Goal: Transaction & Acquisition: Book appointment/travel/reservation

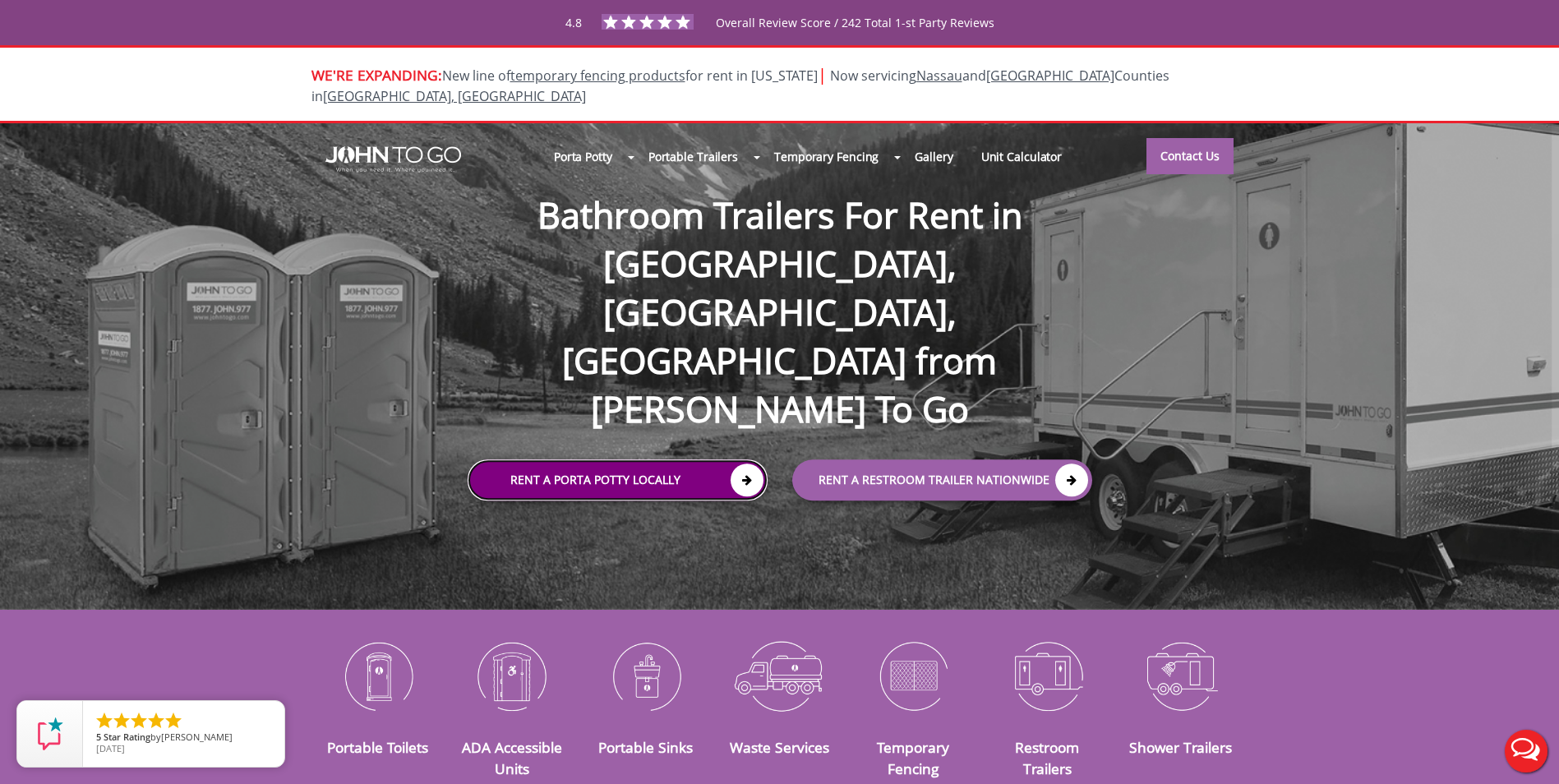
click at [648, 460] on link "Rent a Porta Potty Locally" at bounding box center [617, 480] width 300 height 41
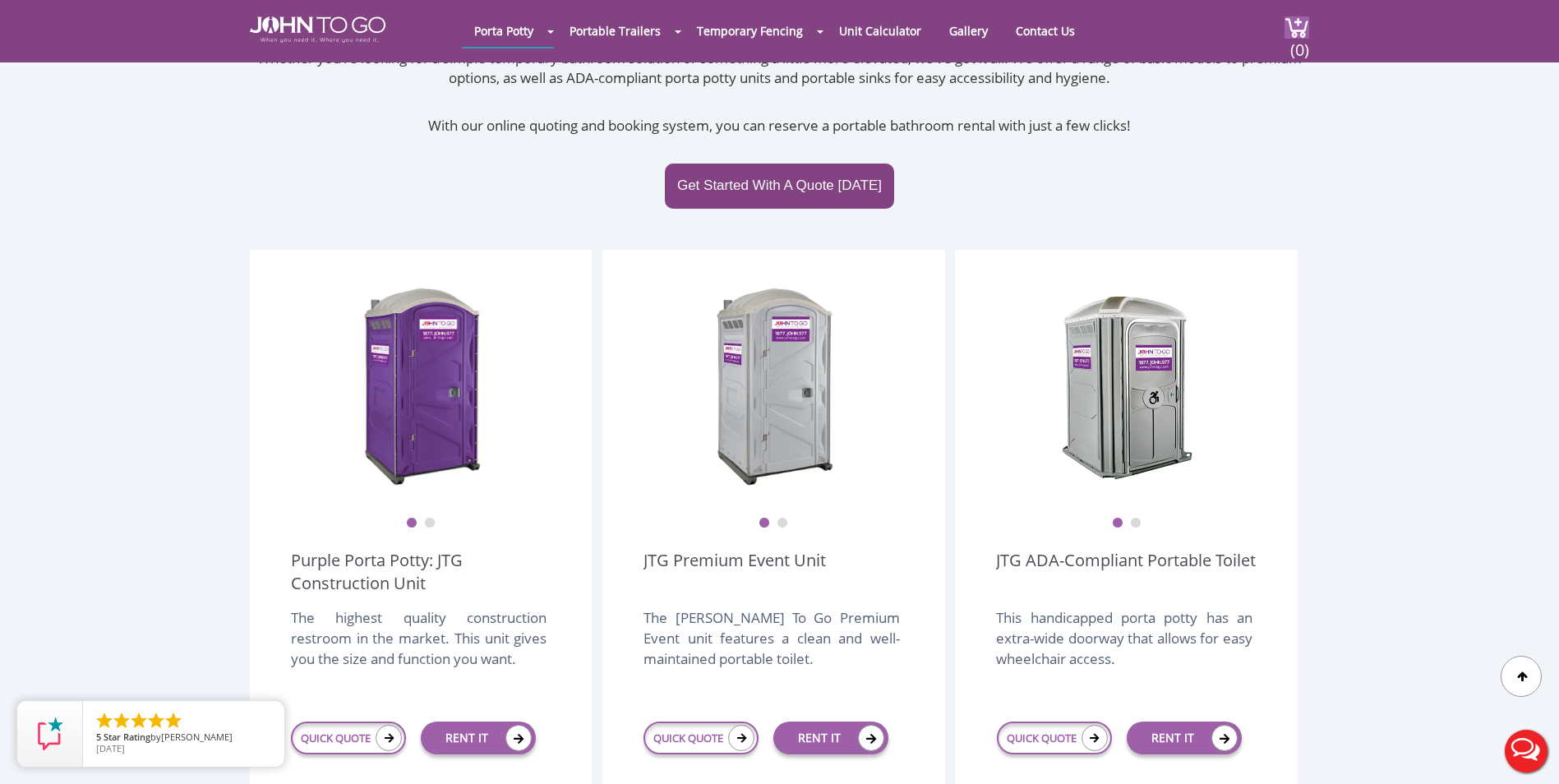
scroll to position [328, 0]
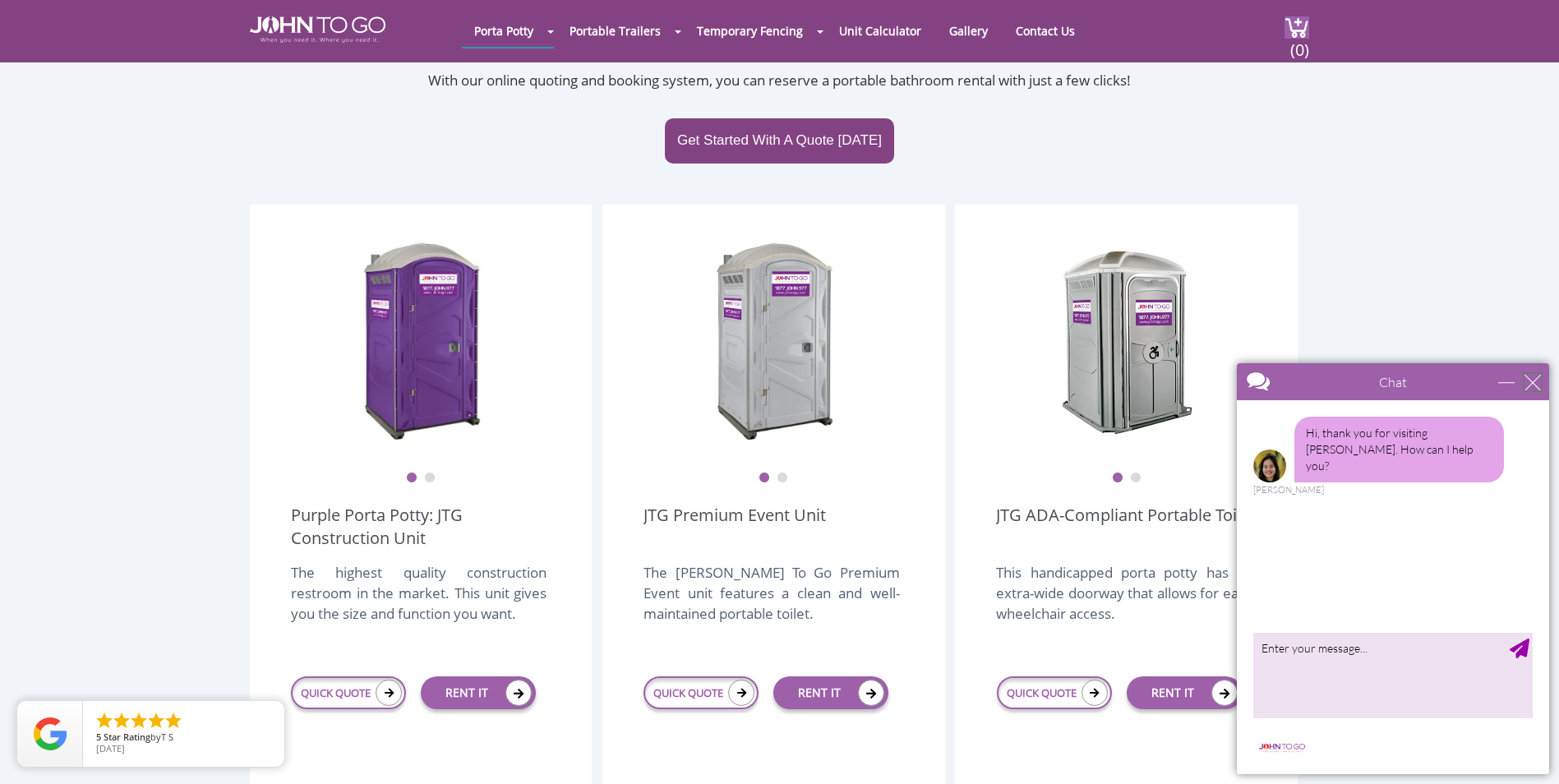
click at [1533, 381] on div "close" at bounding box center [1533, 381] width 17 height 17
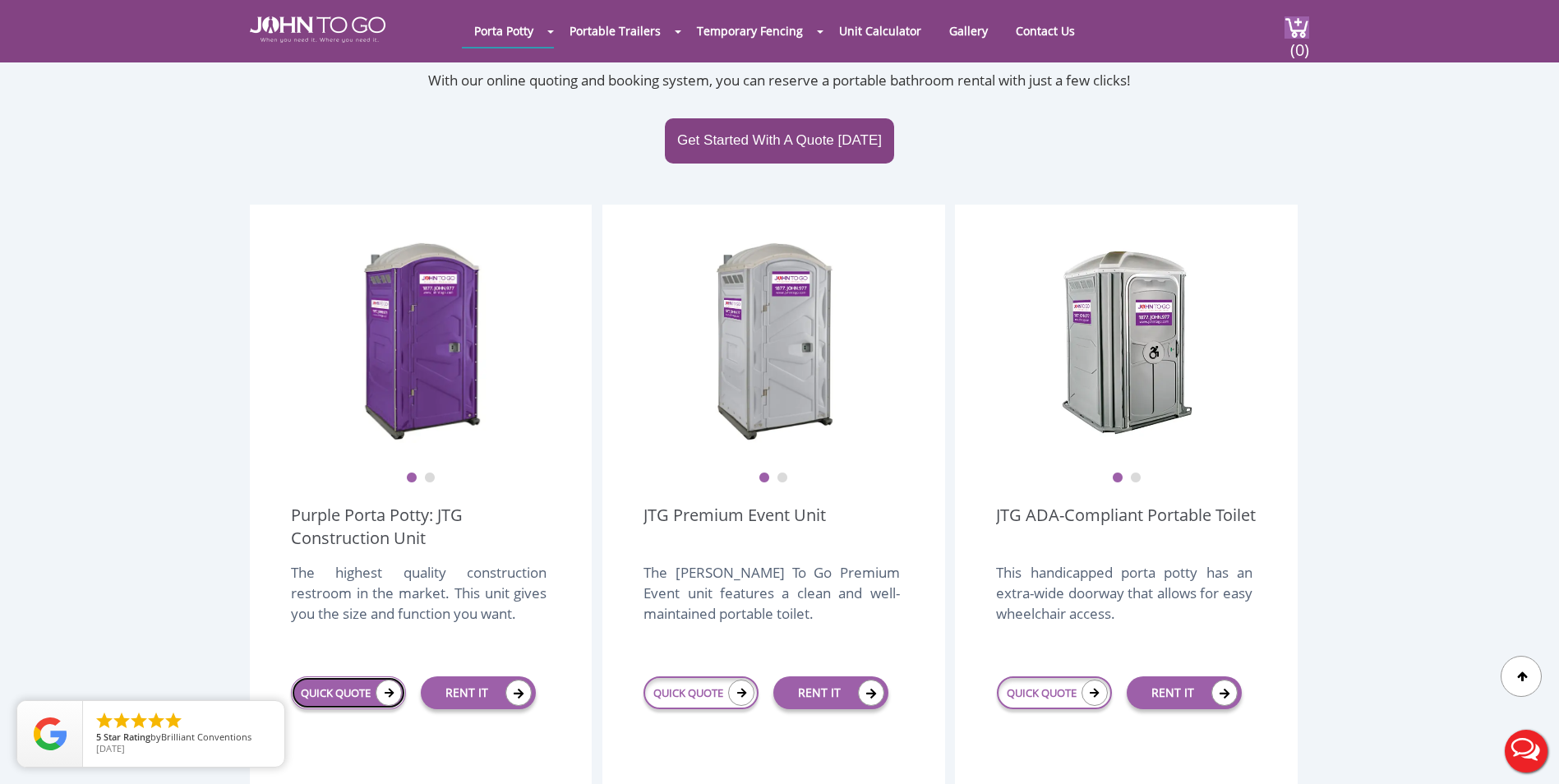
click at [389, 679] on icon at bounding box center [389, 692] width 26 height 26
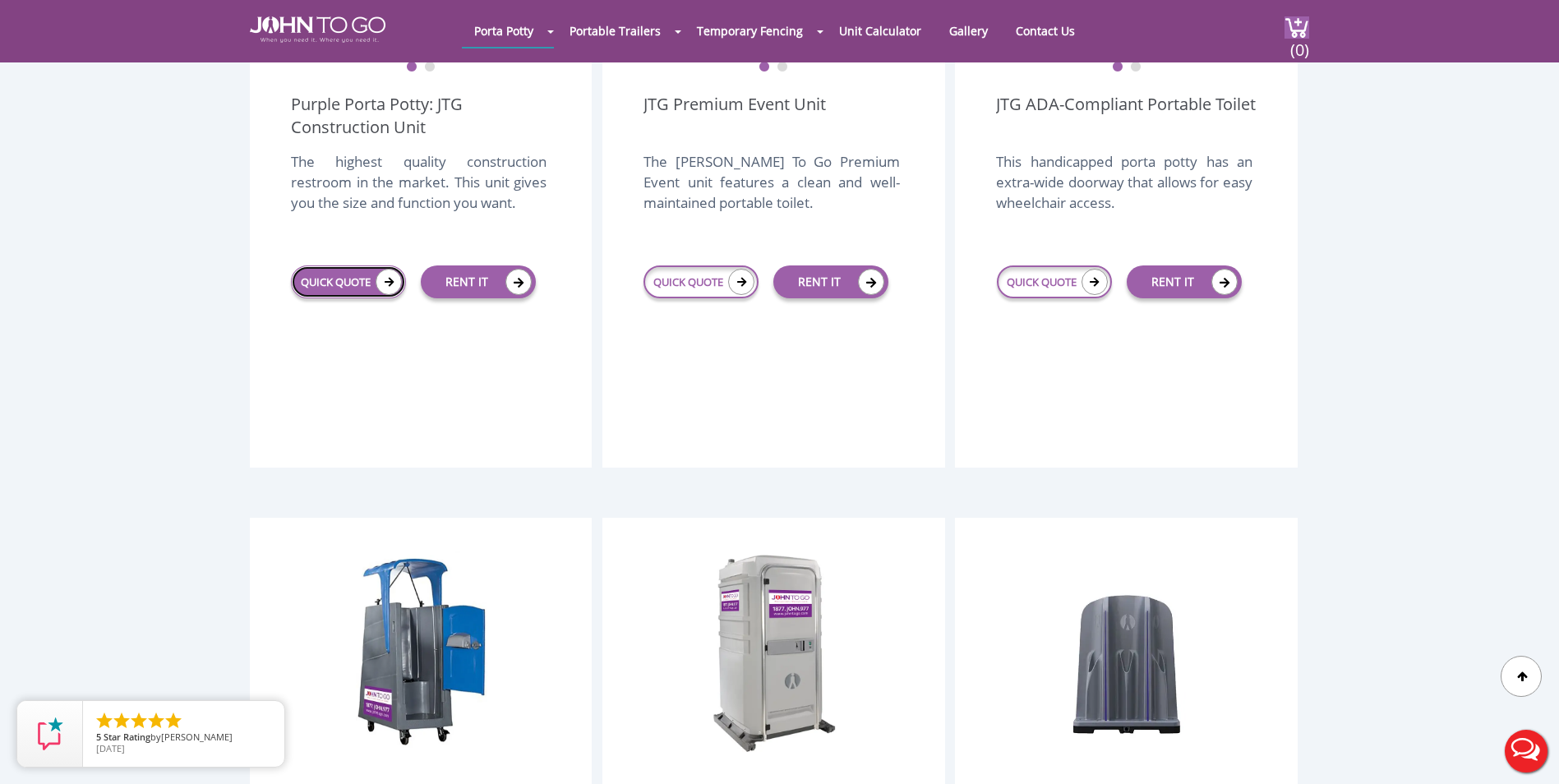
scroll to position [894, 0]
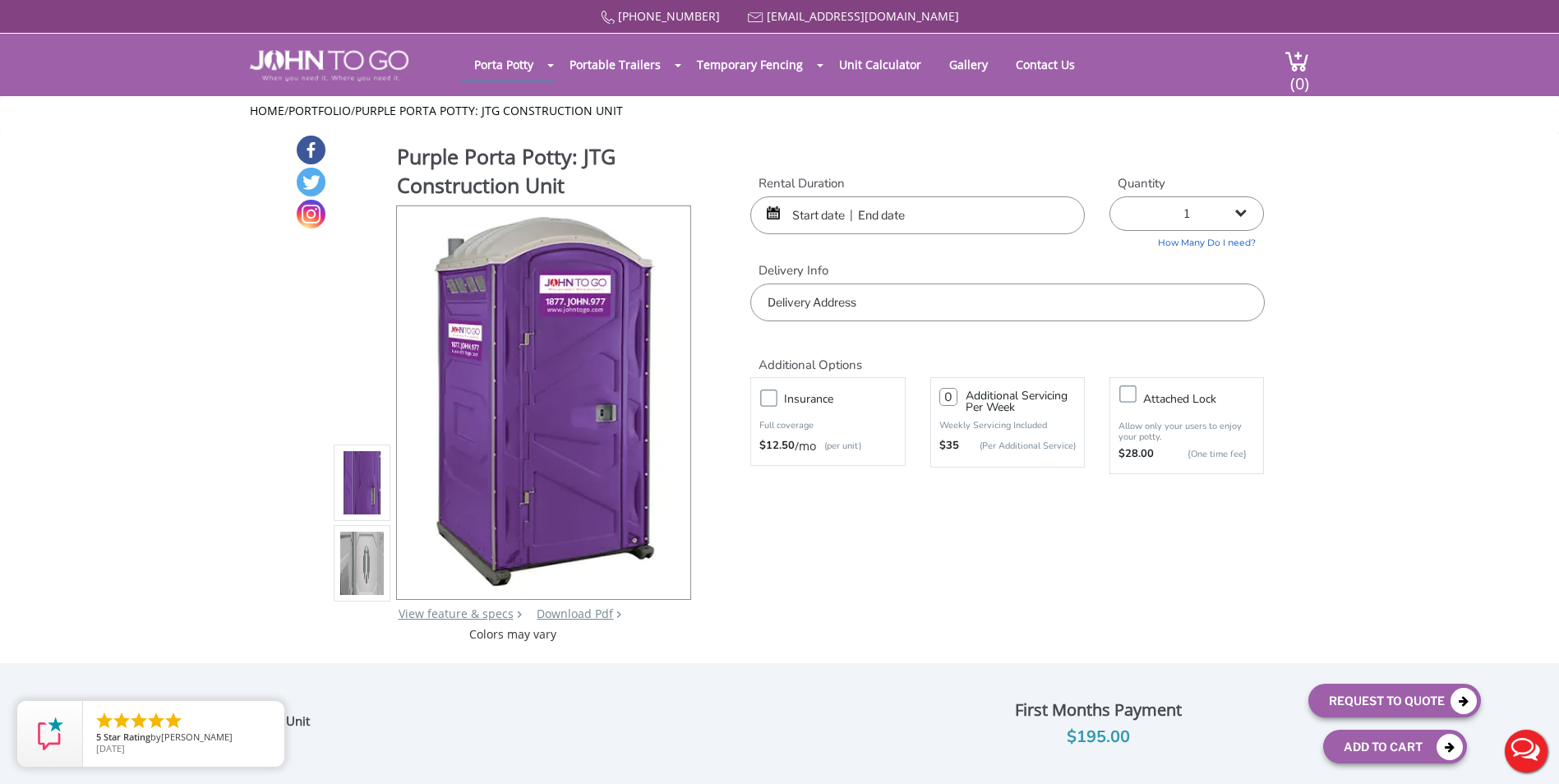
click at [819, 209] on input "text" at bounding box center [917, 215] width 335 height 38
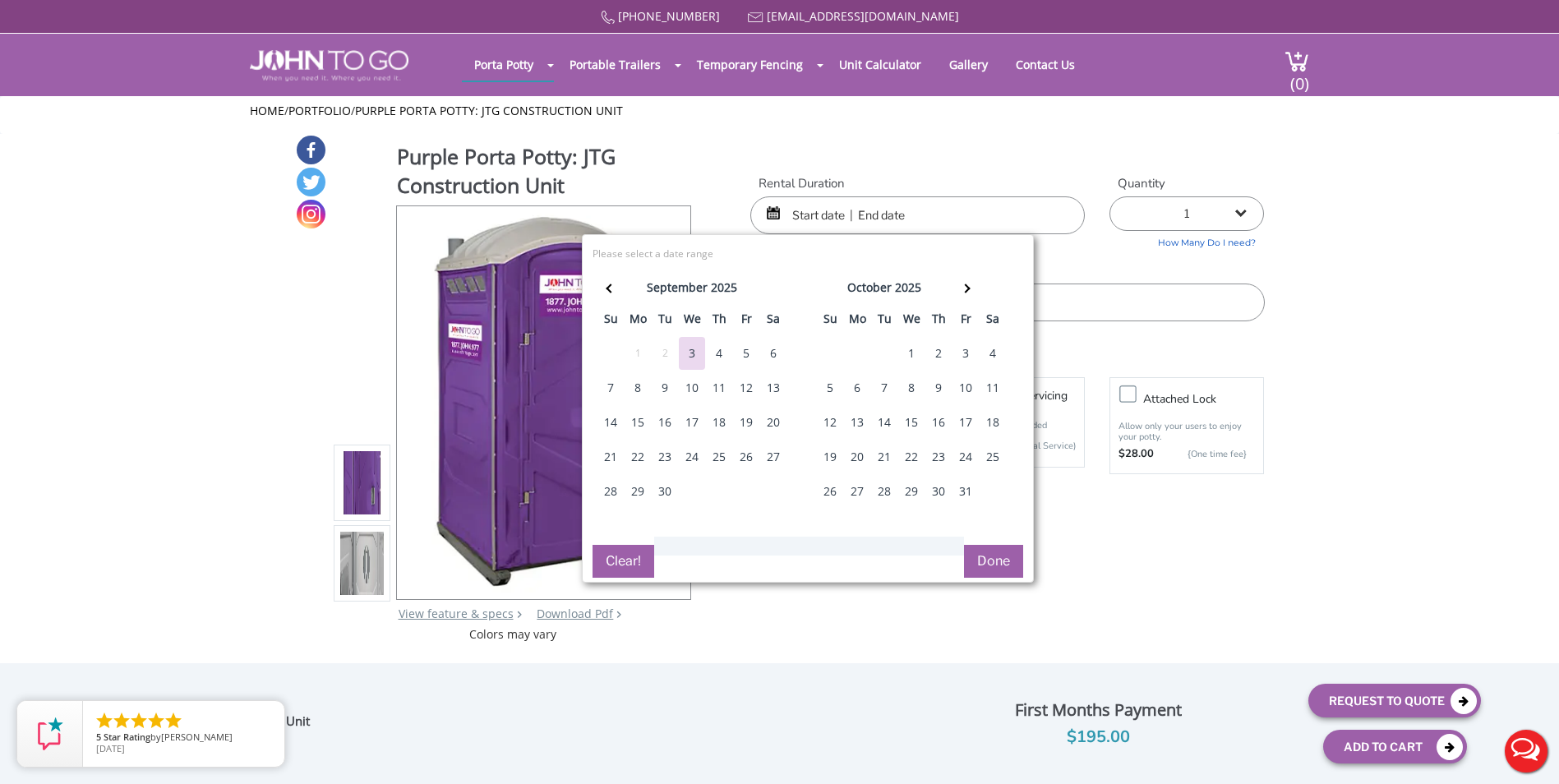
click at [736, 357] on div "5" at bounding box center [746, 352] width 26 height 33
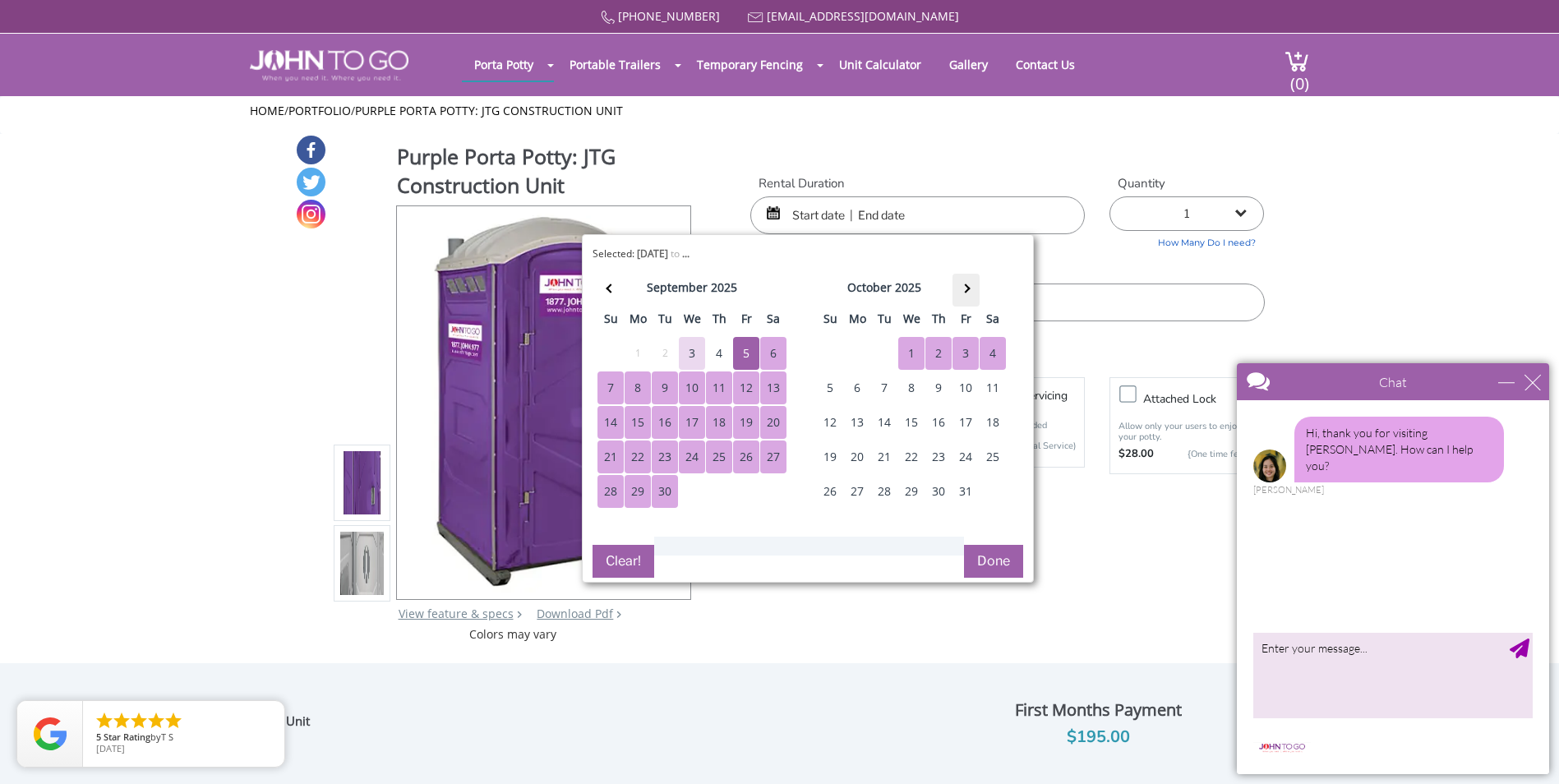
click at [978, 290] on th at bounding box center [965, 290] width 27 height 33
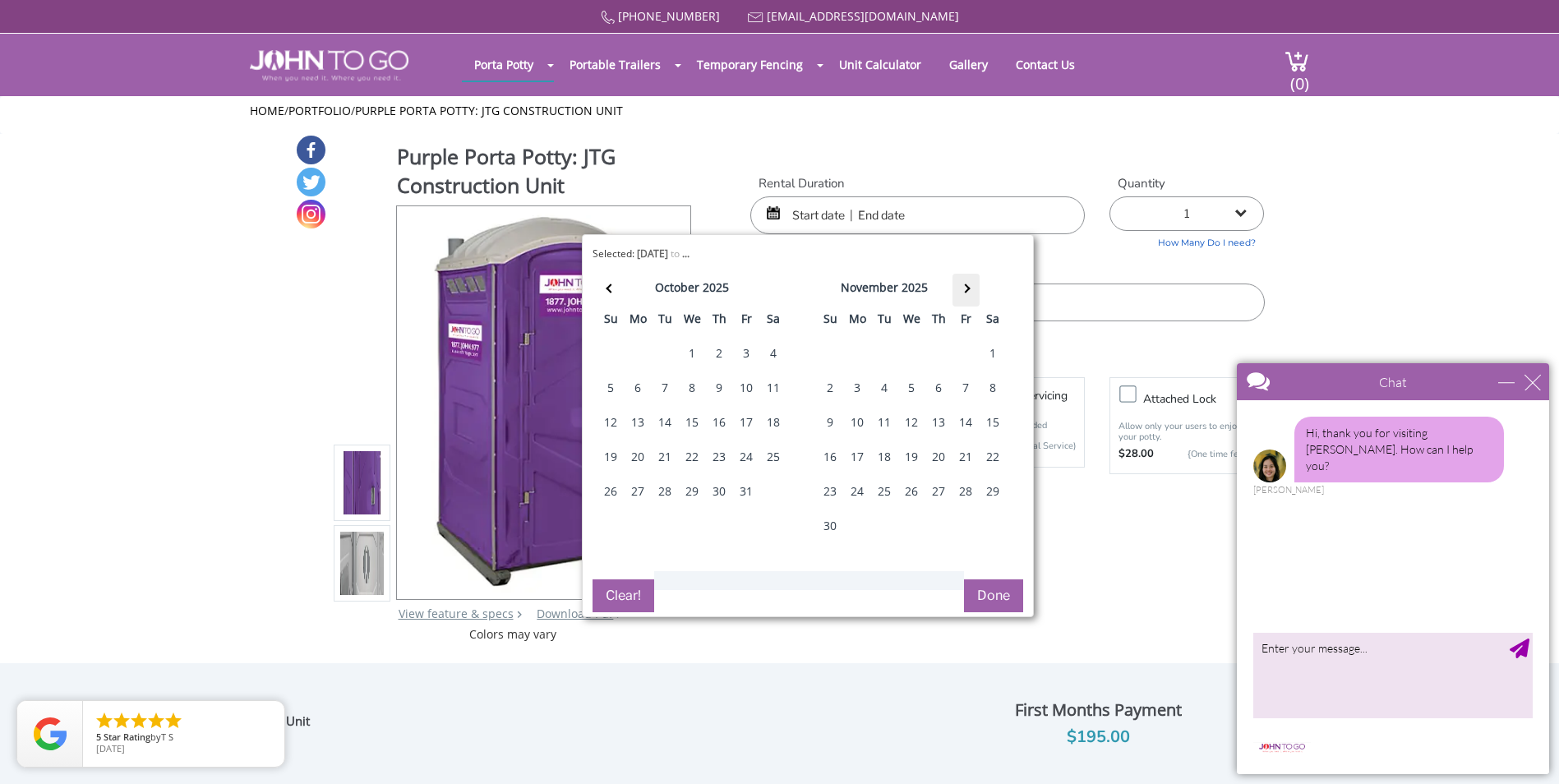
click at [978, 290] on th at bounding box center [965, 290] width 27 height 33
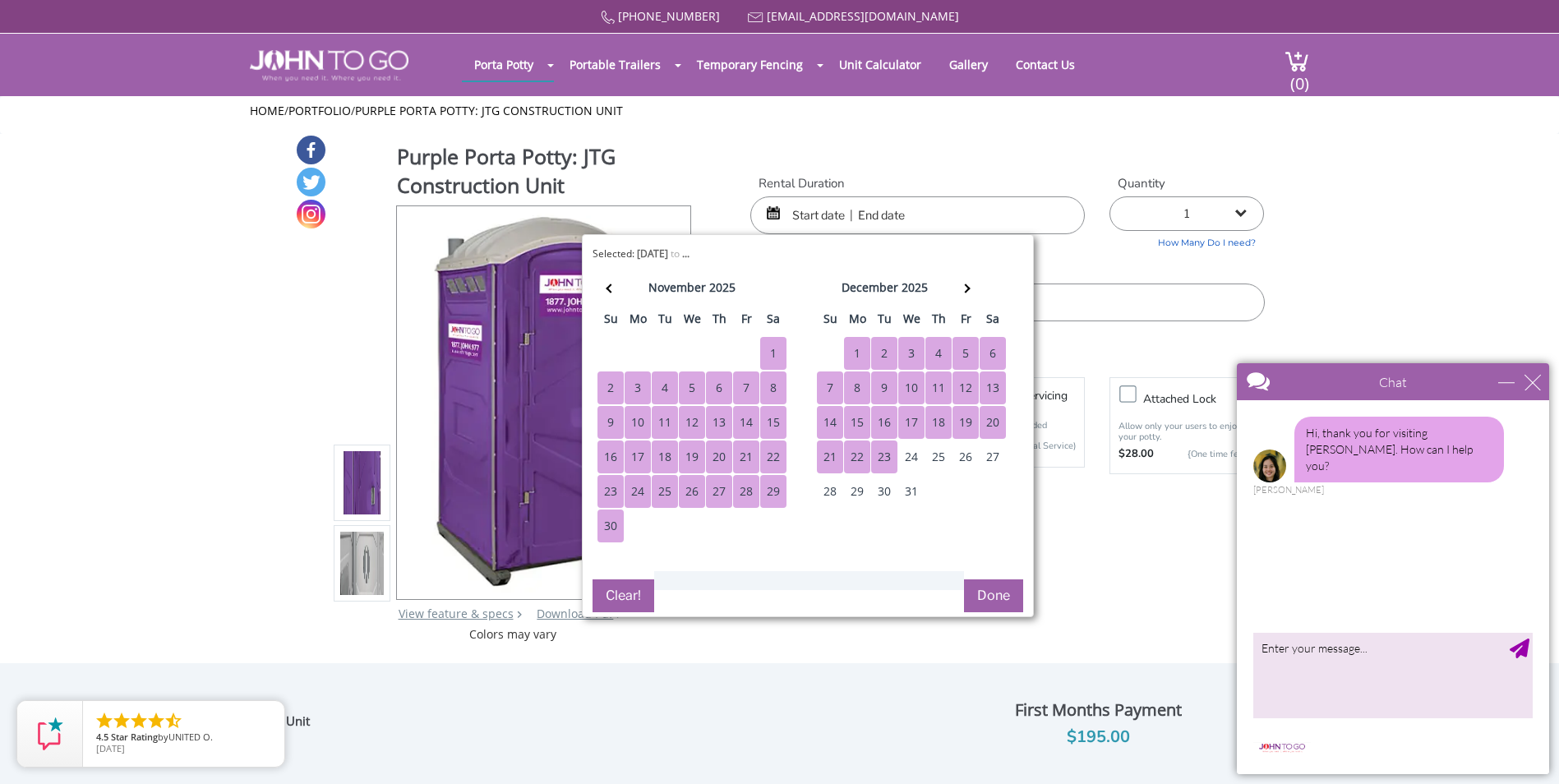
click at [880, 449] on div "23" at bounding box center [884, 456] width 26 height 33
type input "09/05/2025 to 12/23/2025"
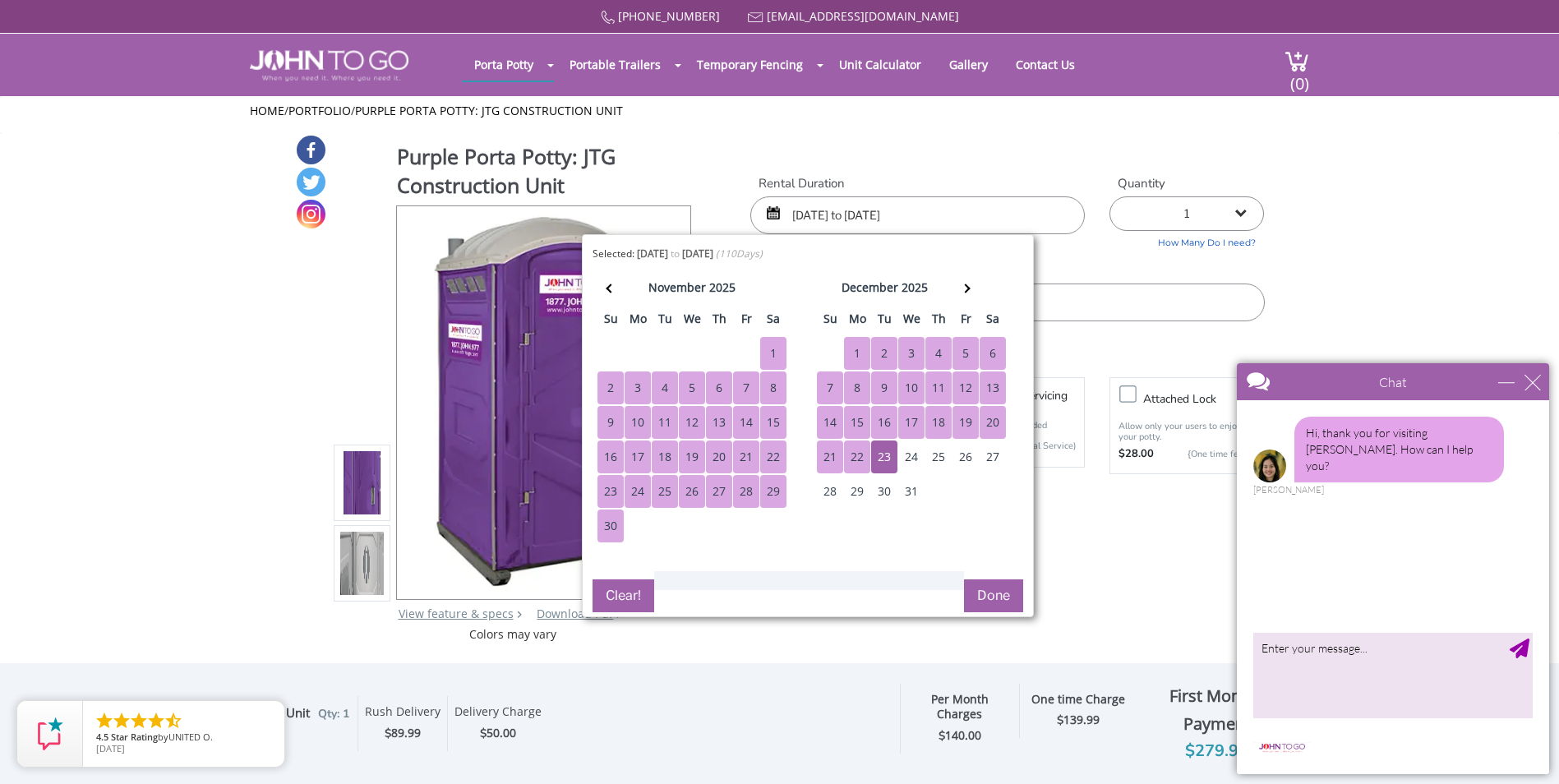
click at [995, 592] on button "Done" at bounding box center [993, 595] width 59 height 33
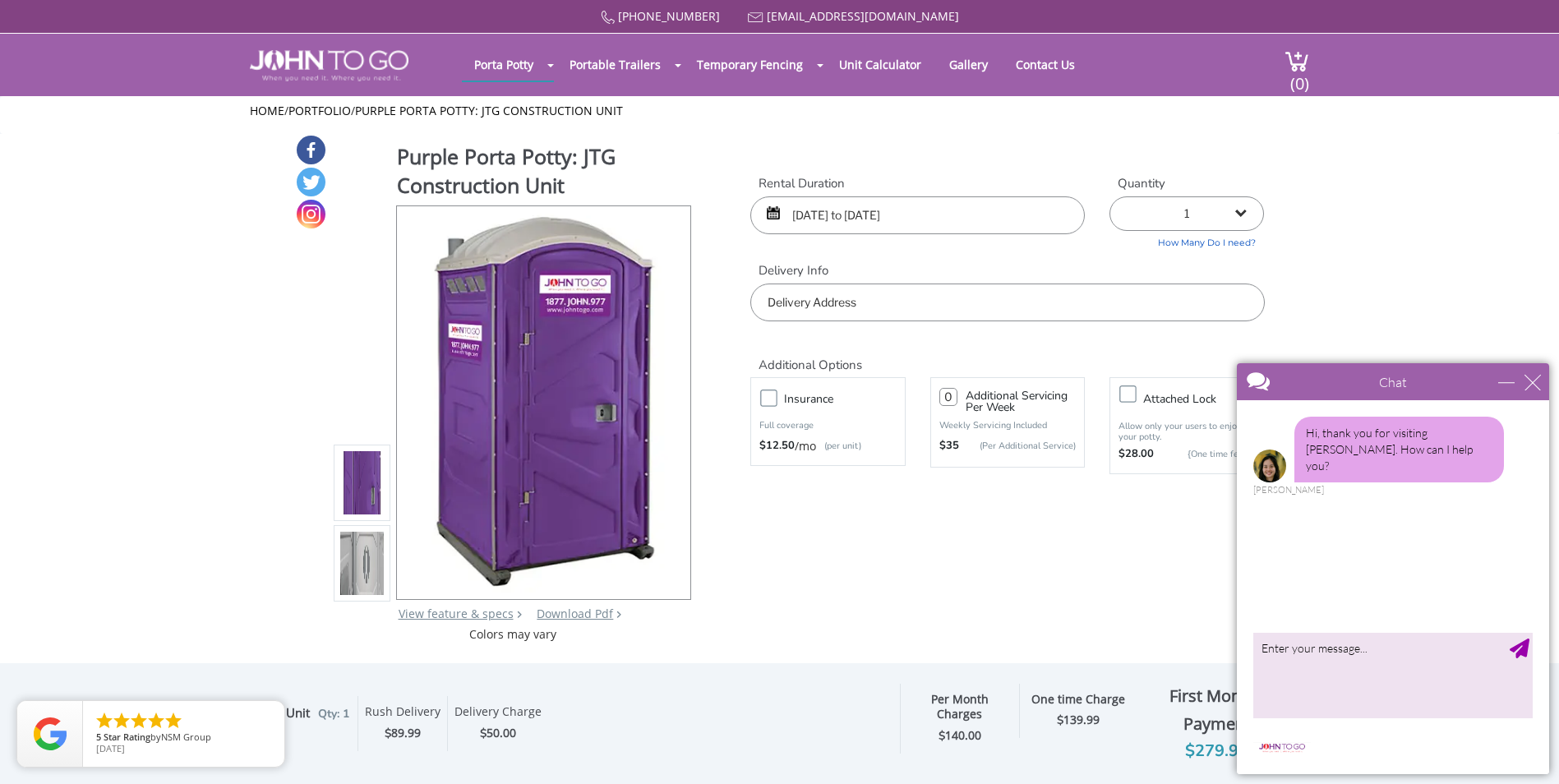
drag, startPoint x: 1056, startPoint y: 313, endPoint x: 1043, endPoint y: 314, distance: 13.0
click at [1043, 314] on input "text" at bounding box center [1007, 302] width 514 height 38
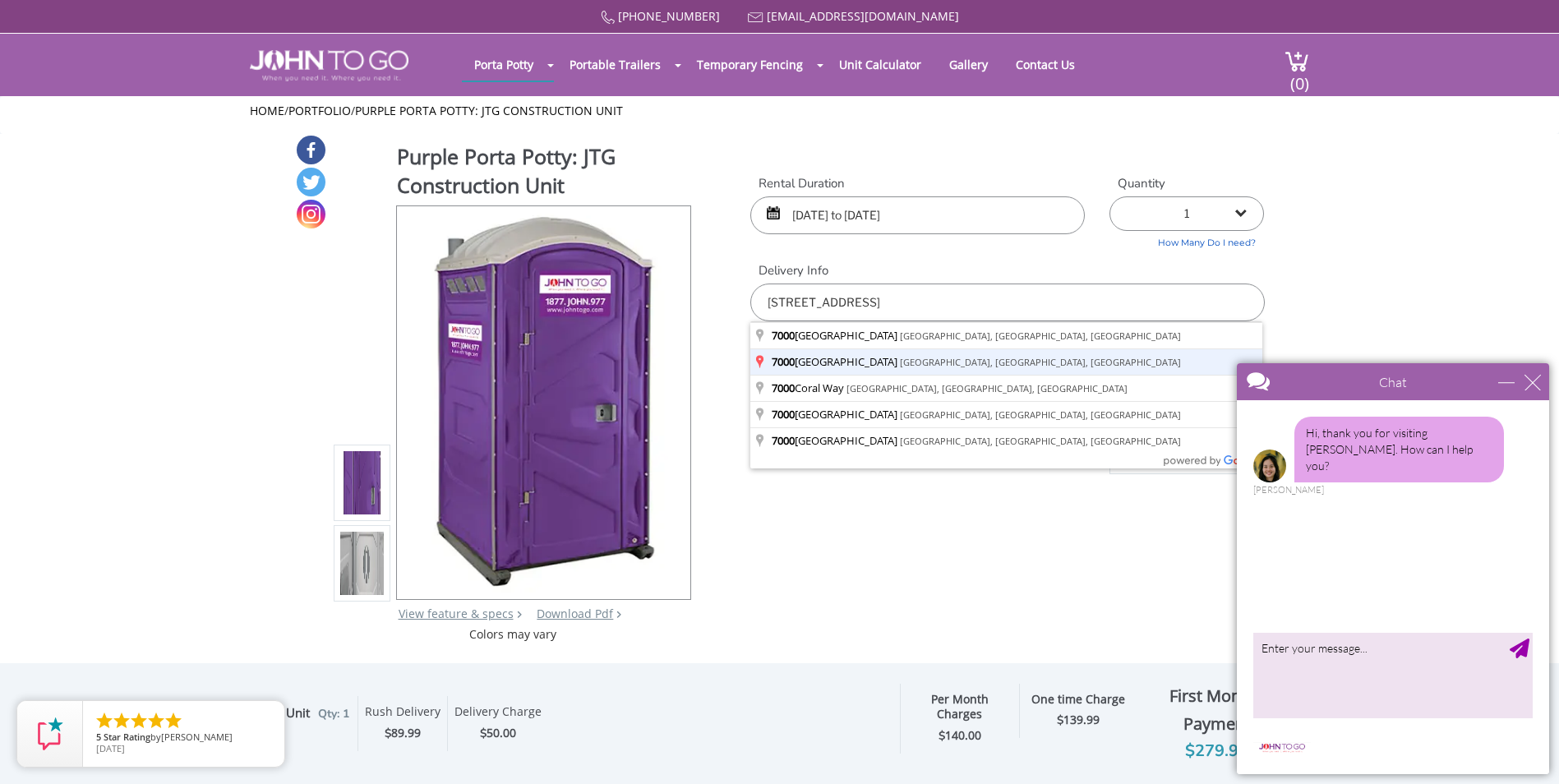
type input "[STREET_ADDRESS]"
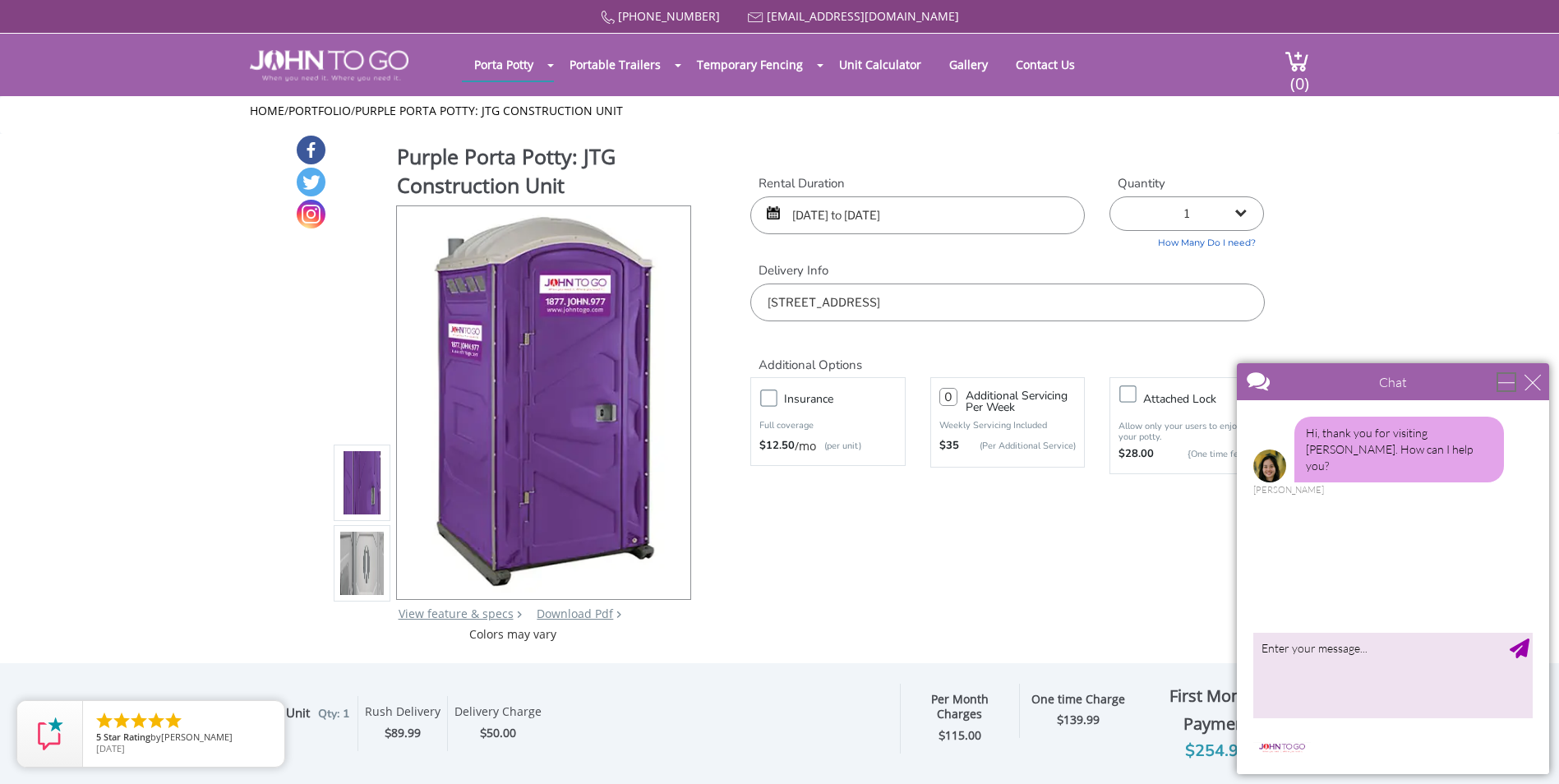
click at [1507, 379] on div "minimize" at bounding box center [1506, 381] width 17 height 17
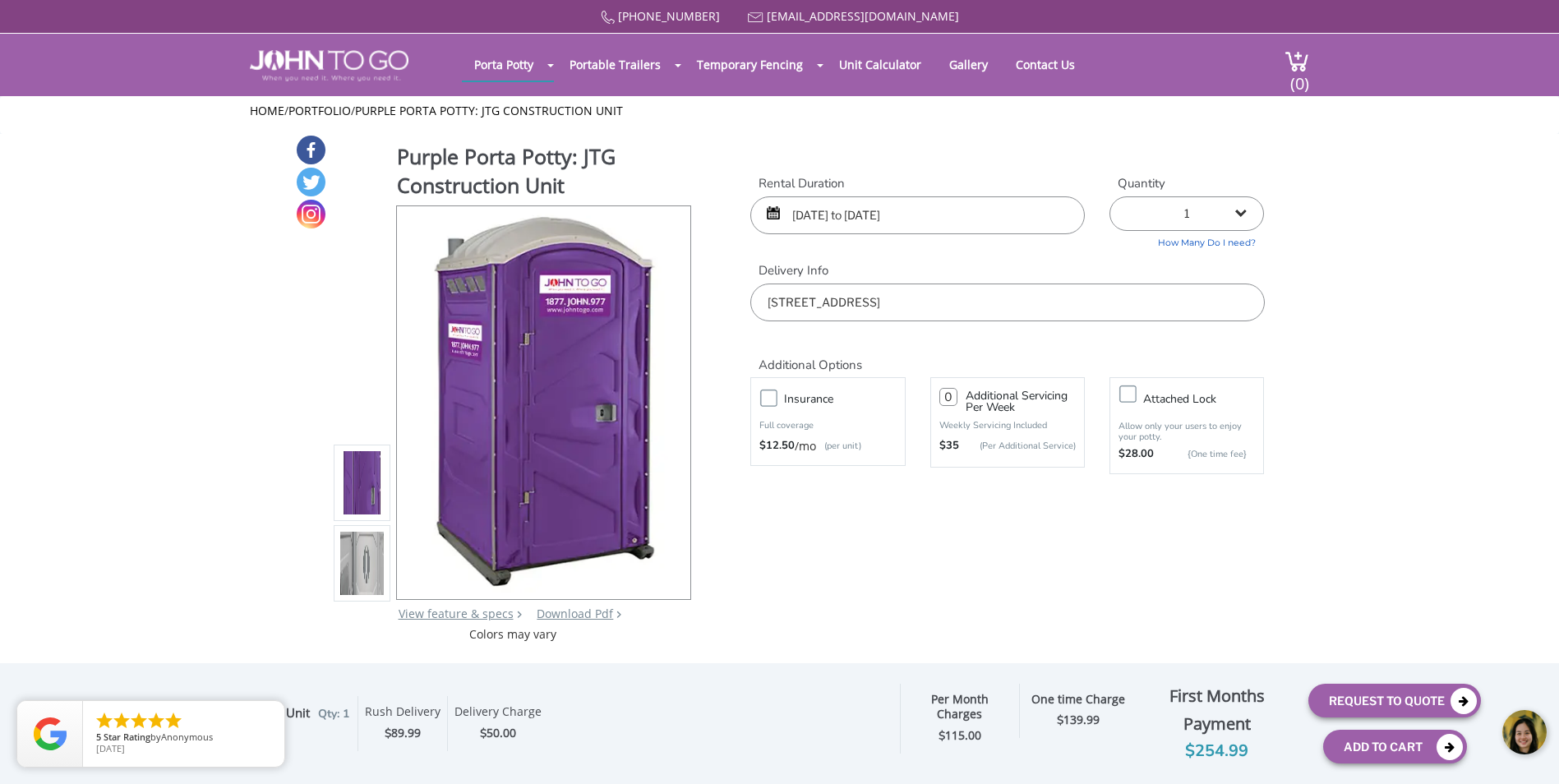
click at [951, 395] on input "number" at bounding box center [948, 396] width 18 height 18
type input "1"
click at [1460, 701] on body at bounding box center [1435, 732] width 246 height 69
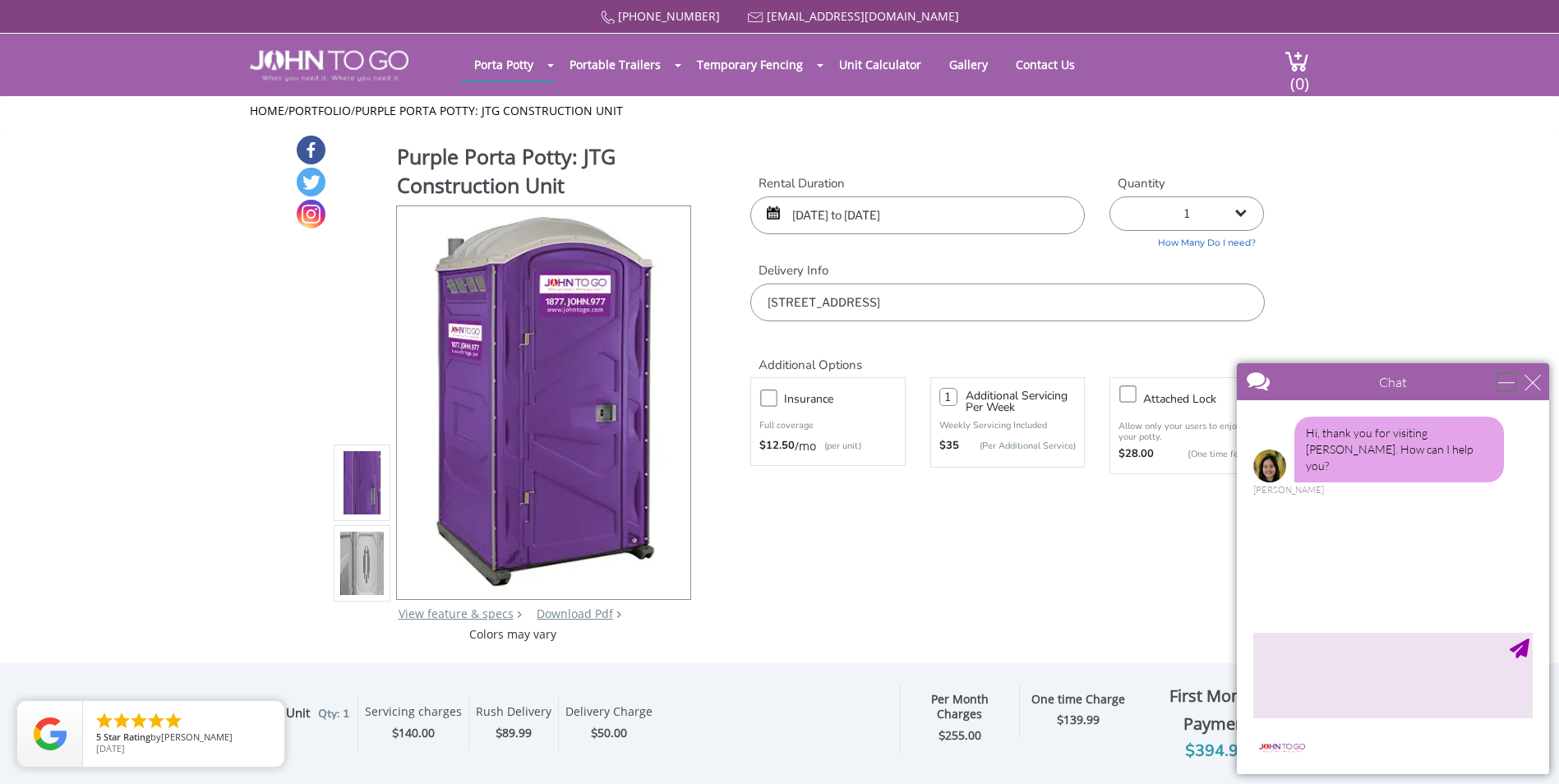
click at [1502, 379] on div "minimize" at bounding box center [1506, 381] width 17 height 17
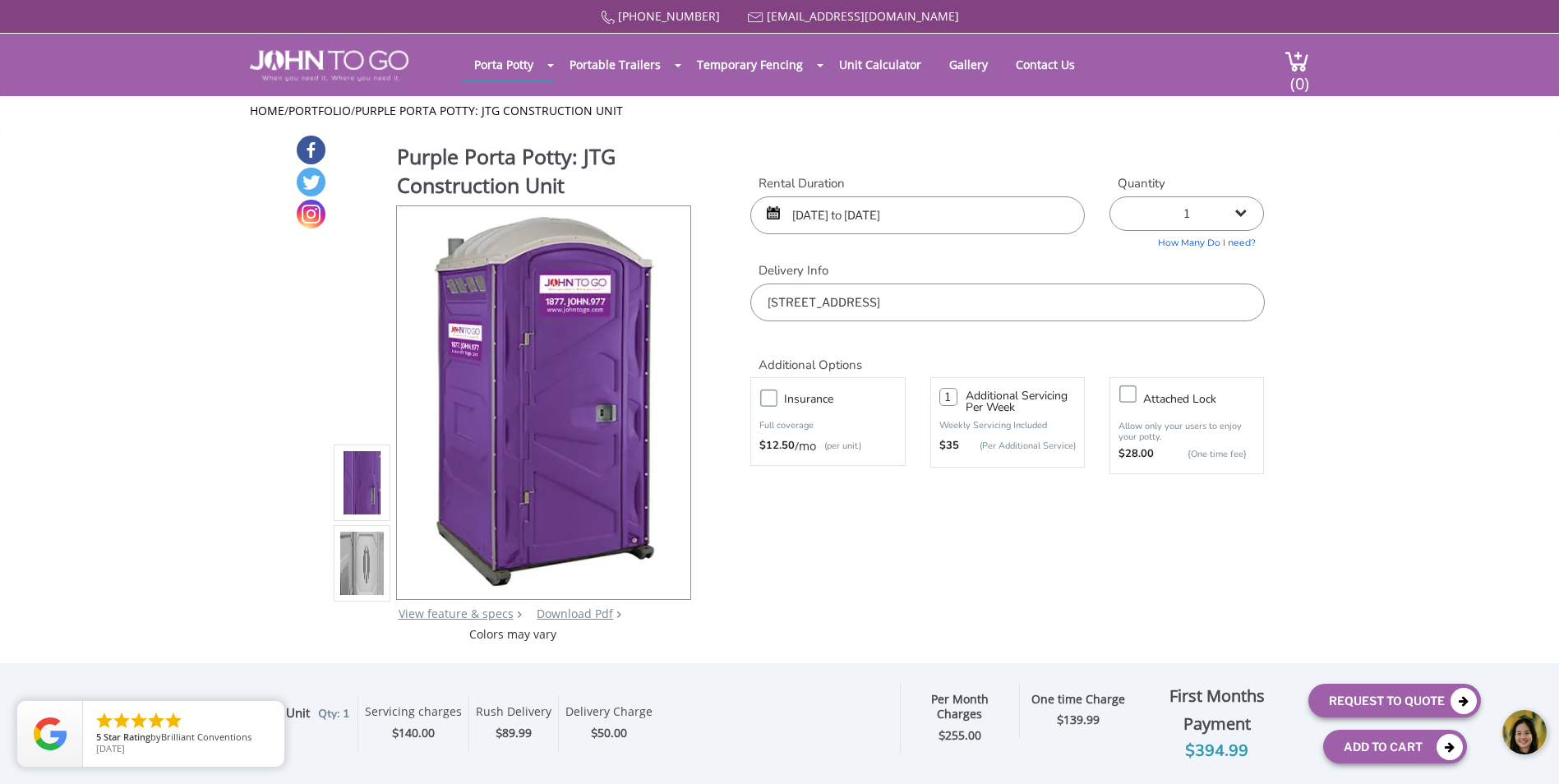
click at [373, 571] on img at bounding box center [362, 563] width 44 height 387
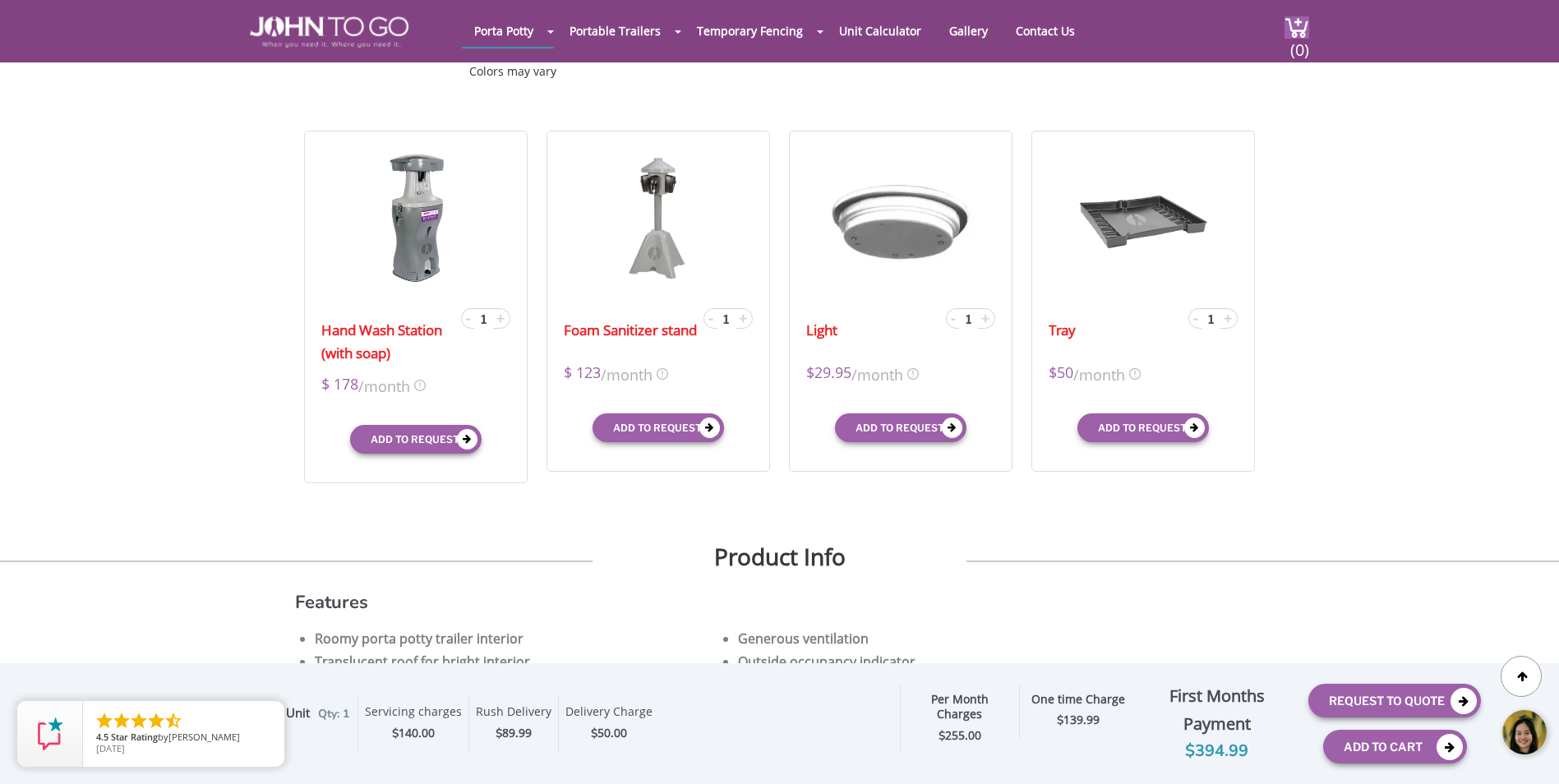
scroll to position [7, 0]
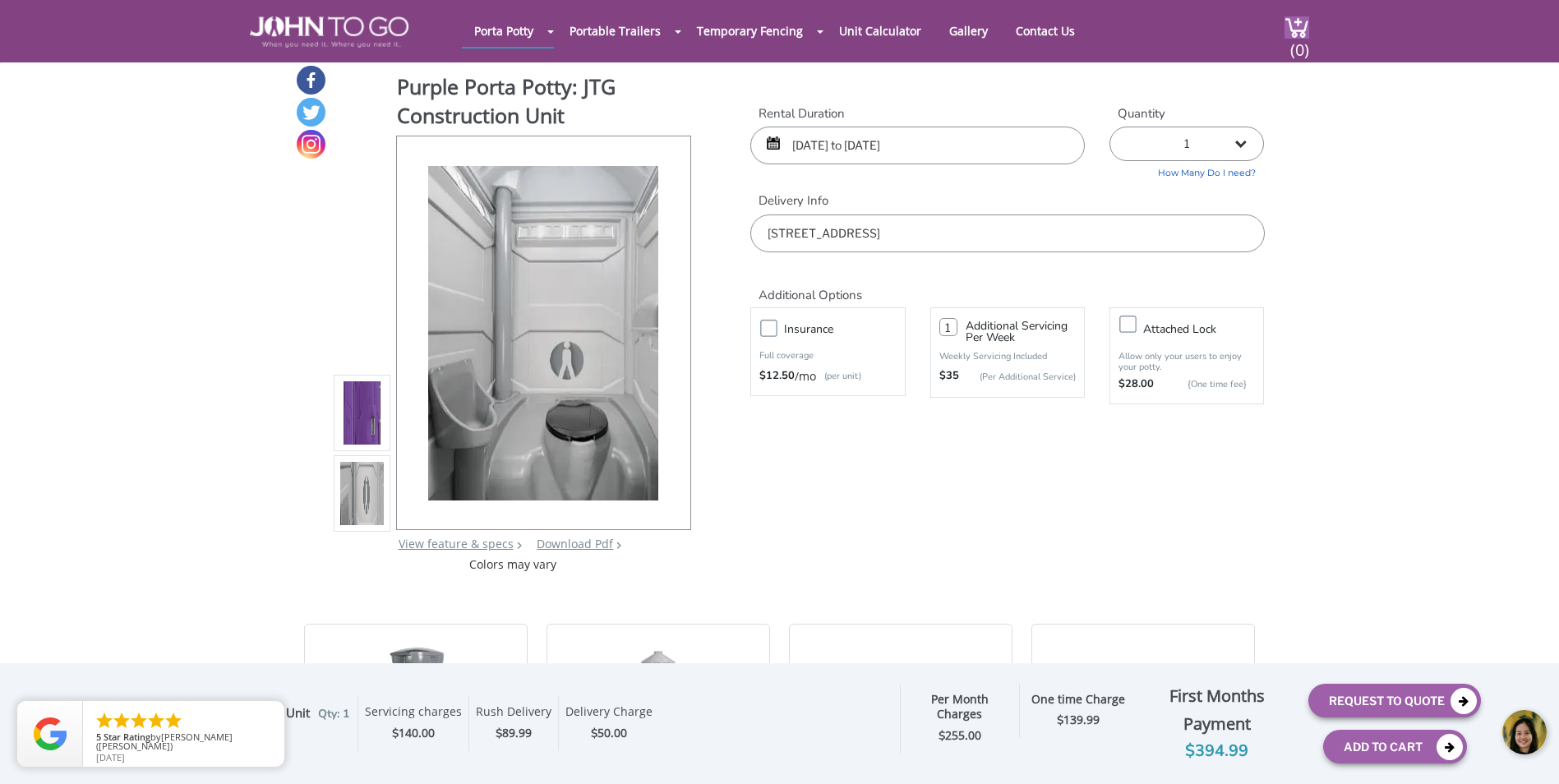
click at [776, 325] on label "Insurance" at bounding box center [844, 328] width 136 height 20
click at [0, 0] on input "Insurance" at bounding box center [0, 0] width 0 height 0
click at [776, 327] on label "Insurance" at bounding box center [844, 328] width 136 height 20
click at [0, 0] on input "Insurance" at bounding box center [0, 0] width 0 height 0
click at [266, 718] on icon "close" at bounding box center [268, 717] width 17 height 17
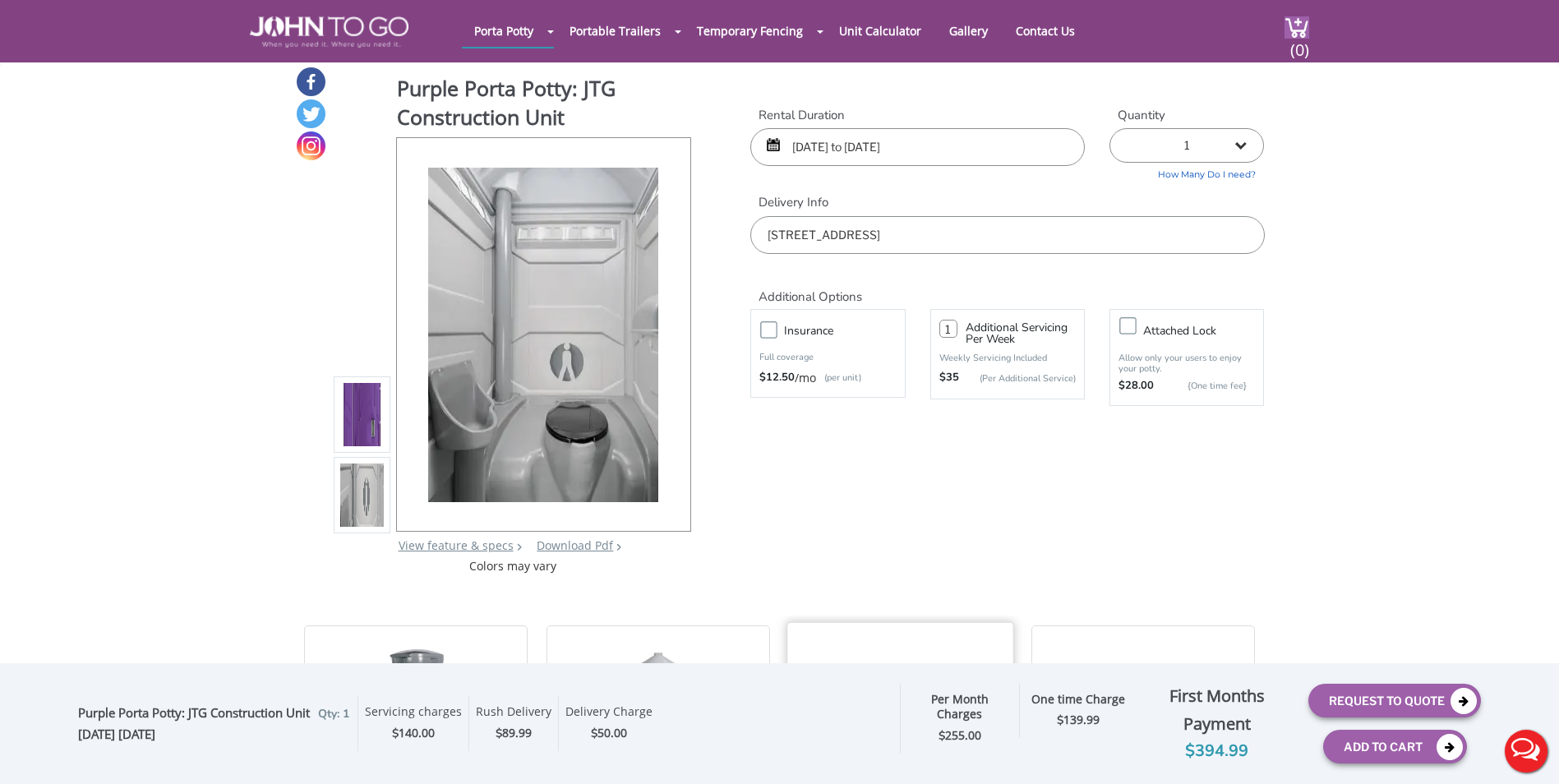
scroll to position [0, 0]
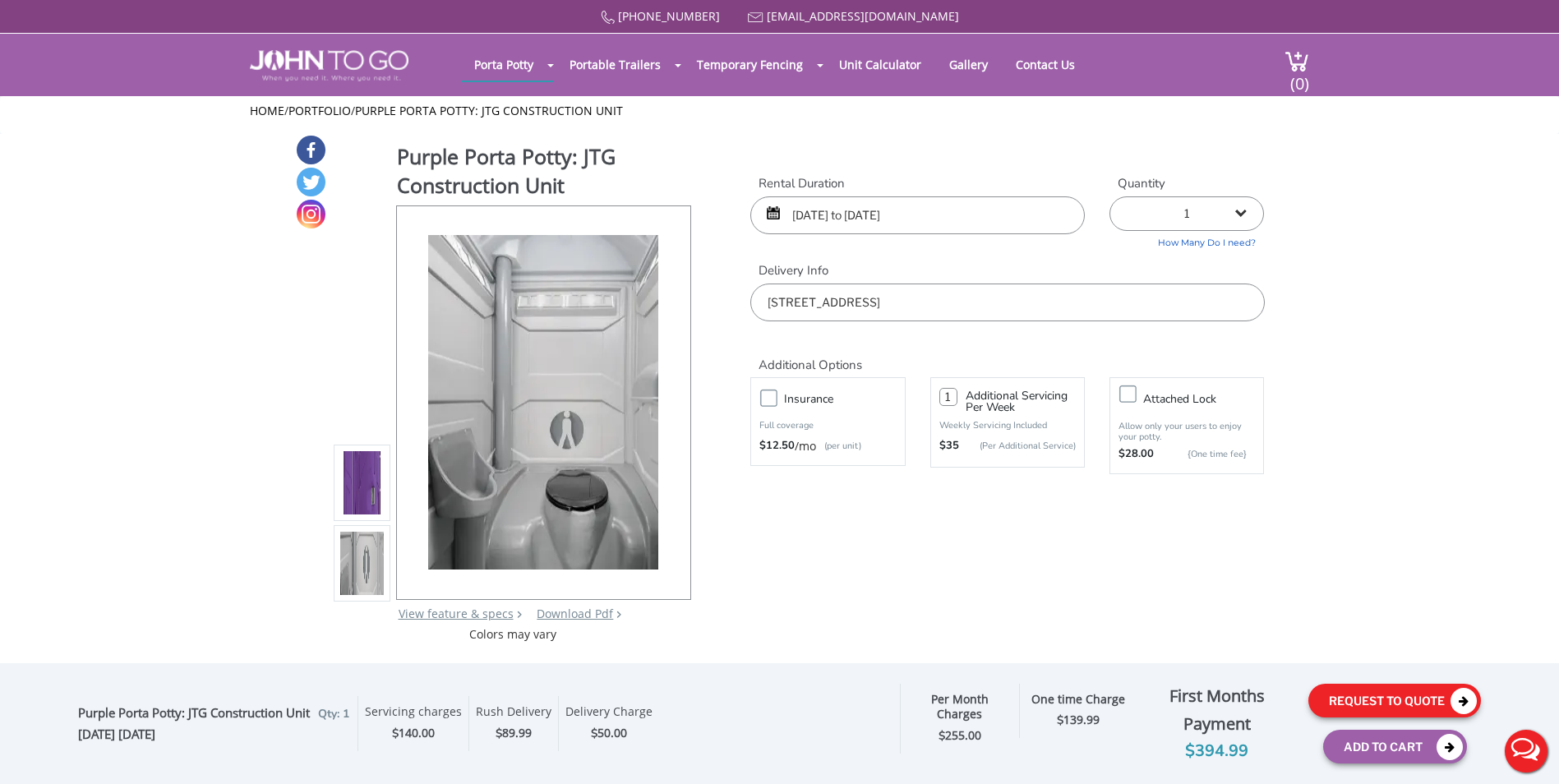
click at [1449, 703] on button "Request To Quote" at bounding box center [1394, 700] width 172 height 34
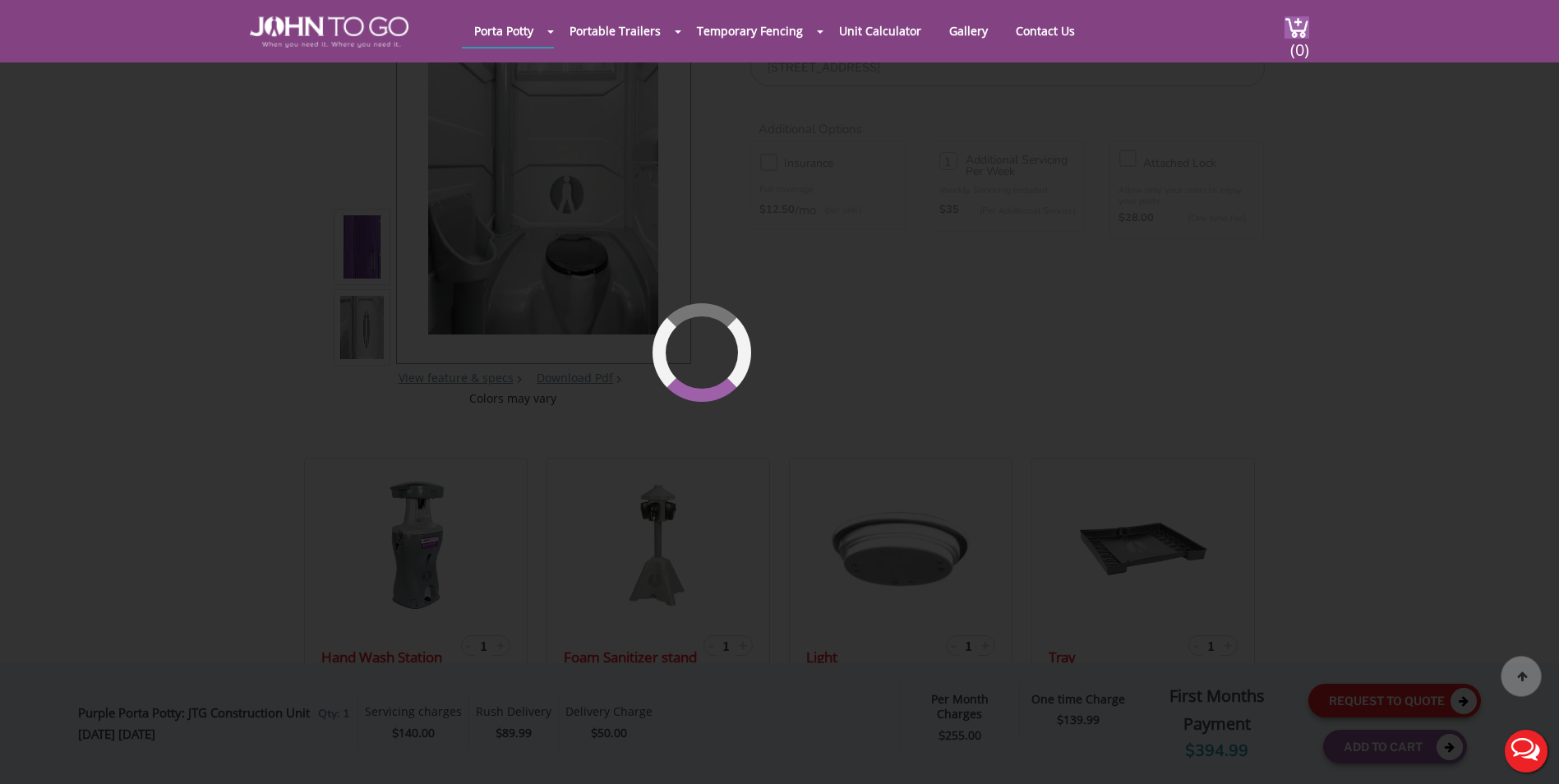
scroll to position [175, 0]
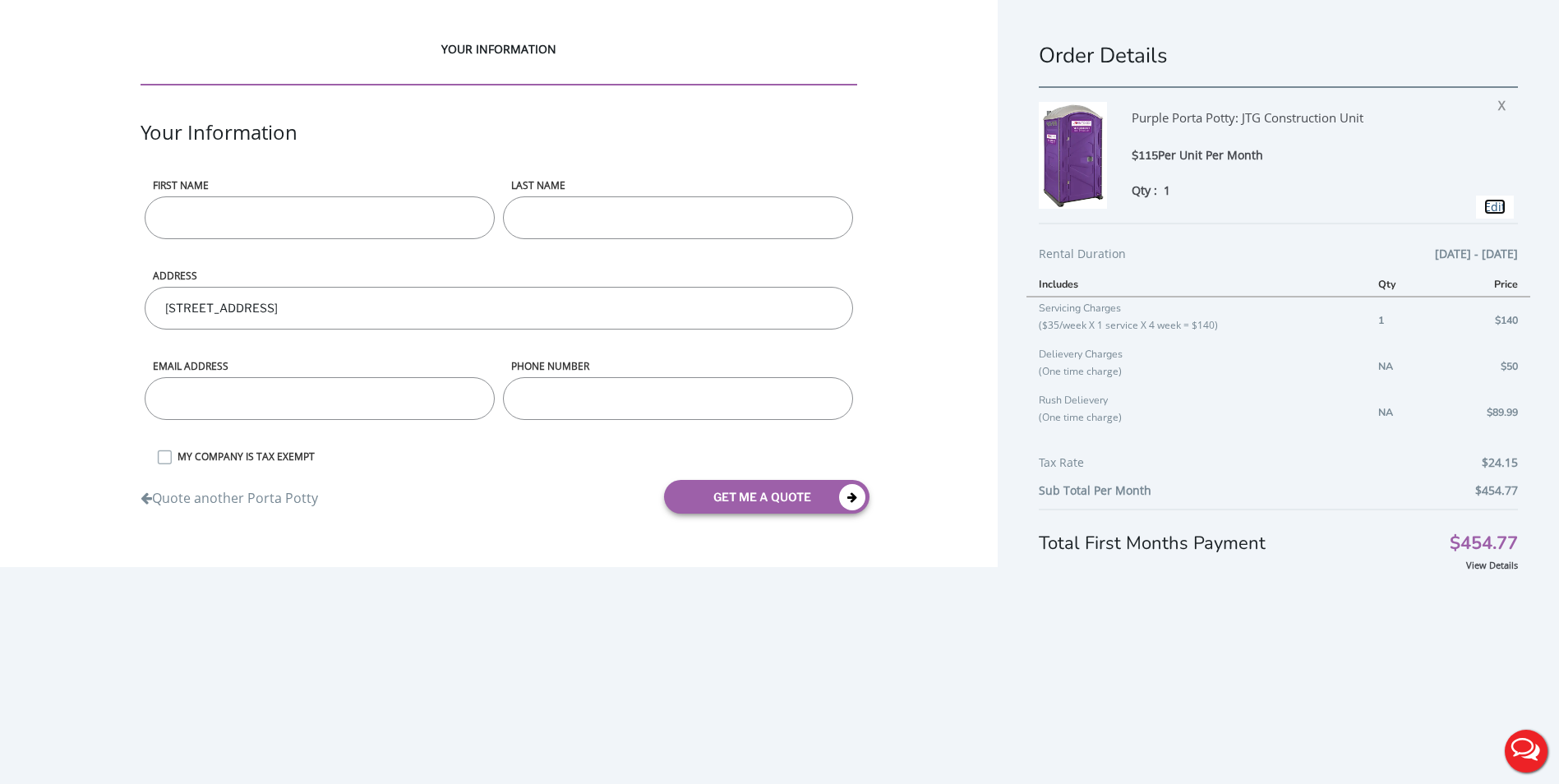
click at [1484, 210] on link "Edit" at bounding box center [1495, 207] width 21 height 16
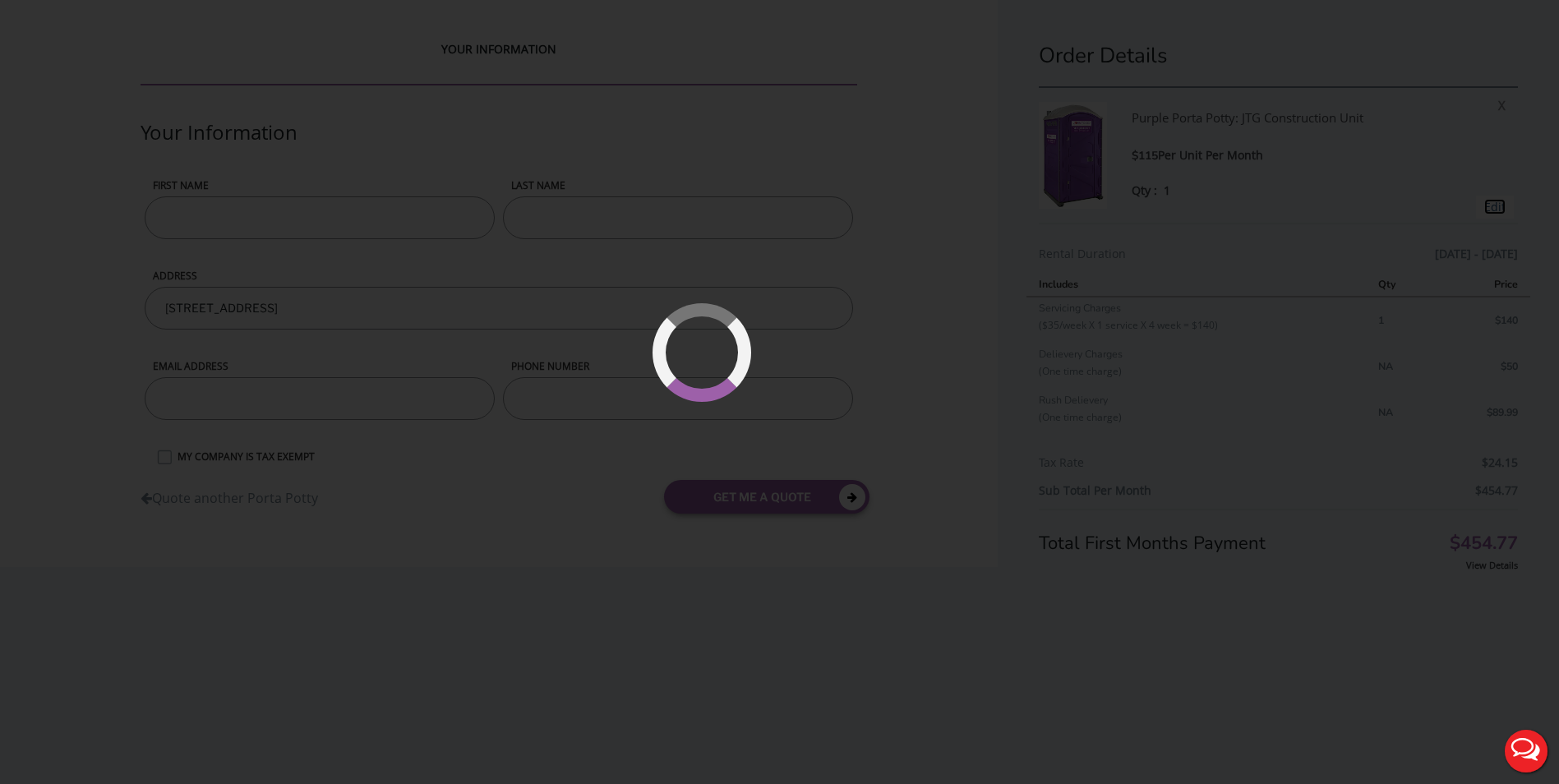
type input "09/05/2025 to 12/23/2025"
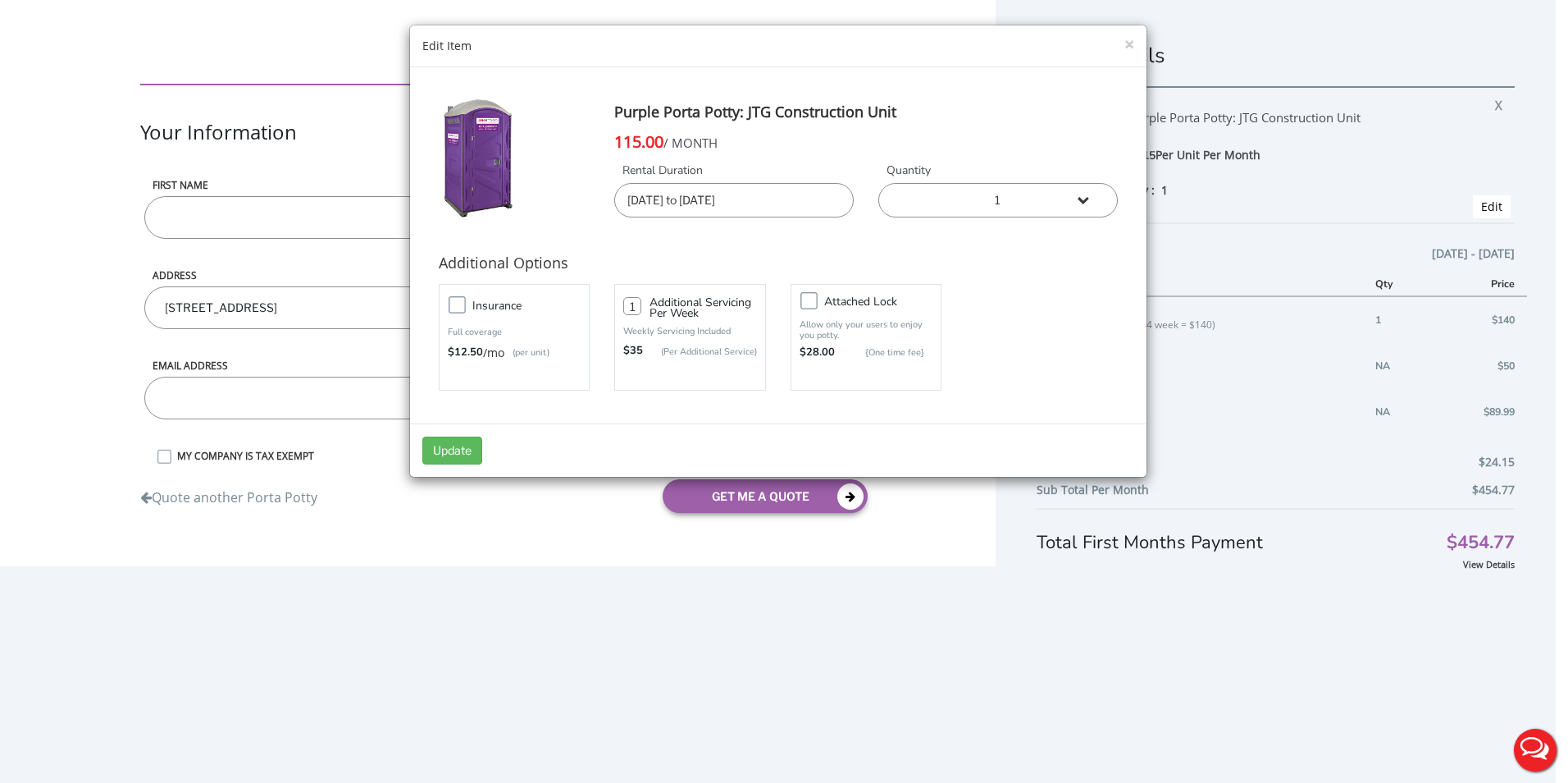
drag, startPoint x: 636, startPoint y: 303, endPoint x: 614, endPoint y: 299, distance: 22.4
click at [613, 300] on div "1 Additional Servicing Per Week Weekly Servicing Included $35 (Per Additional S…" at bounding box center [690, 337] width 176 height 115
type input "2"
drag, startPoint x: 965, startPoint y: 371, endPoint x: 950, endPoint y: 380, distance: 17.5
click at [964, 369] on div "Insurance Full coverage $12.50 /mo (per unit) 2 $35 Attached lock" at bounding box center [778, 337] width 703 height 115
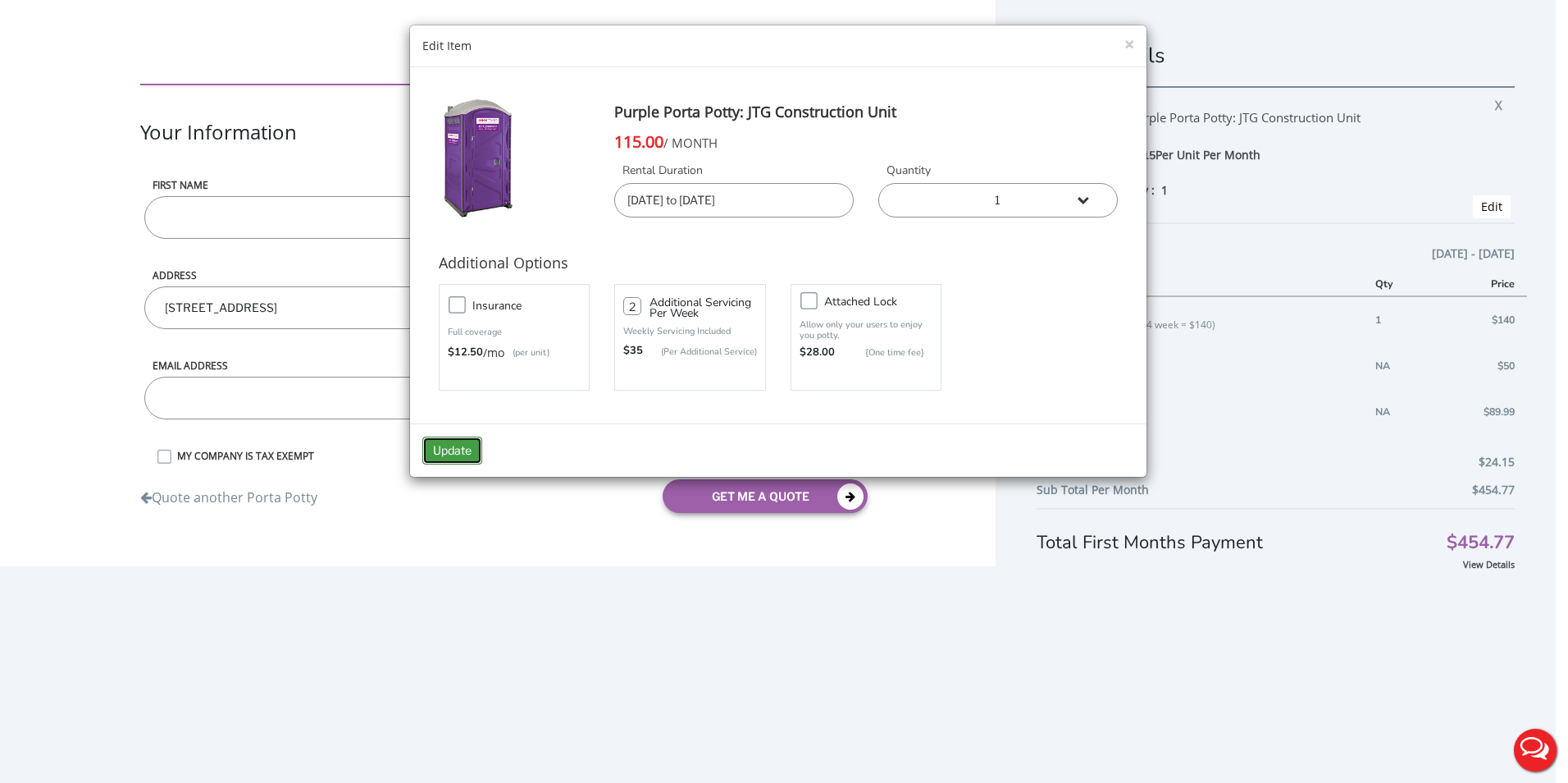
click at [460, 452] on button "Update" at bounding box center [452, 451] width 60 height 28
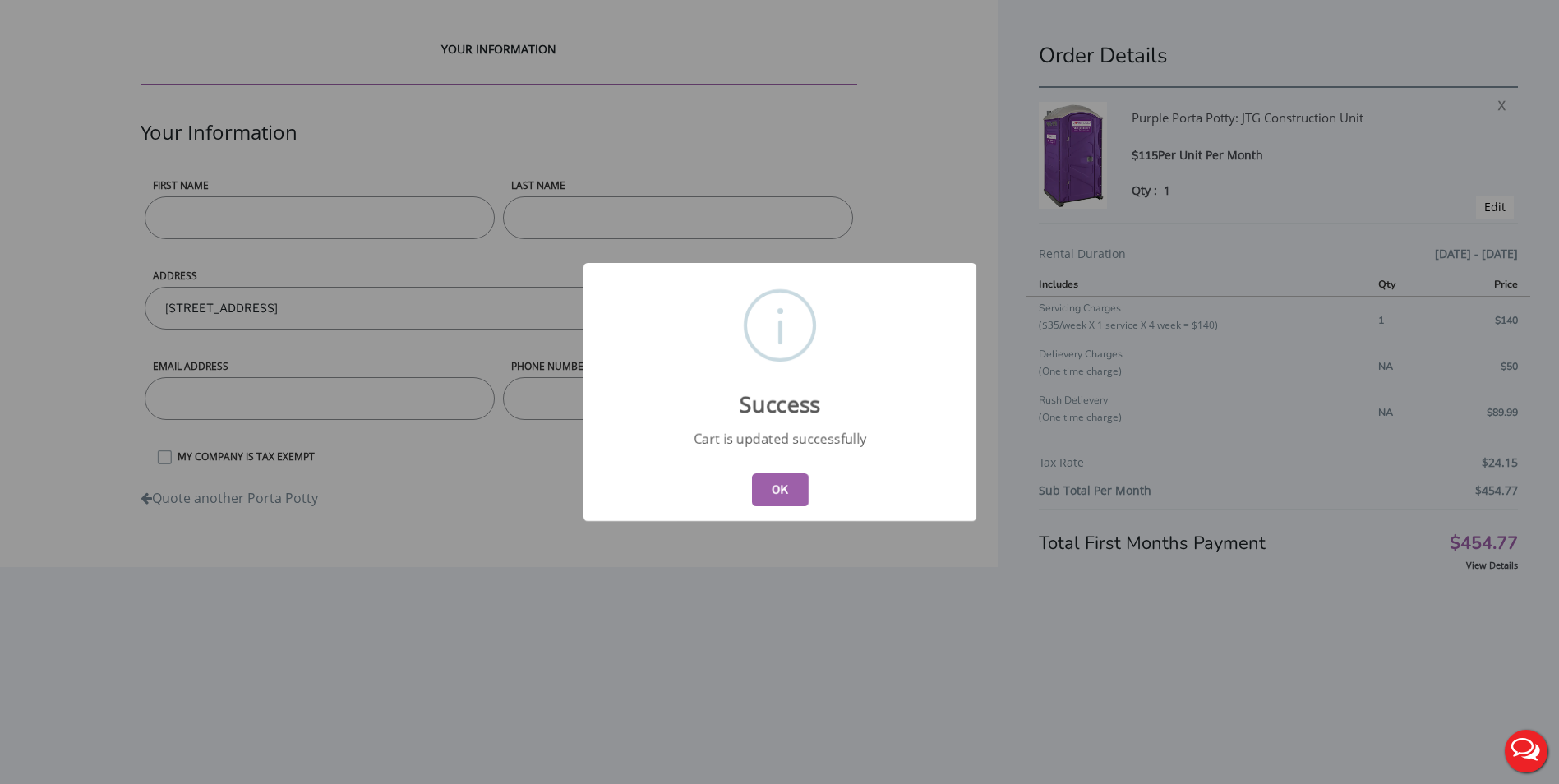
click at [769, 490] on button "OK" at bounding box center [779, 489] width 57 height 33
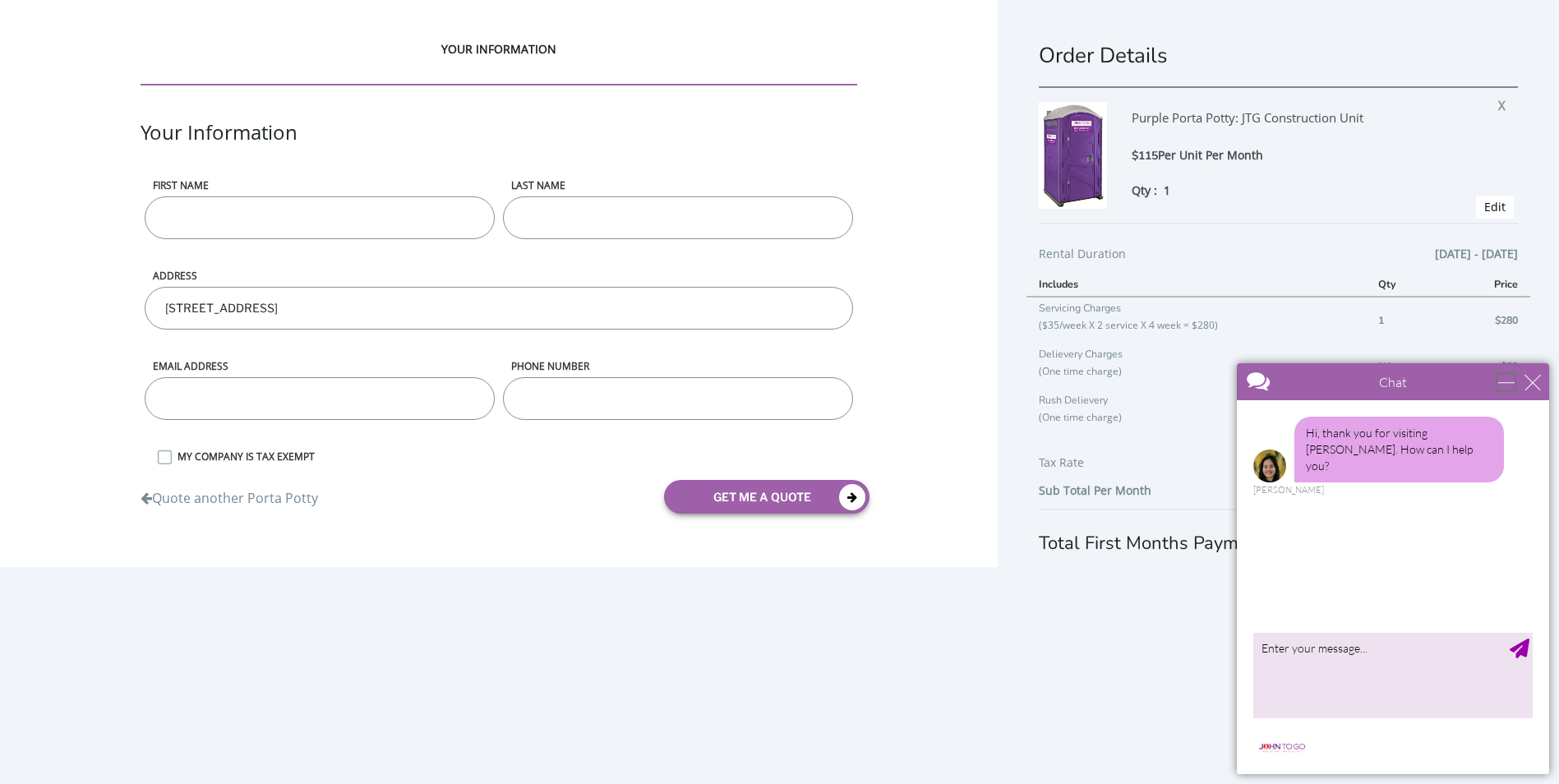
click at [1510, 381] on div "minimize" at bounding box center [1506, 381] width 17 height 17
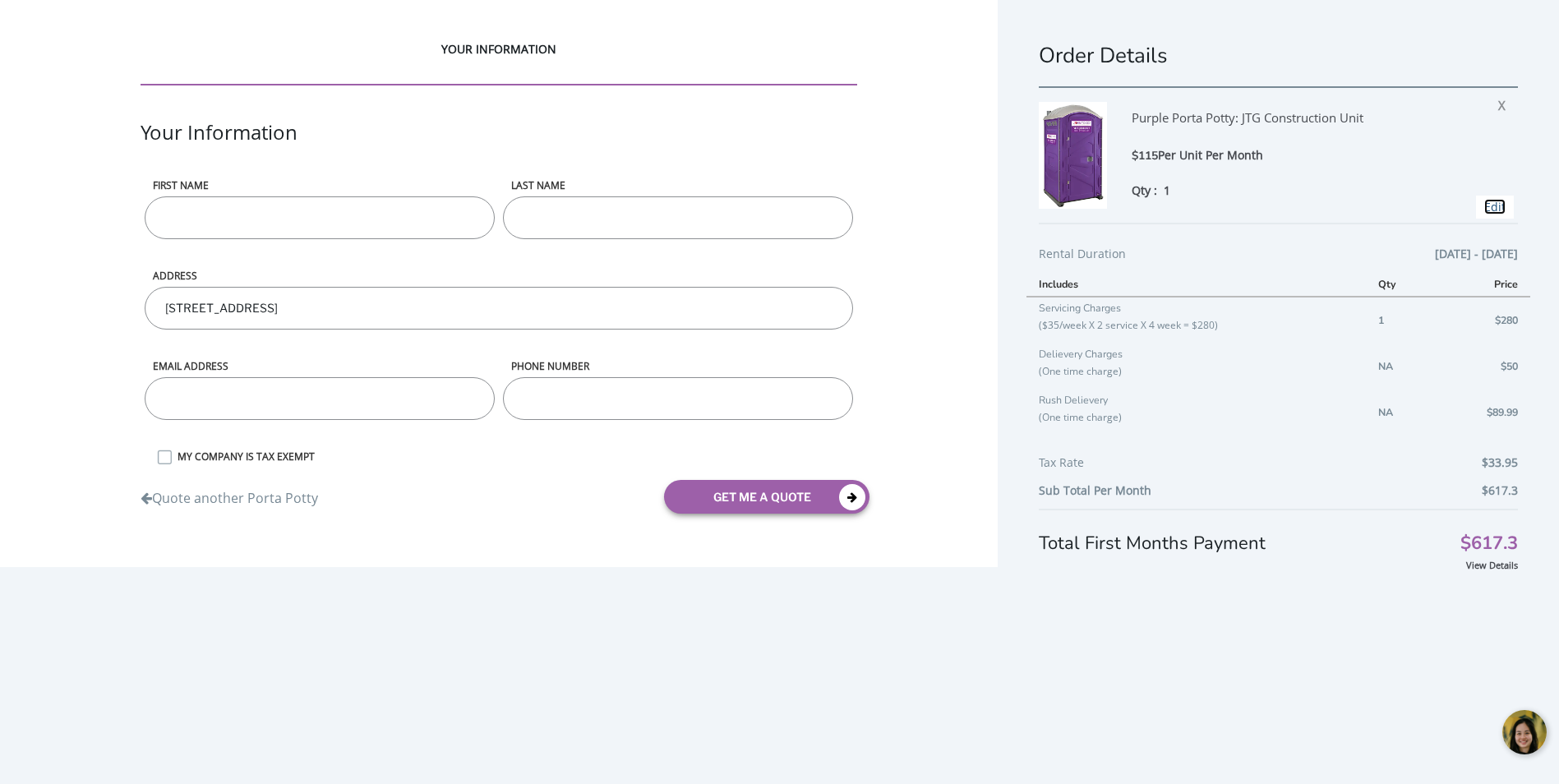
click at [1485, 207] on link "Edit" at bounding box center [1495, 207] width 21 height 16
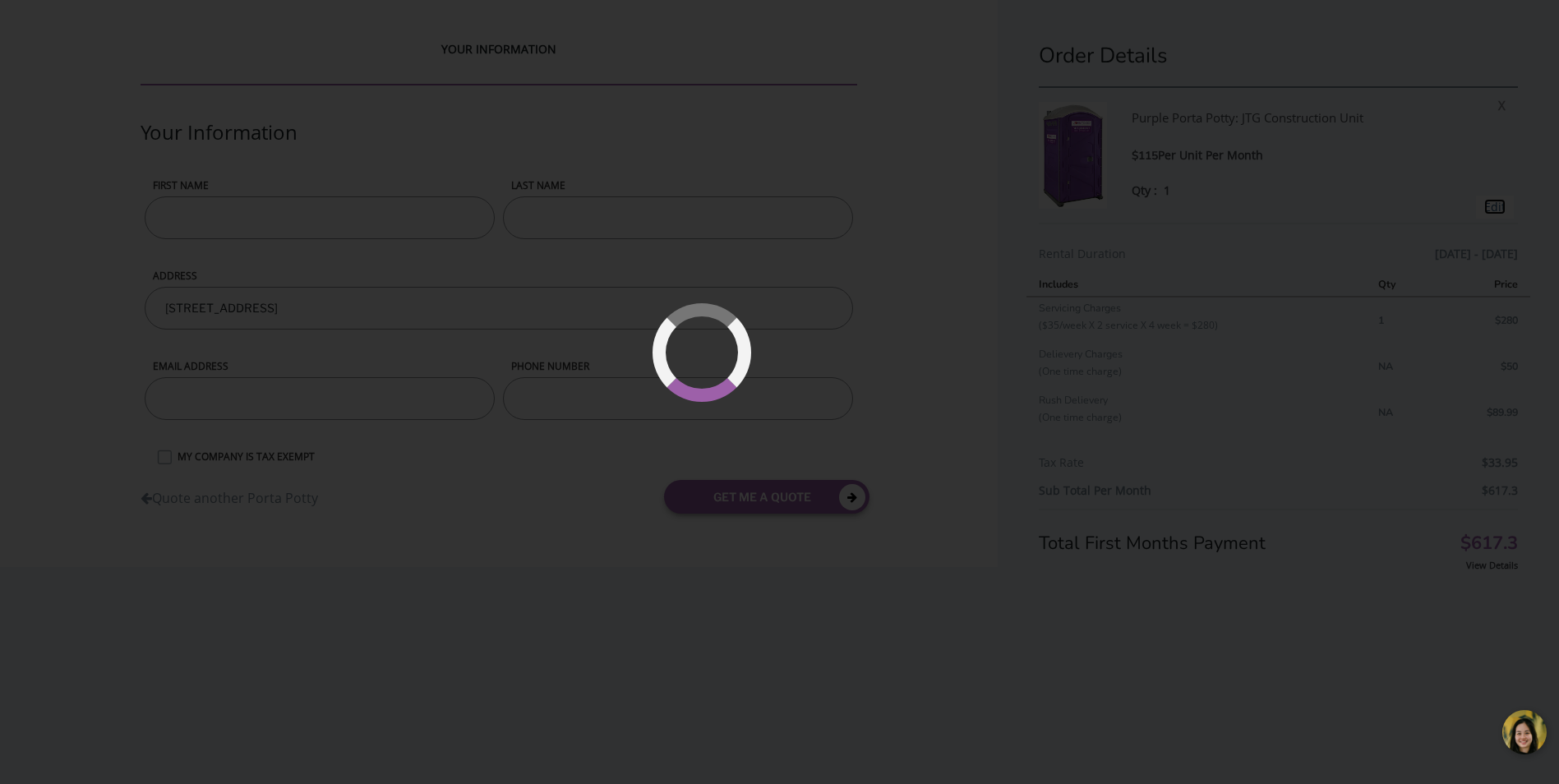
type input "09/05/2025 to 12/23/2025"
type input "2"
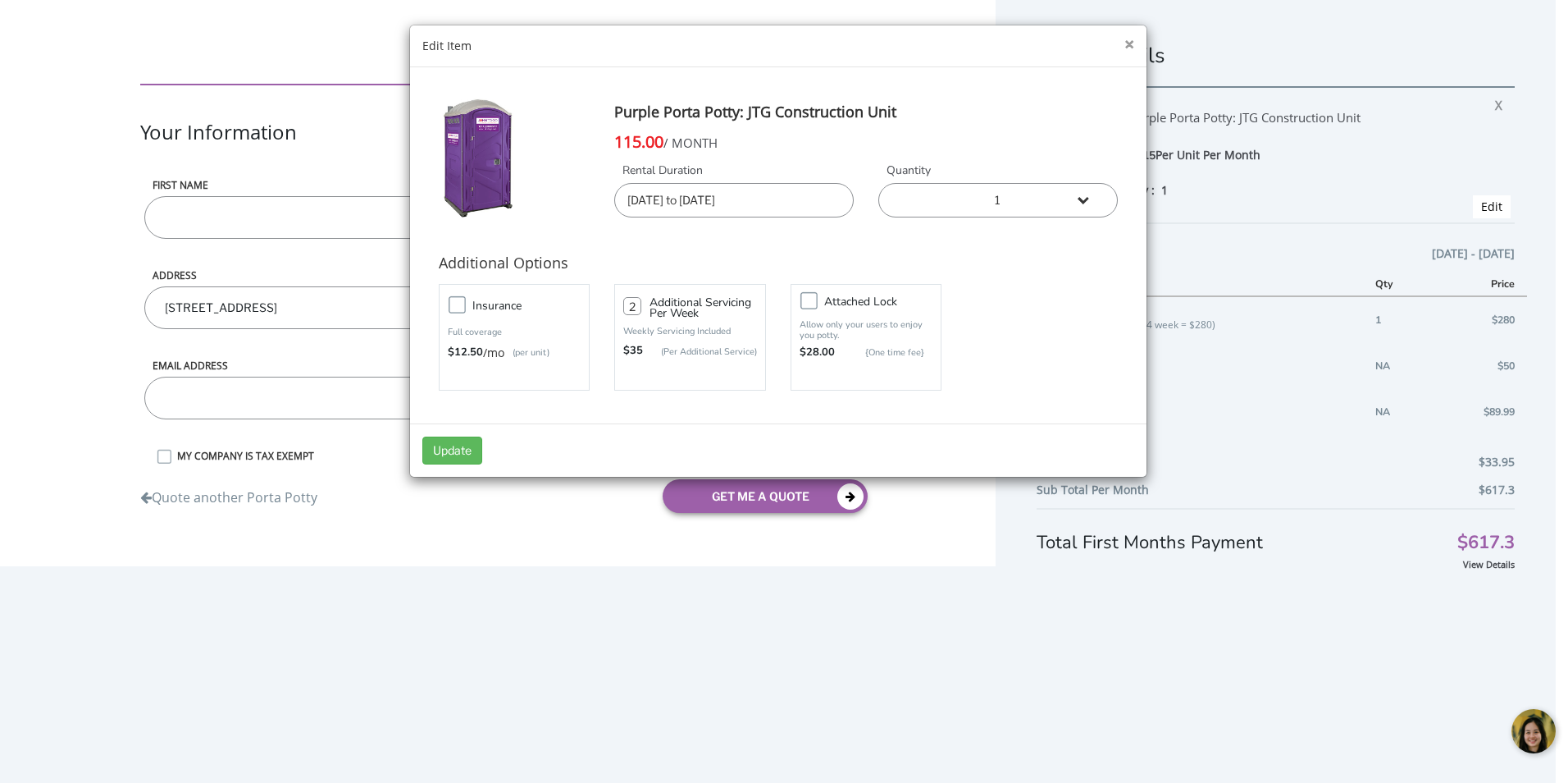
click at [1131, 41] on button "×" at bounding box center [1129, 45] width 10 height 18
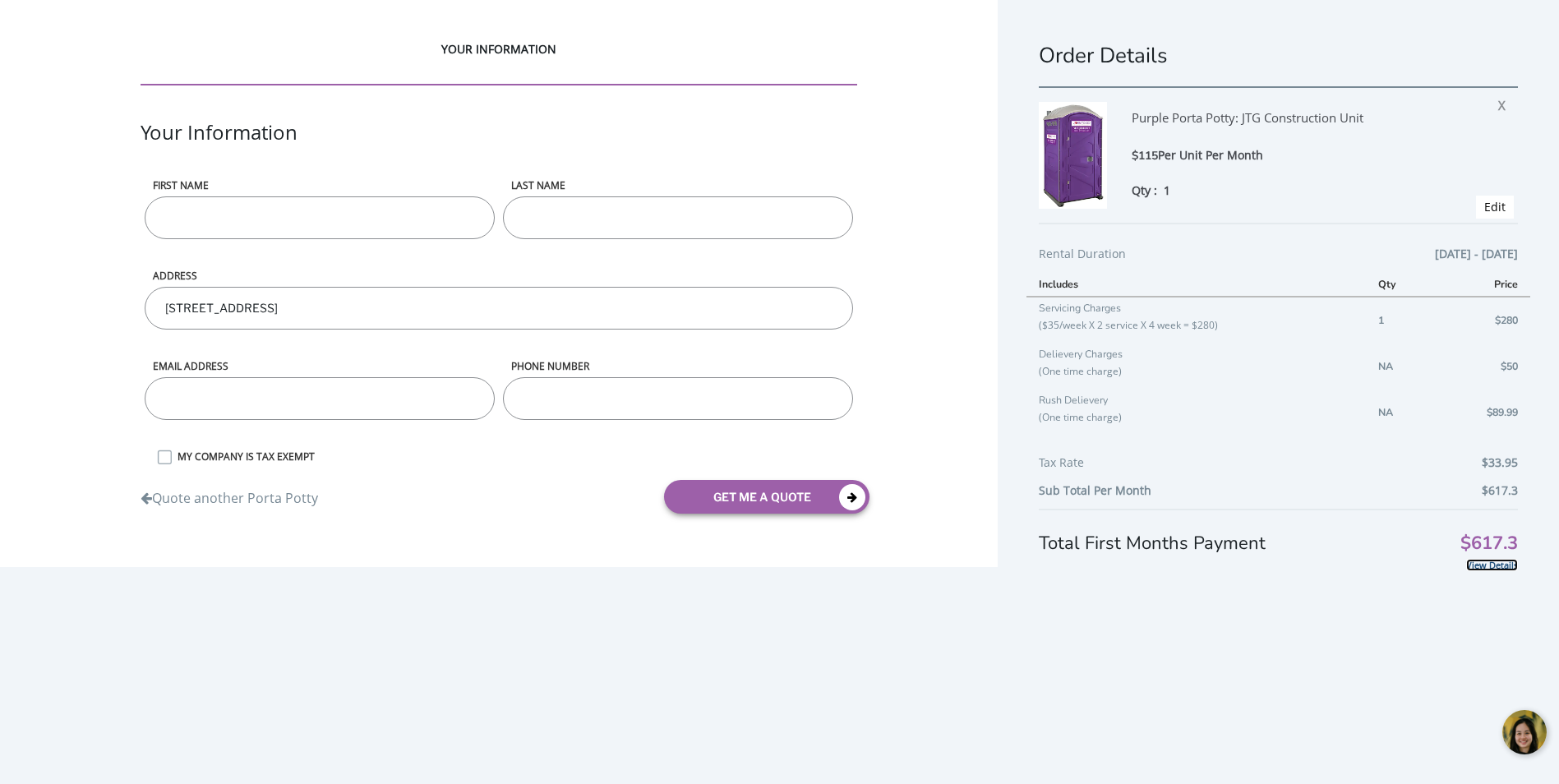
click at [1483, 569] on link "View Details" at bounding box center [1492, 565] width 52 height 12
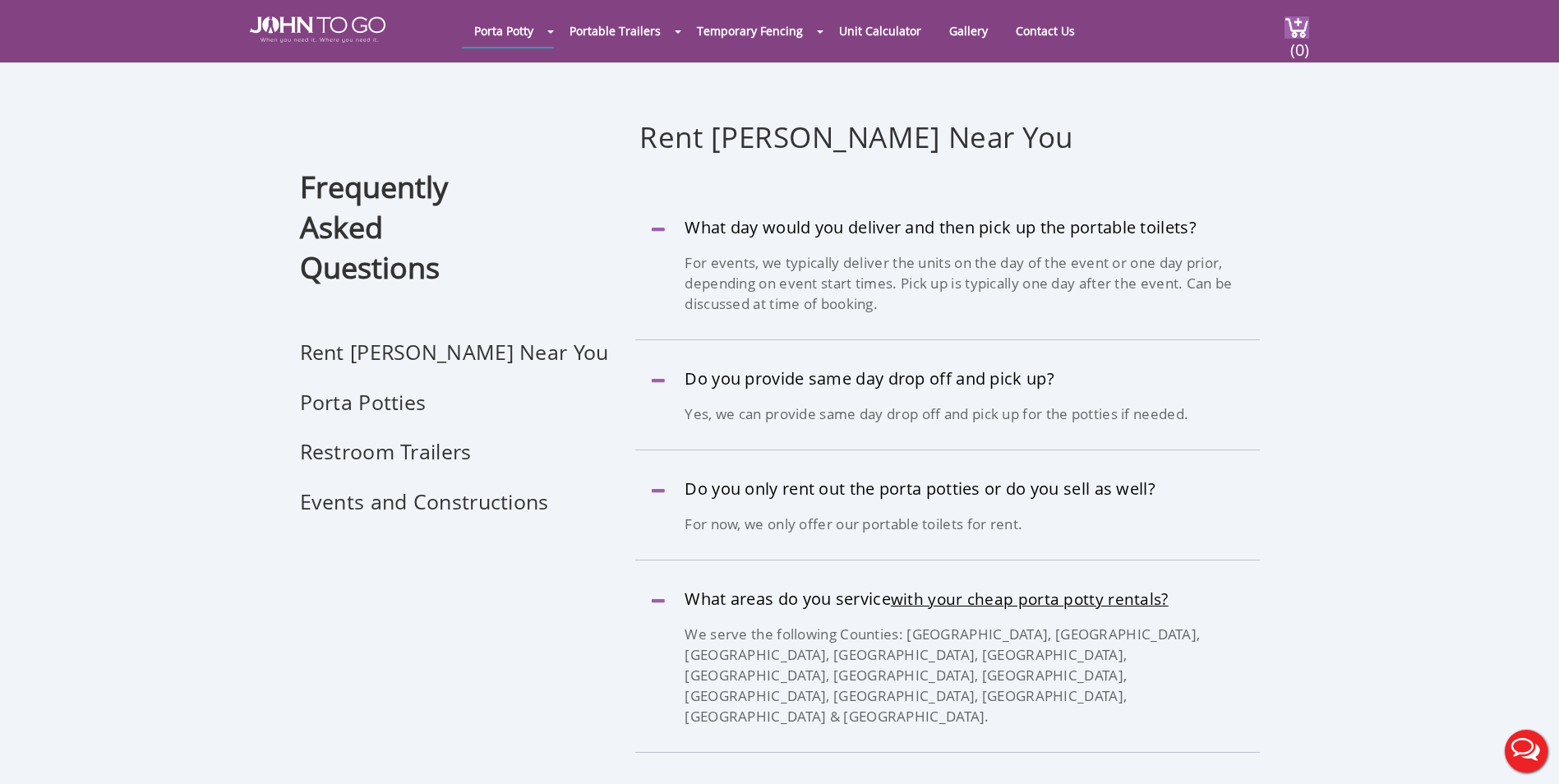
scroll to position [82, 0]
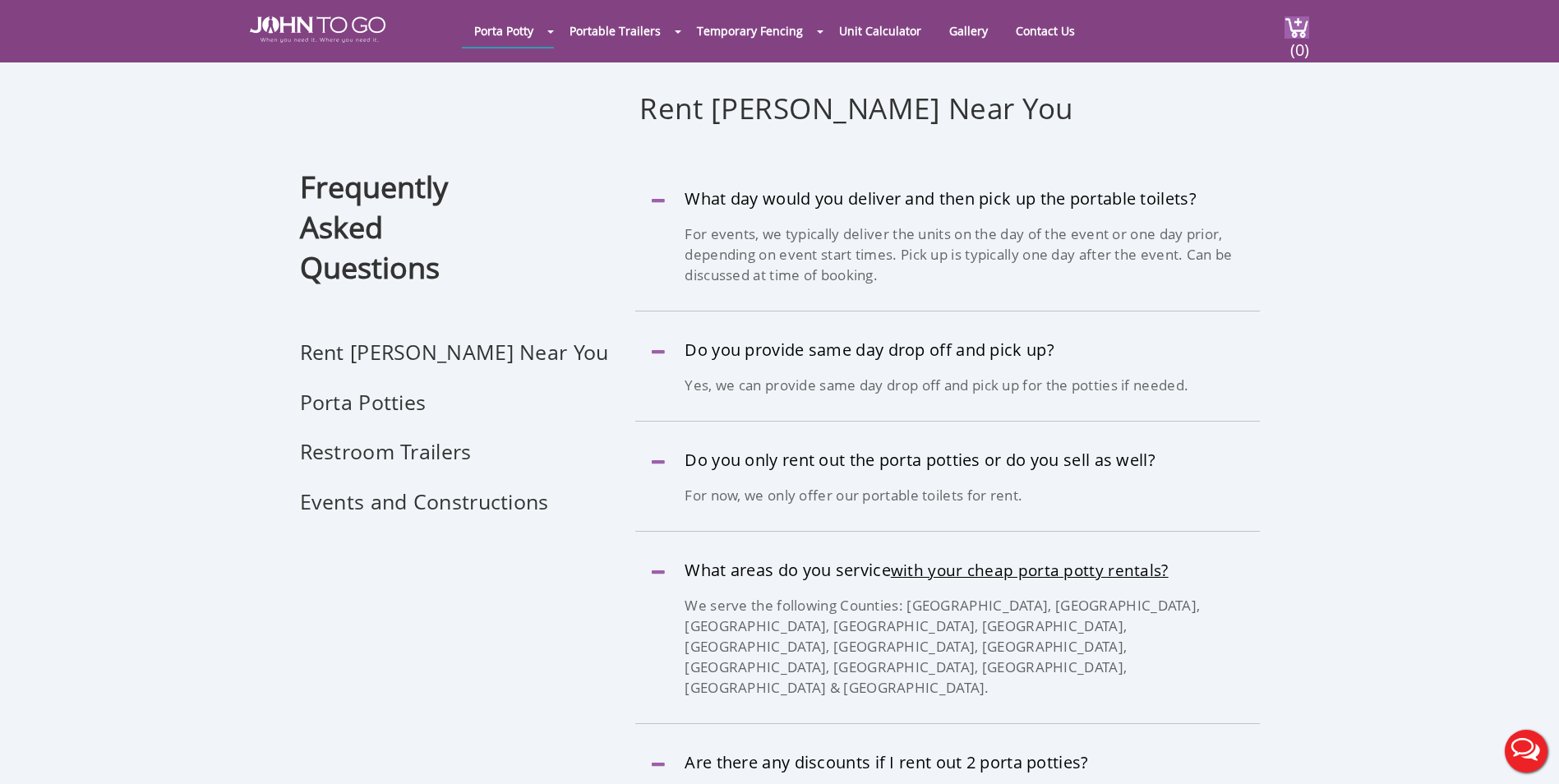
click at [1522, 750] on button "Live Chat" at bounding box center [1526, 750] width 65 height 65
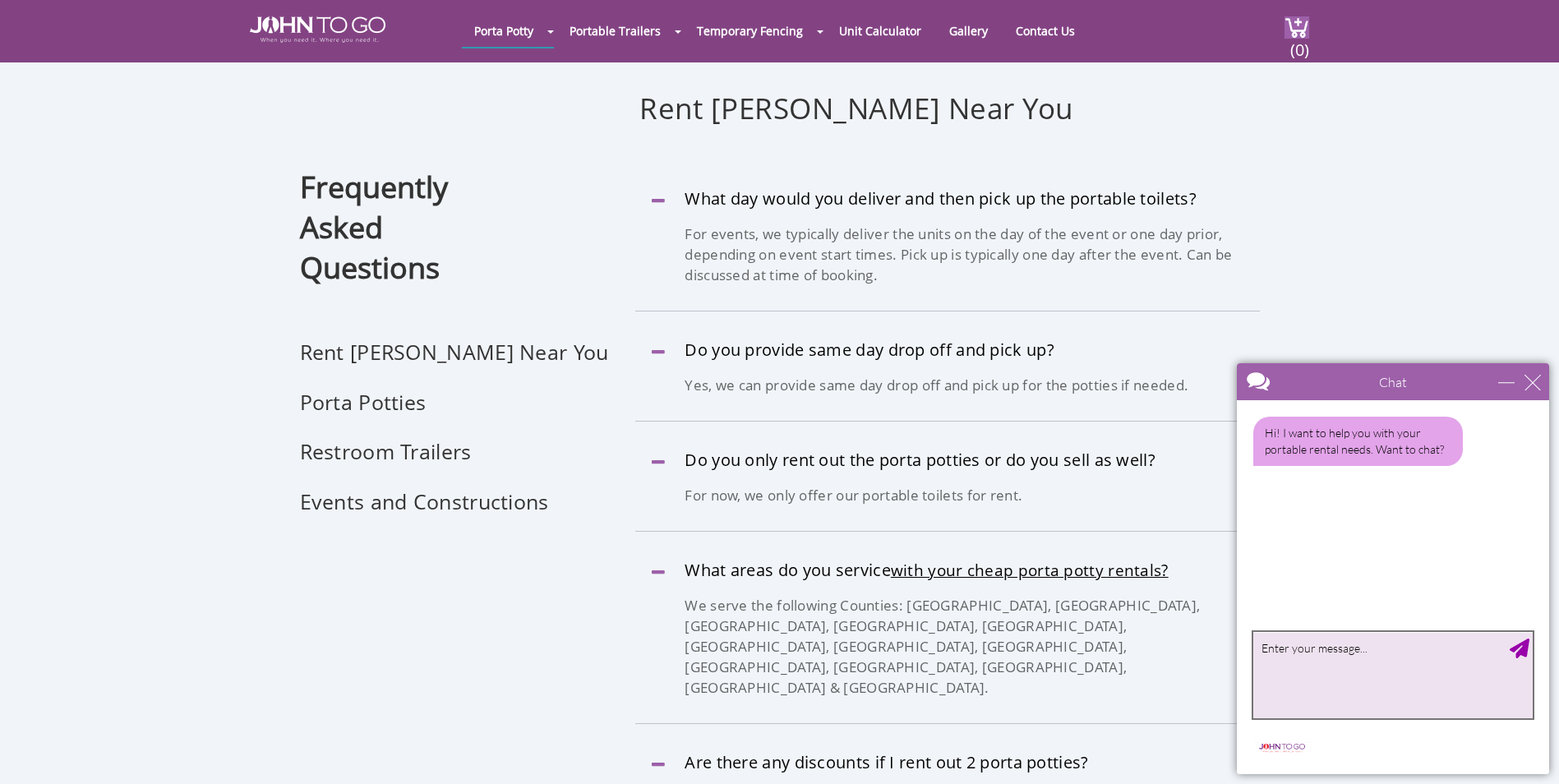
click at [1366, 690] on textarea "type your message" at bounding box center [1393, 675] width 279 height 87
type textarea "hi i need a quote for a portable restroom"
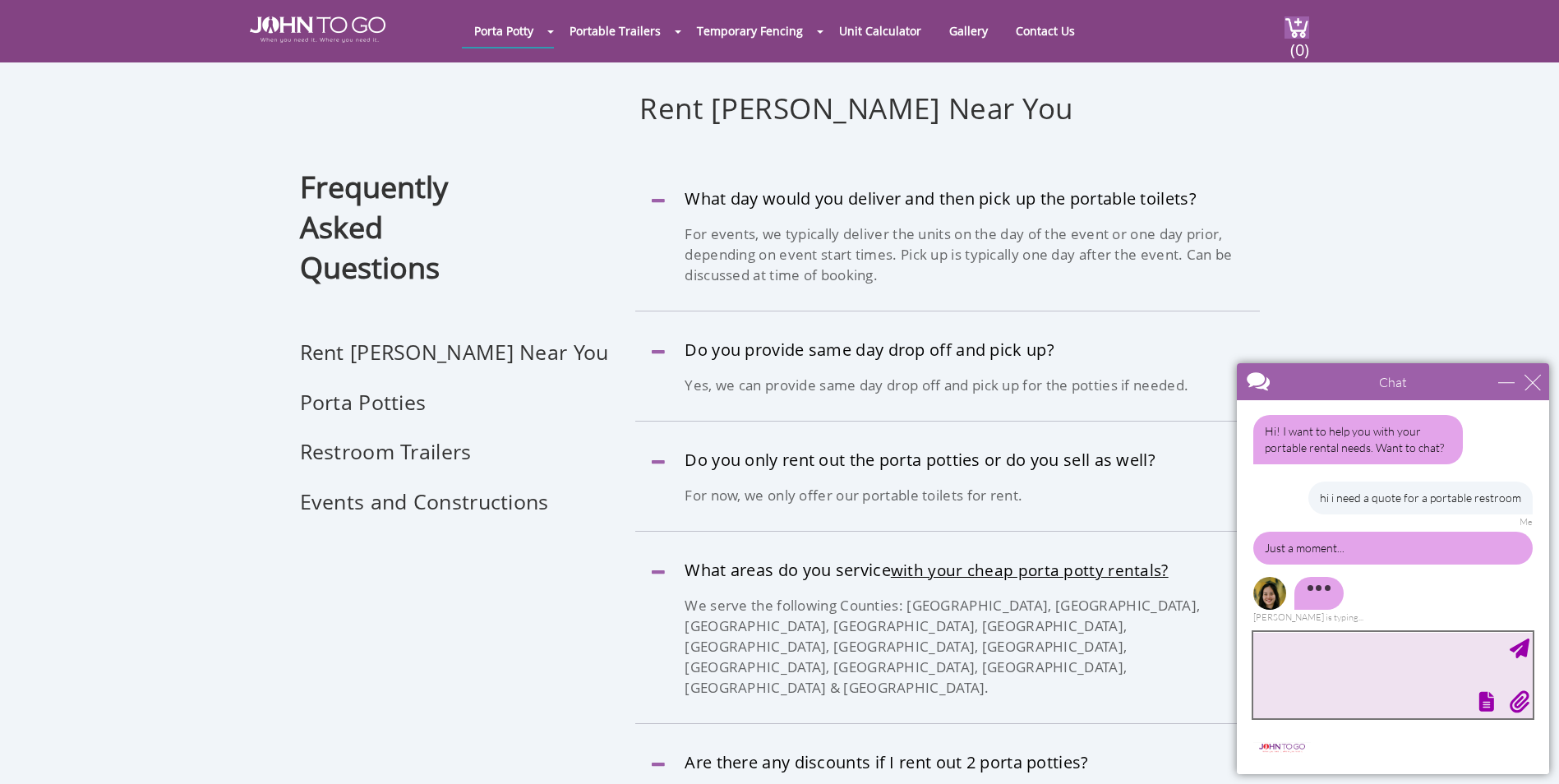
scroll to position [0, 0]
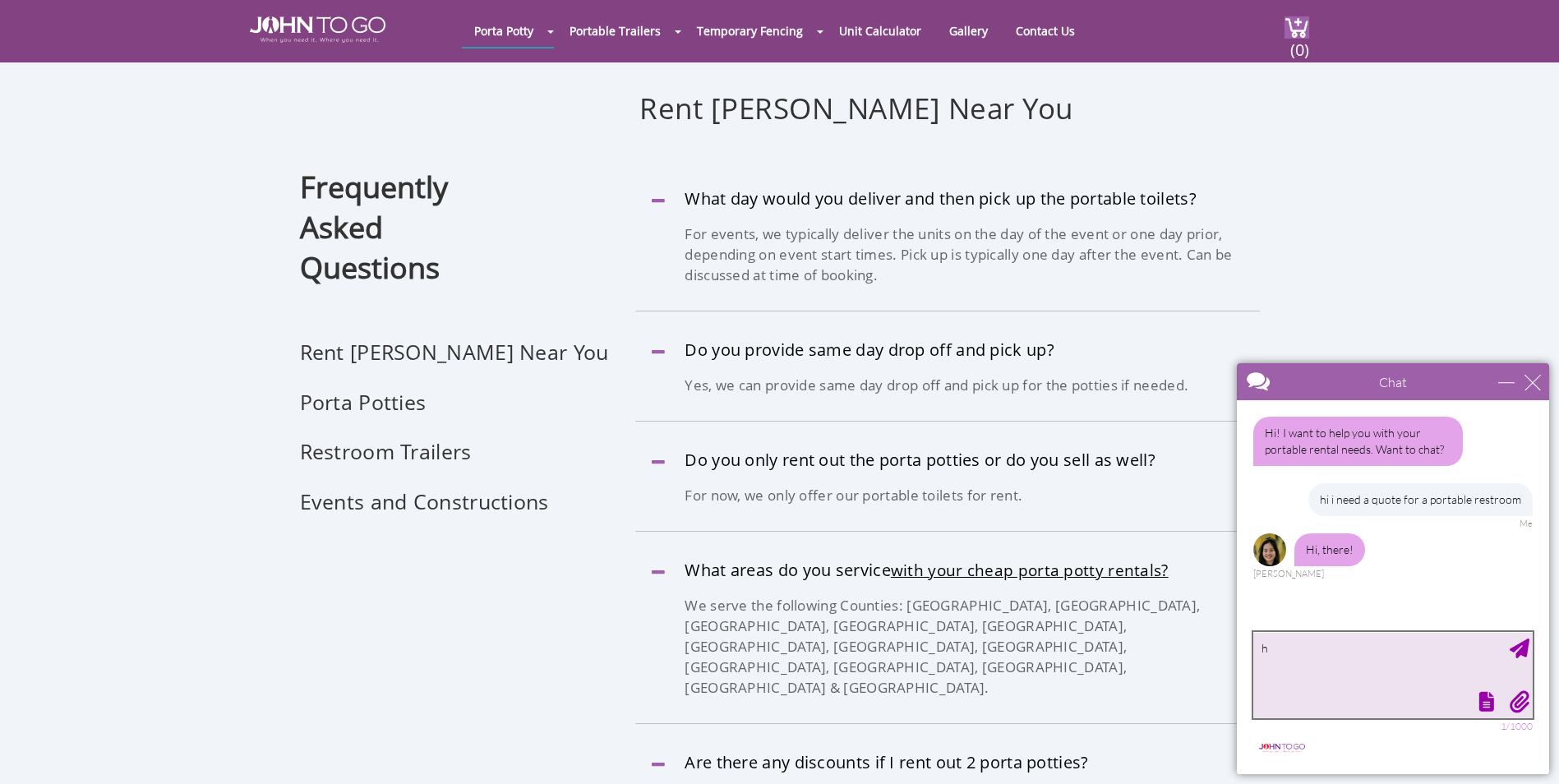
type textarea "hi"
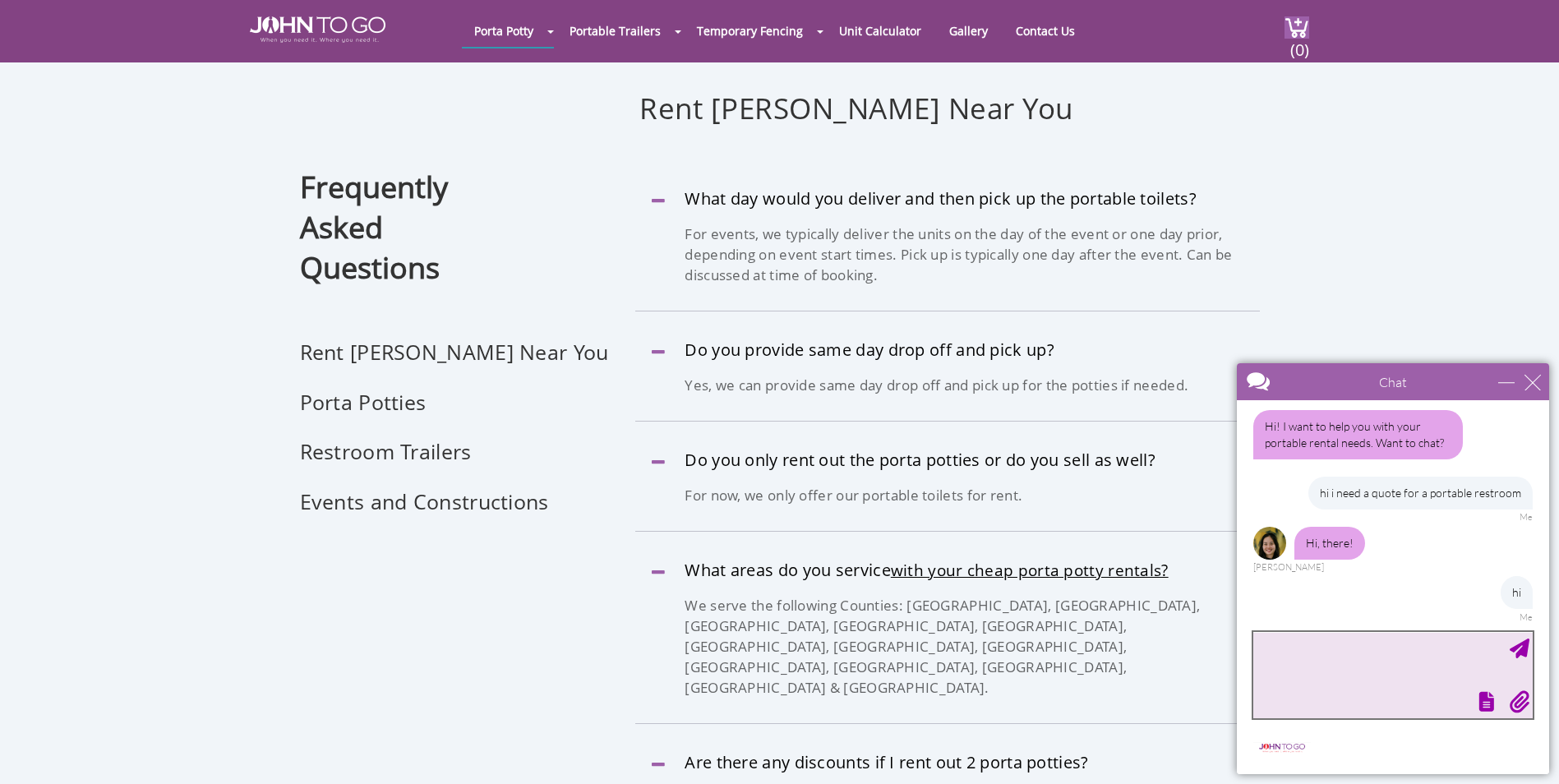
scroll to position [89, 0]
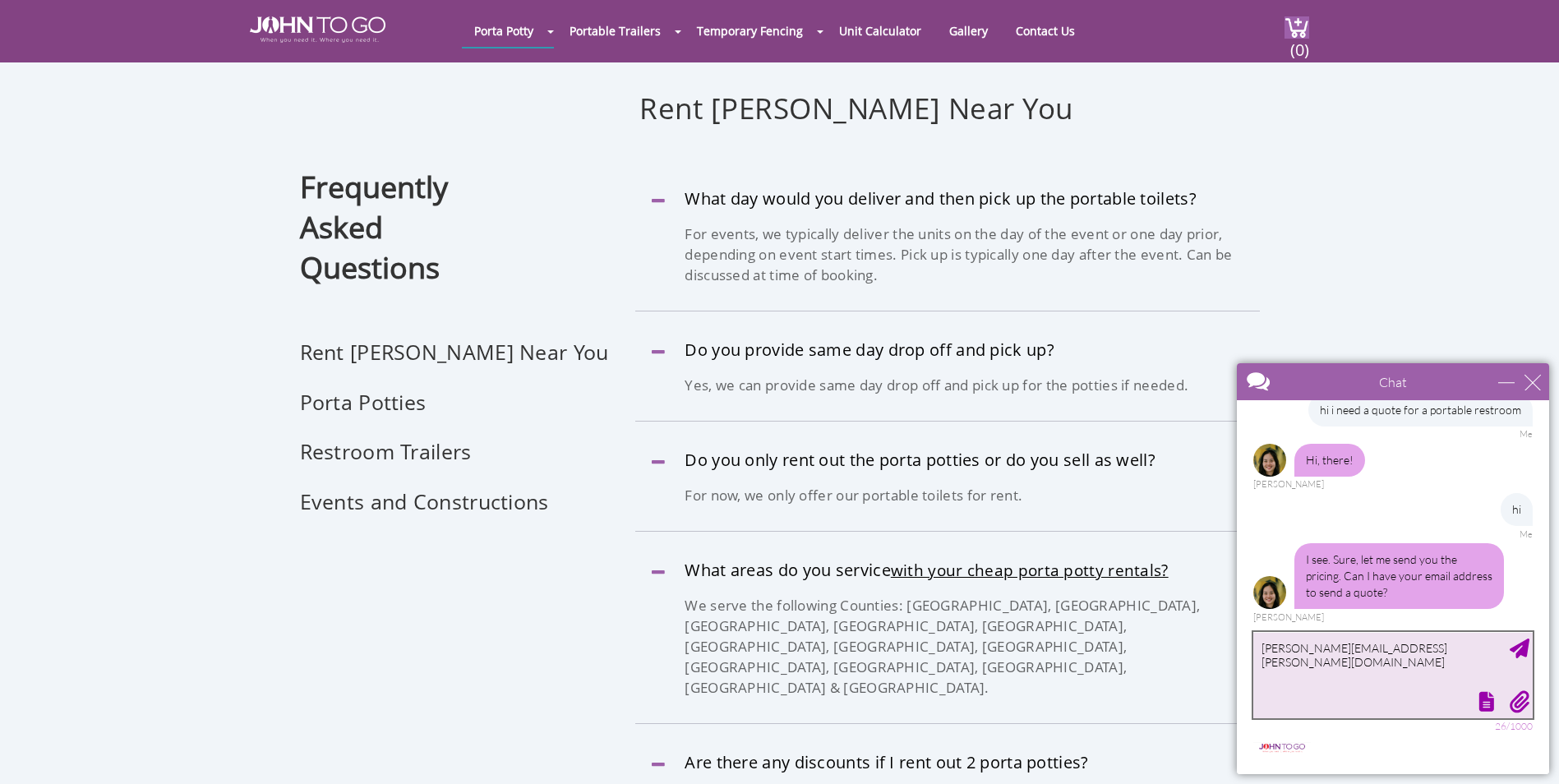
type textarea "[PERSON_NAME][EMAIL_ADDRESS][PERSON_NAME][DOMAIN_NAME]"
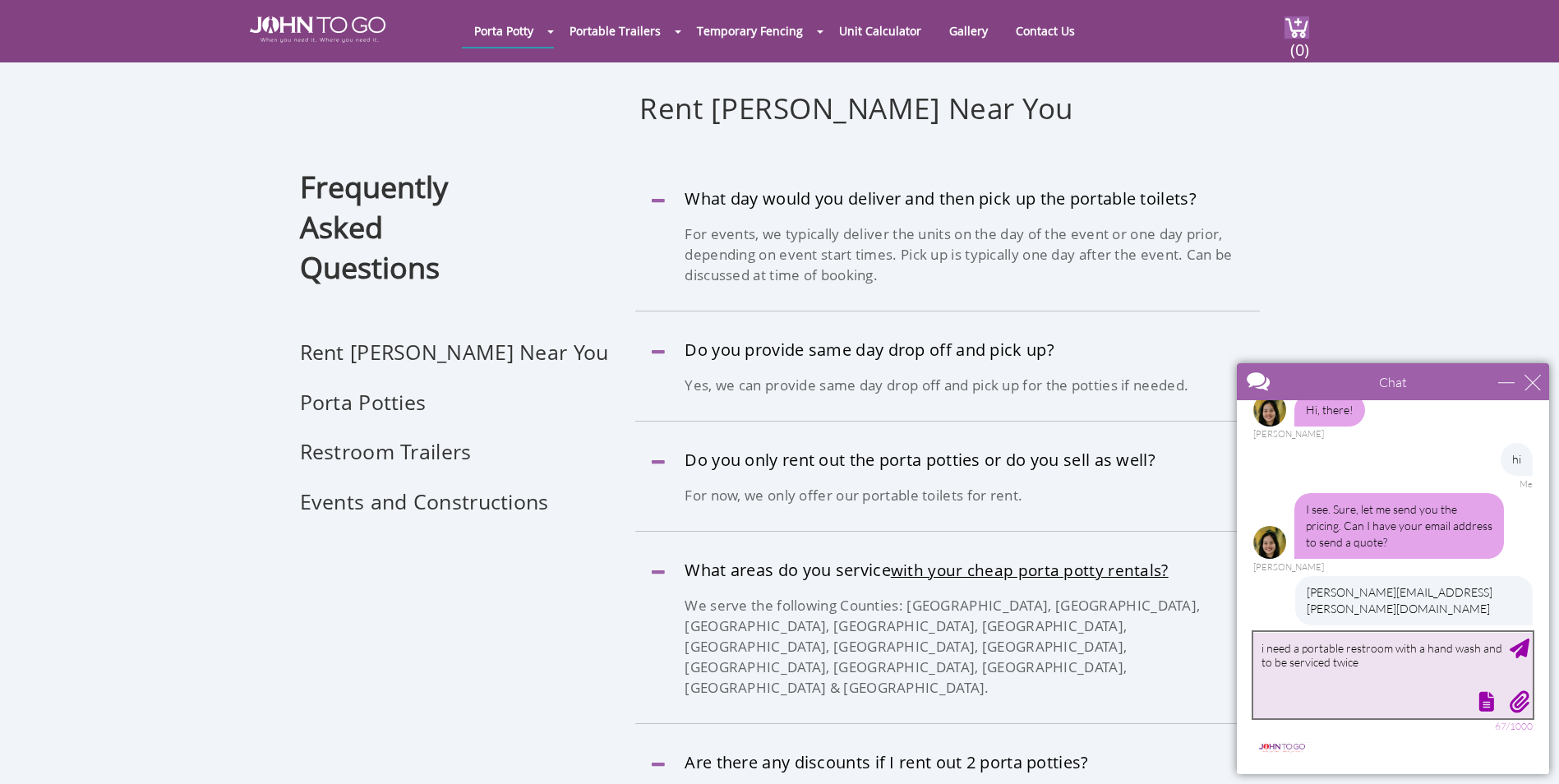
scroll to position [190, 0]
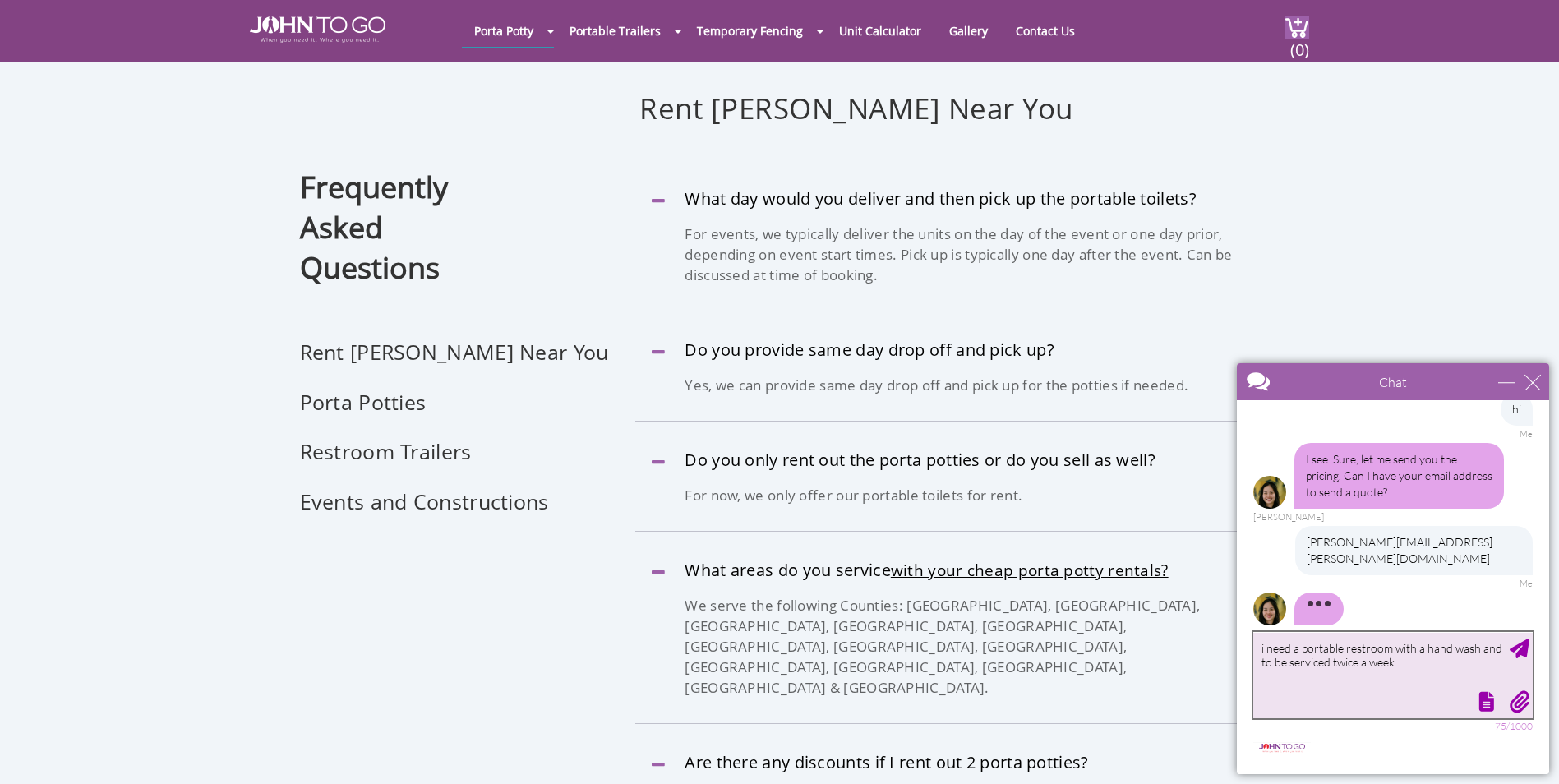
type textarea "i need a portable restroom with a hand wash and to be serviced twice a week"
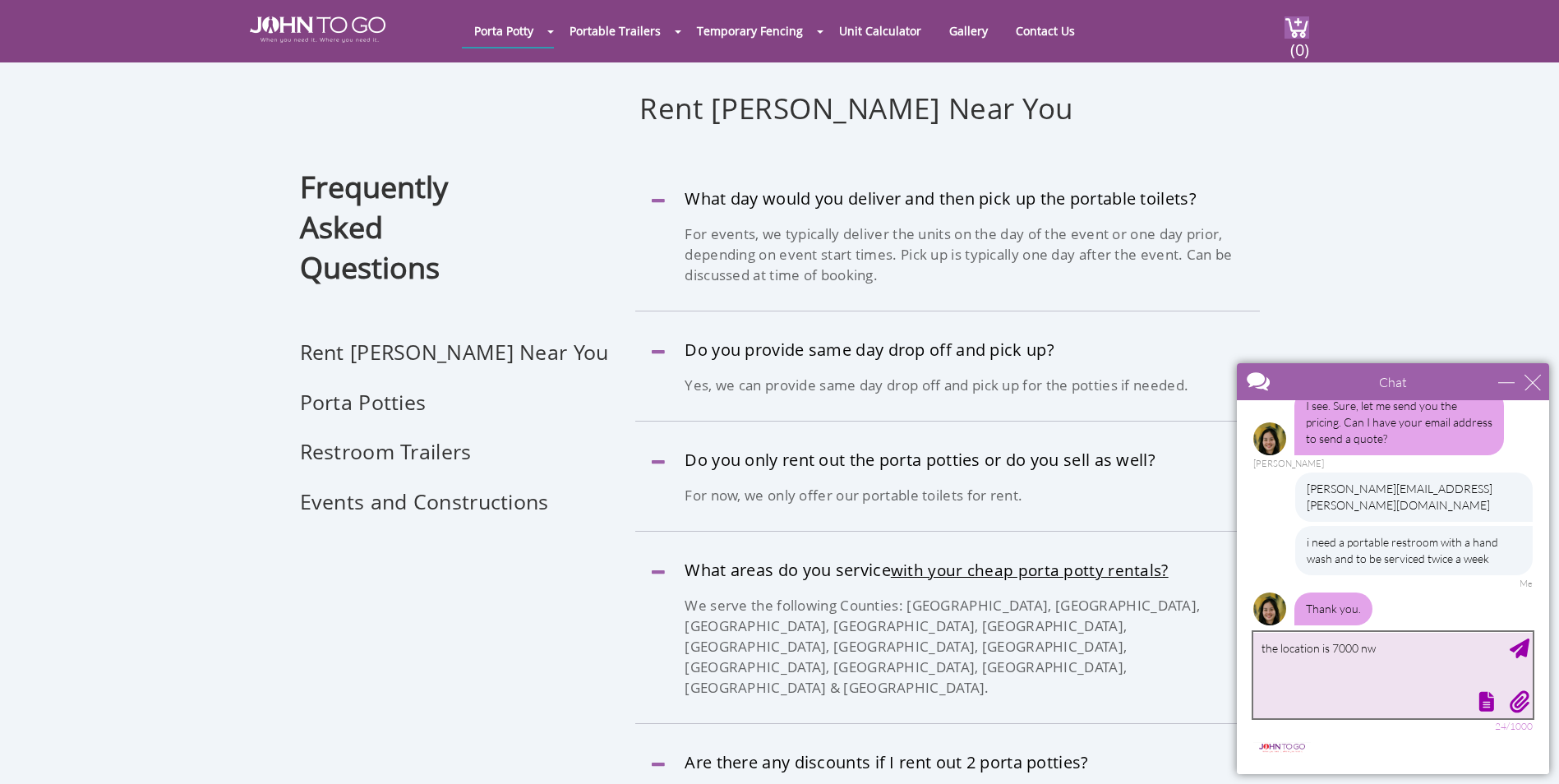
scroll to position [293, 0]
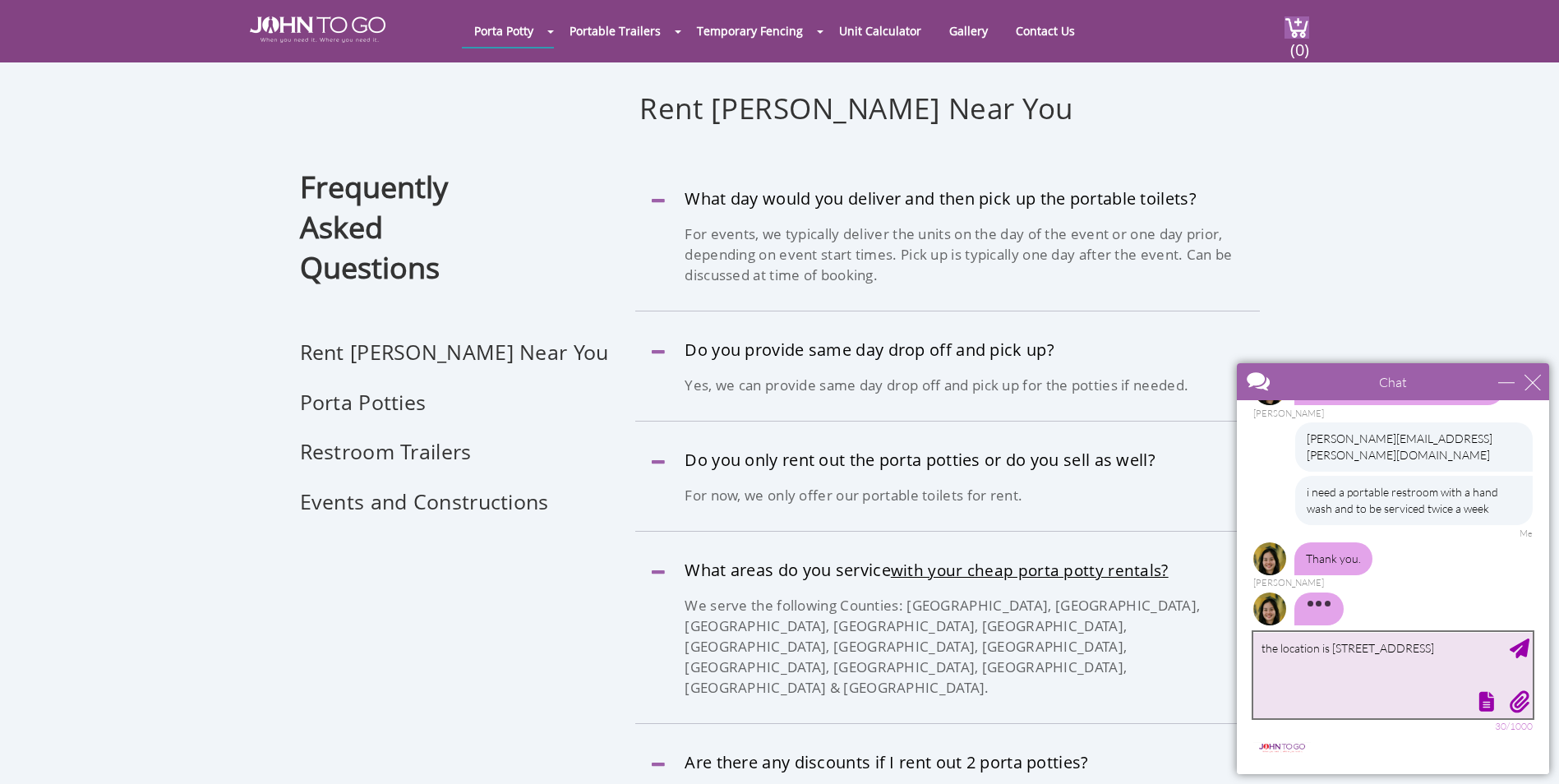
type textarea "the location is [STREET_ADDRESS]"
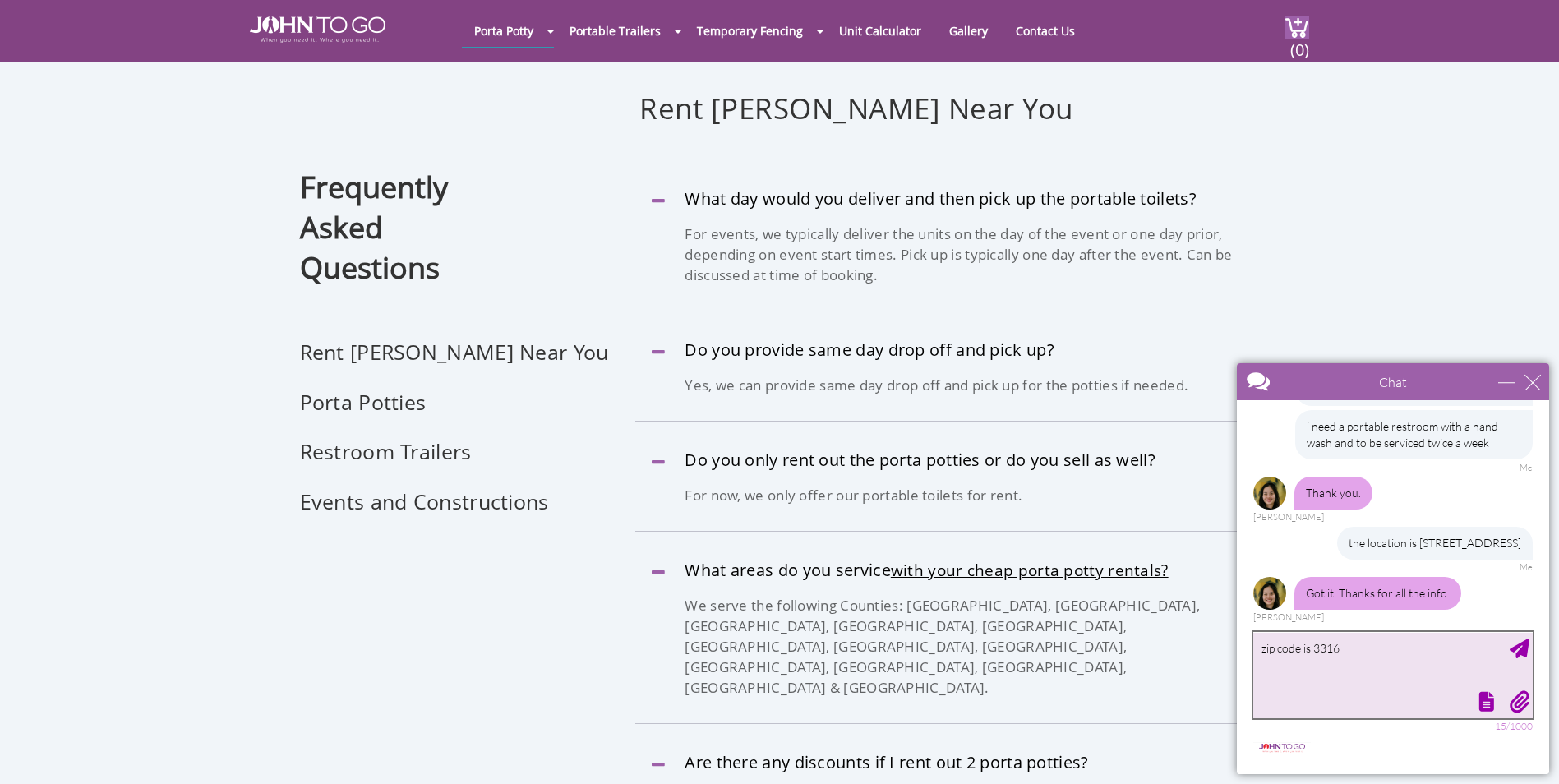
type textarea "zip code is 33166"
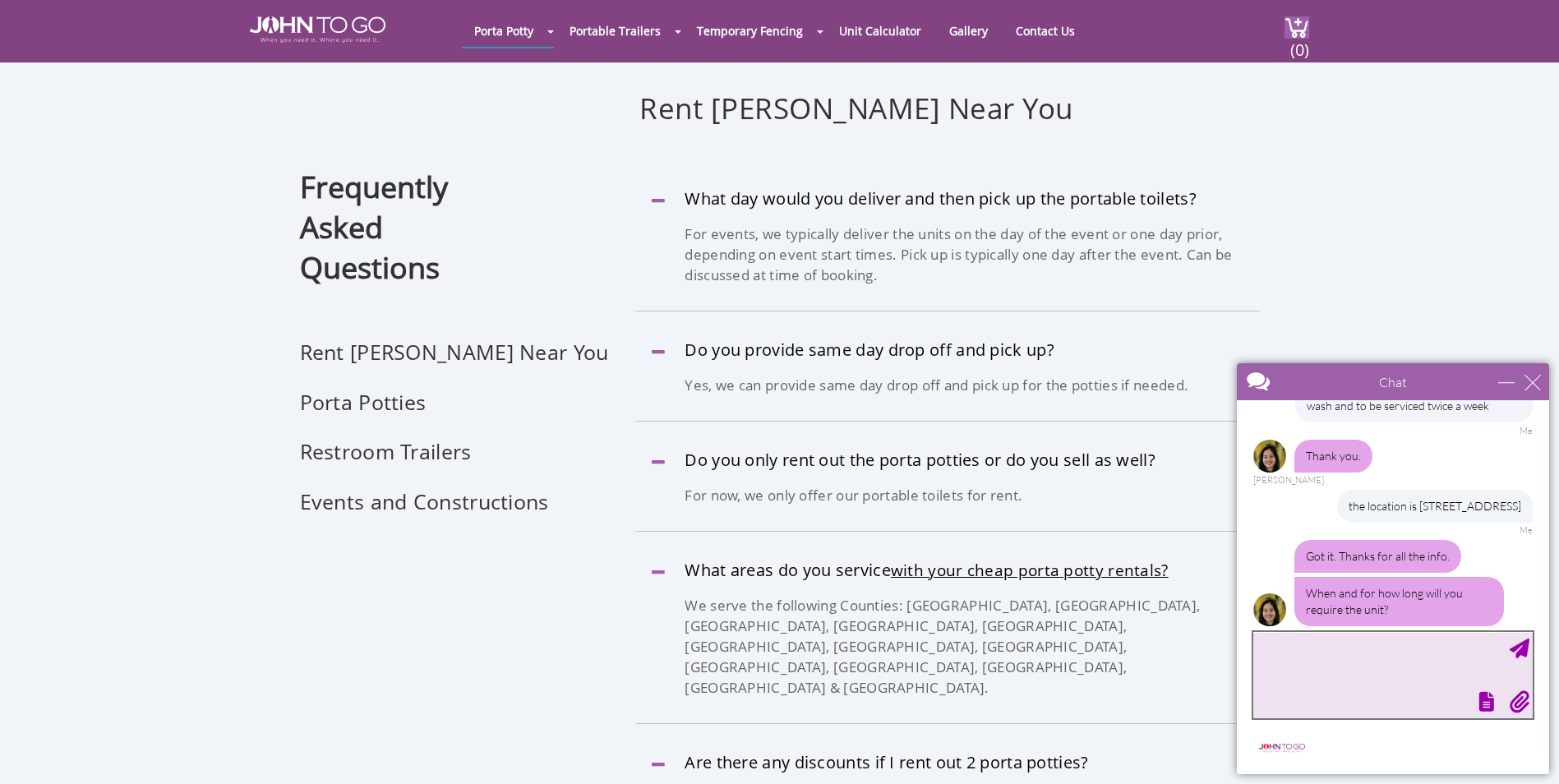
scroll to position [446, 0]
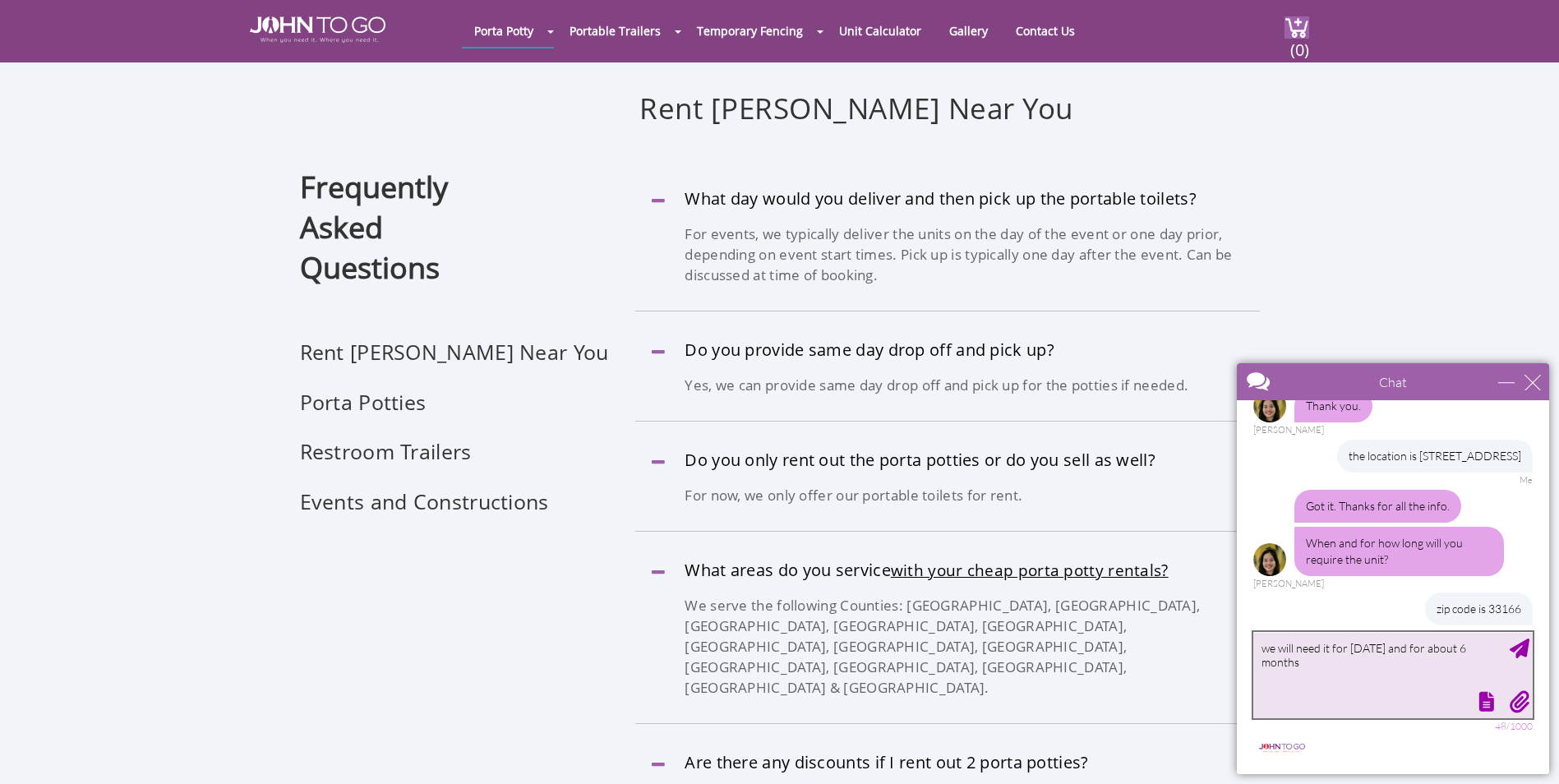
type textarea "we will need it for [DATE] and for about 6 months"
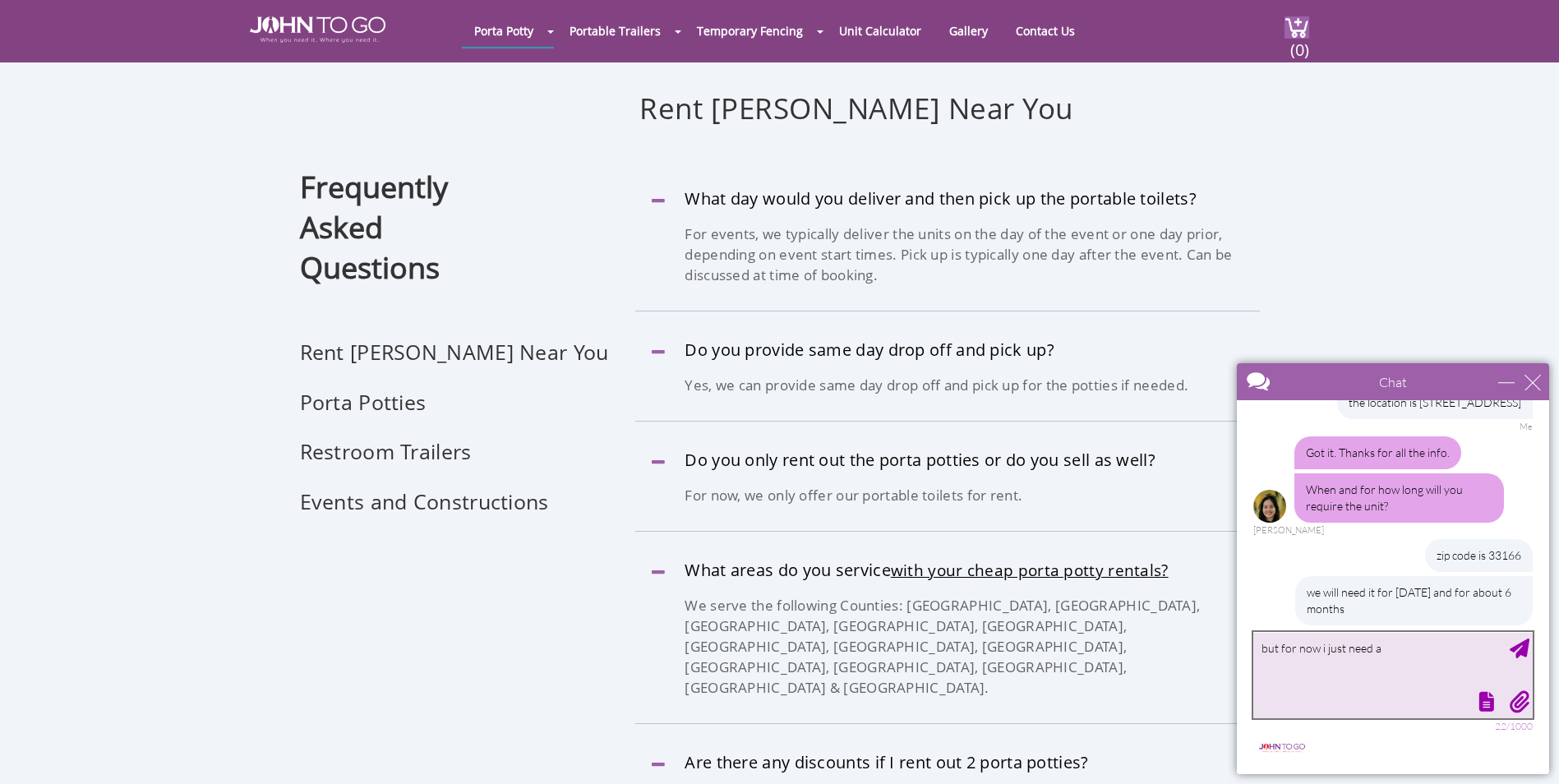
scroll to position [549, 0]
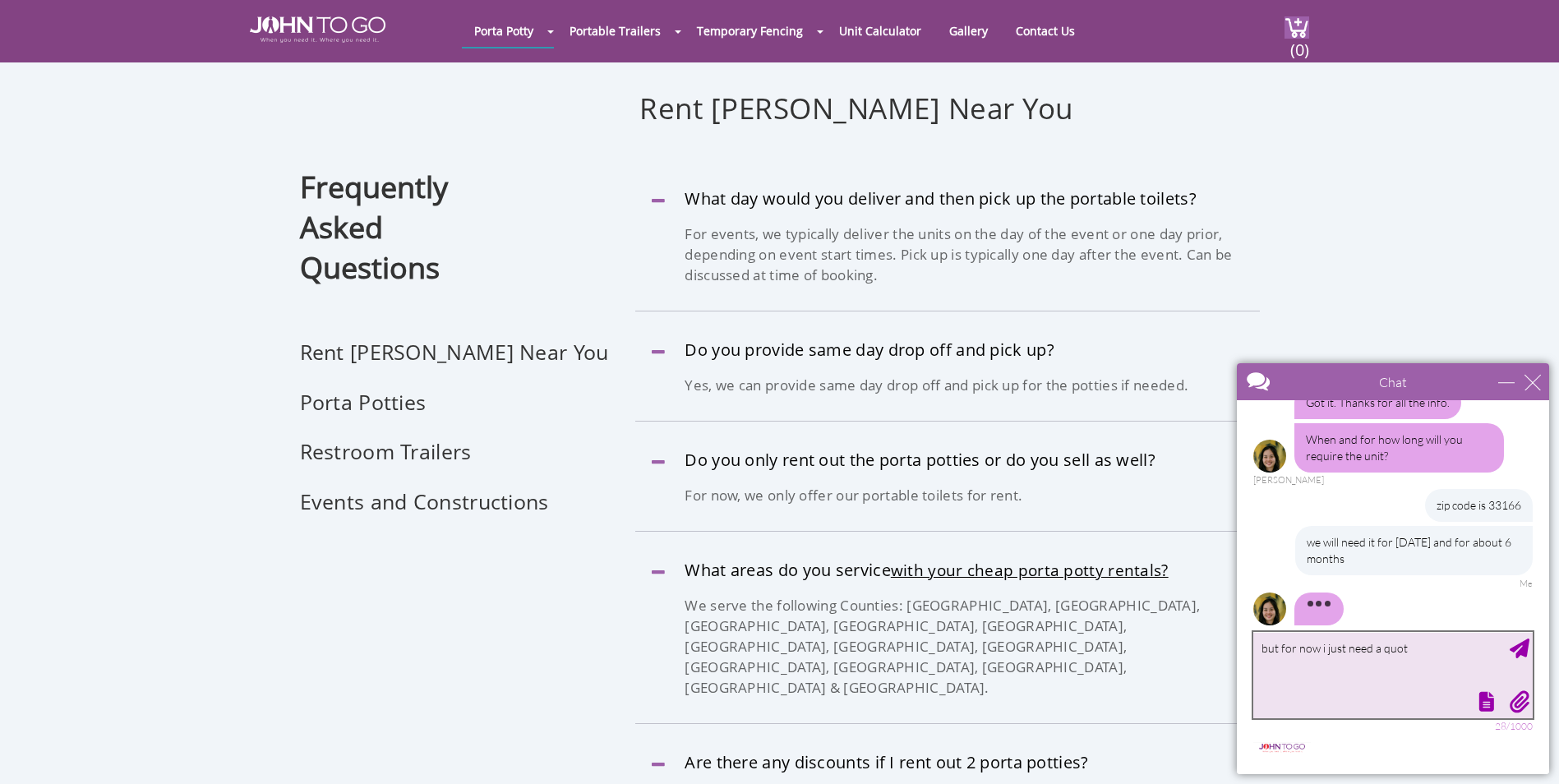
type textarea "but for now i just need a quote"
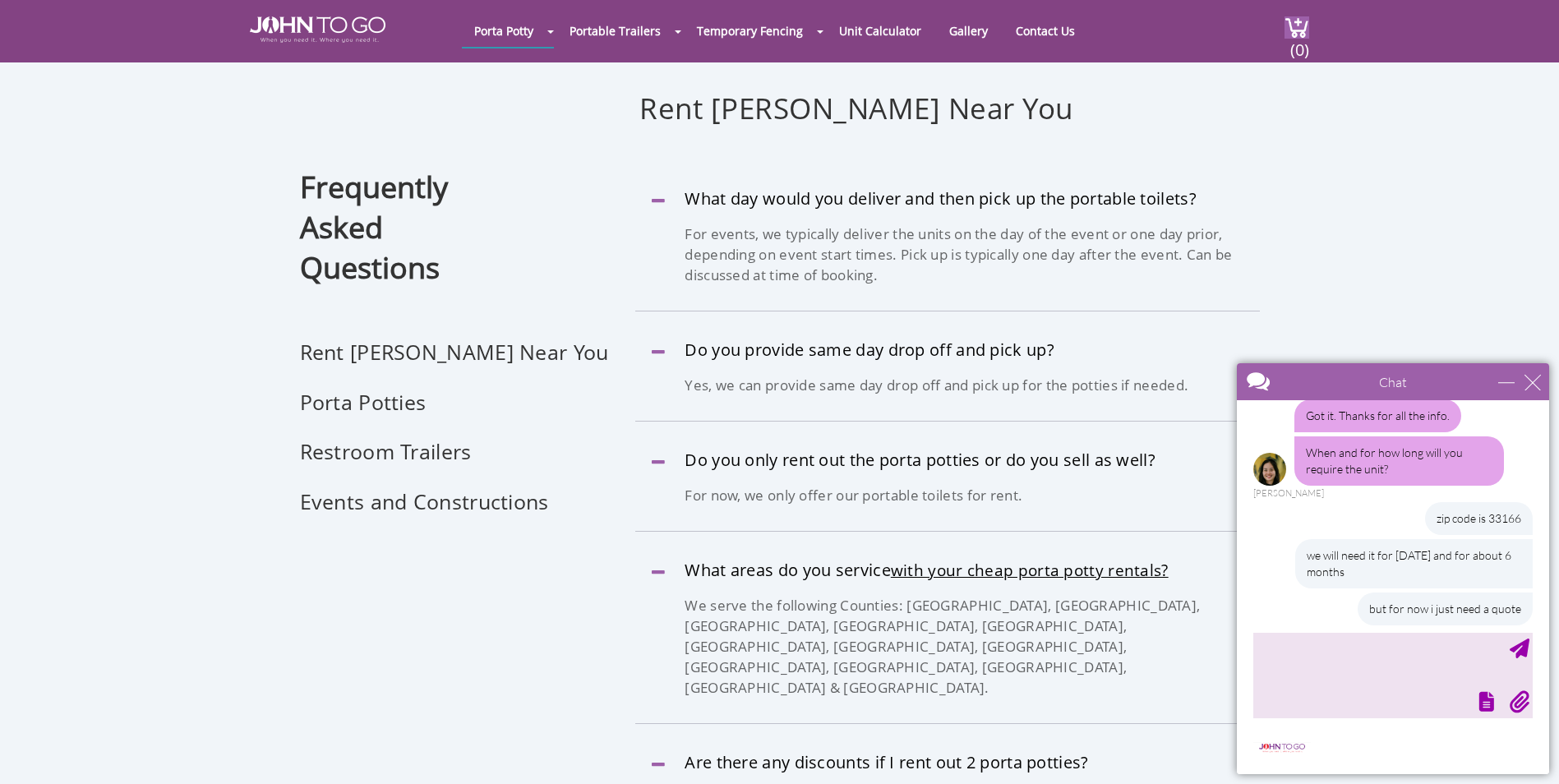
scroll to position [636, 0]
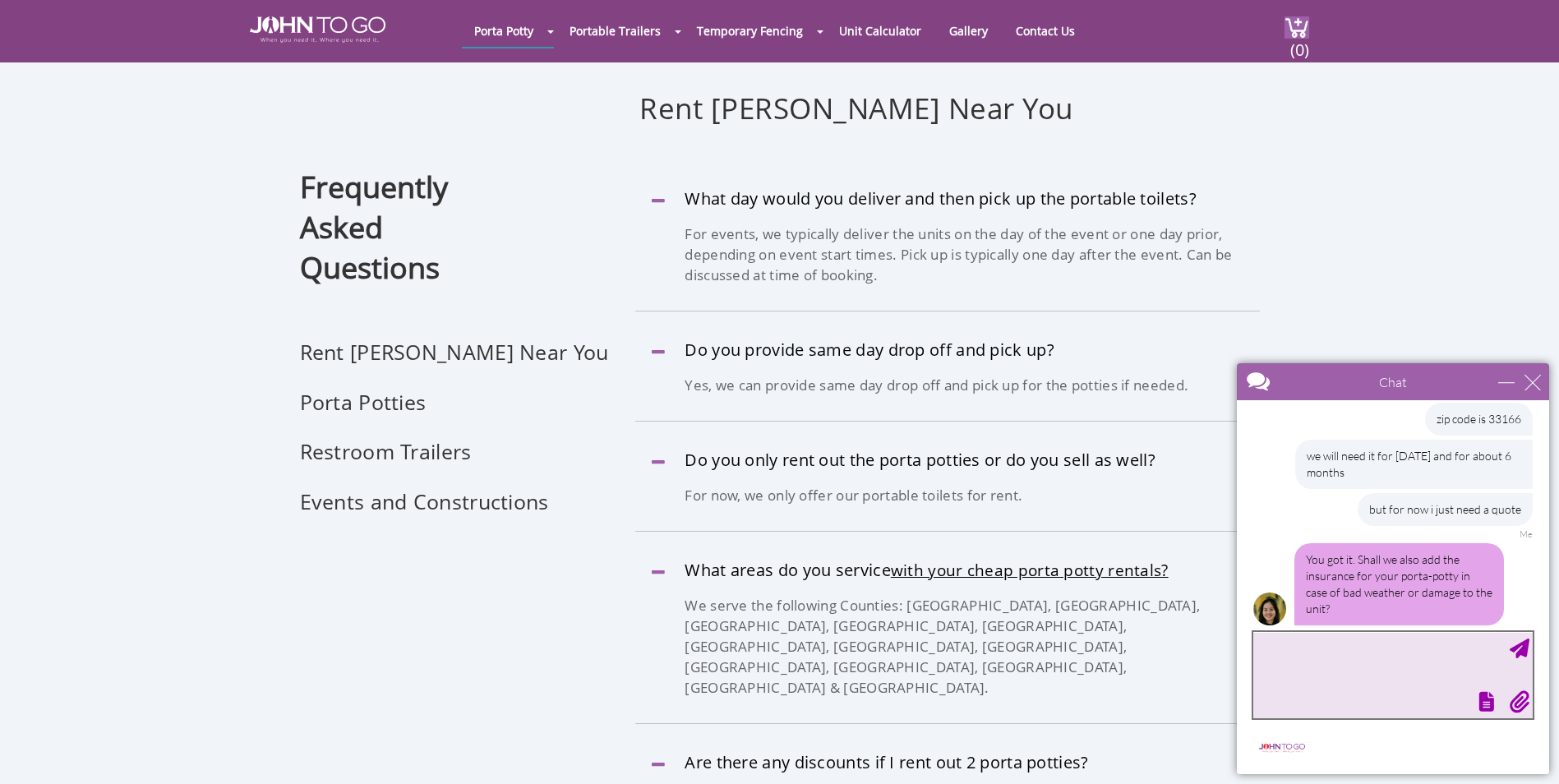
click at [1360, 676] on textarea "type your message" at bounding box center [1393, 675] width 279 height 87
type textarea "no"
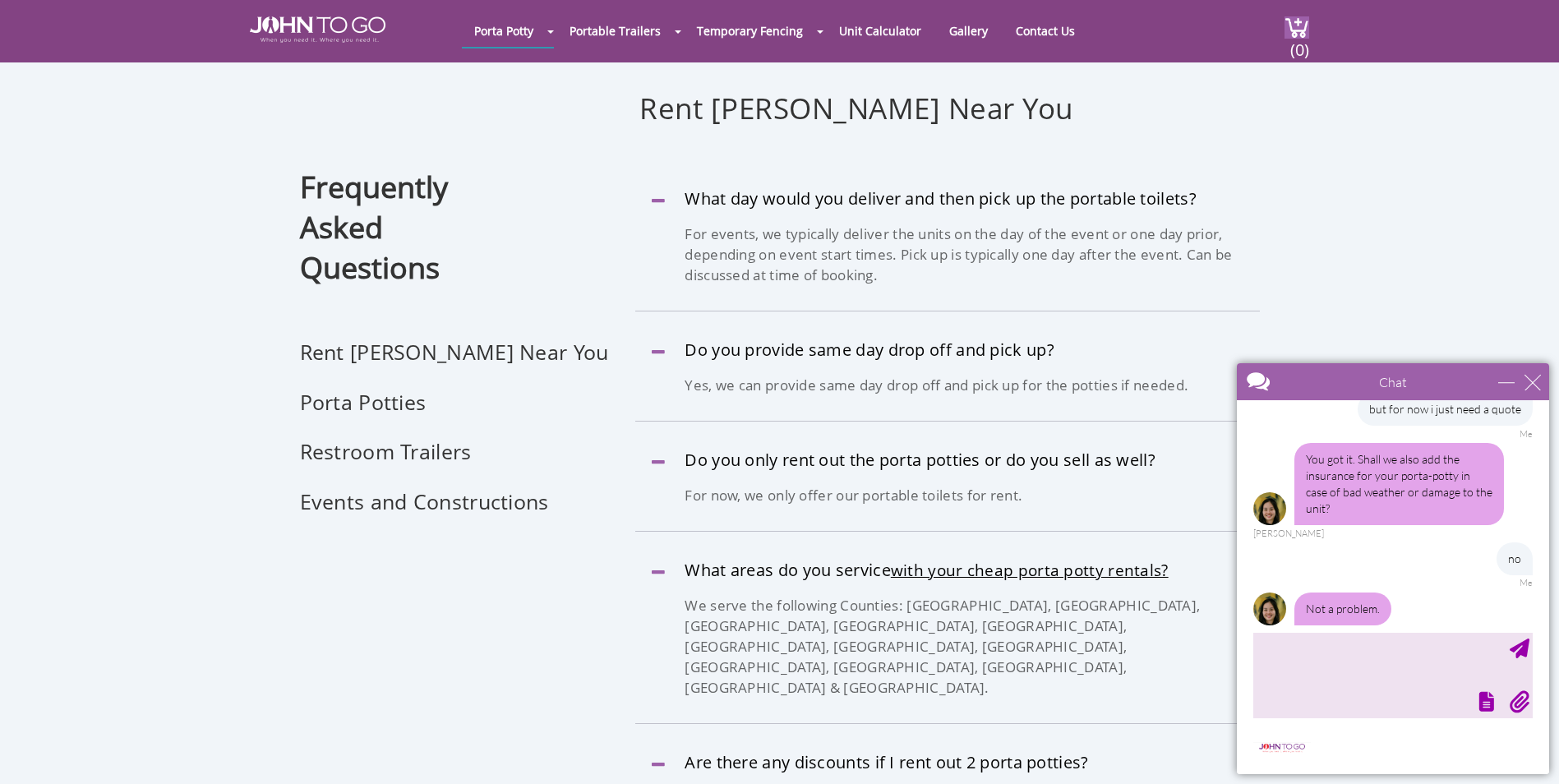
scroll to position [789, 0]
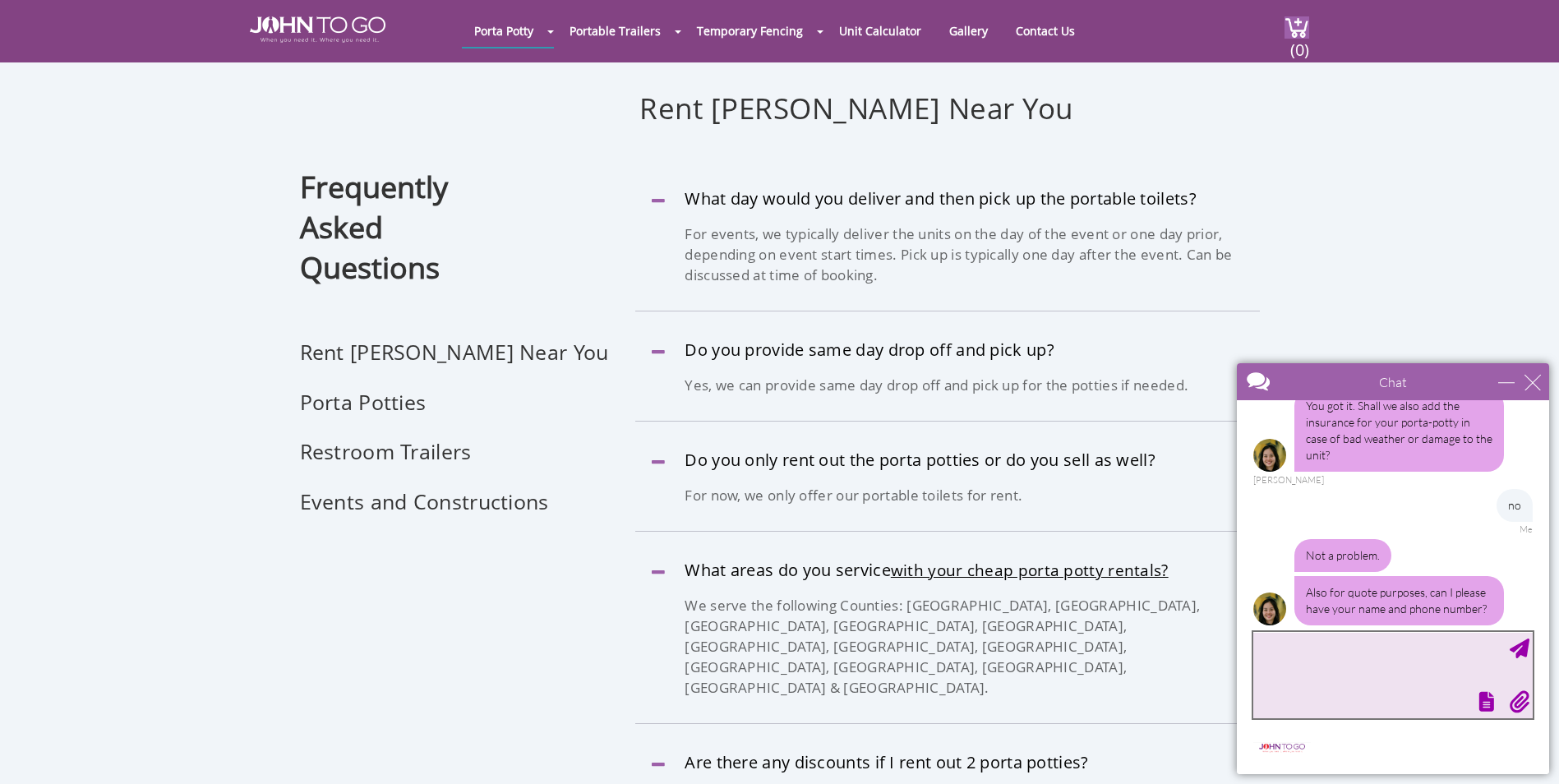
click at [1406, 651] on textarea "type your message" at bounding box center [1393, 675] width 279 height 87
type textarea "g"
type textarea "[PERSON_NAME]"
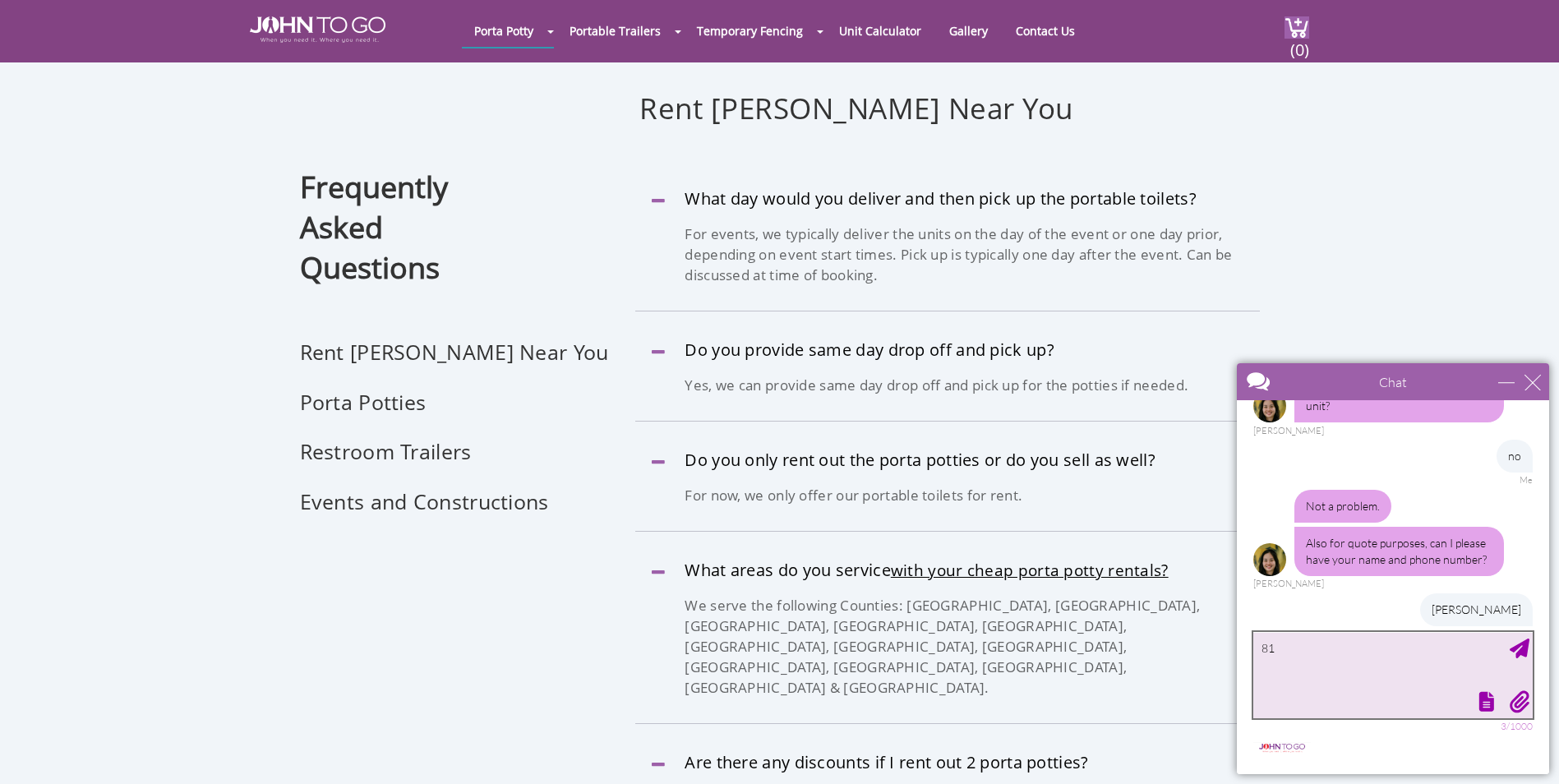
type textarea "8"
type textarea "9189490554"
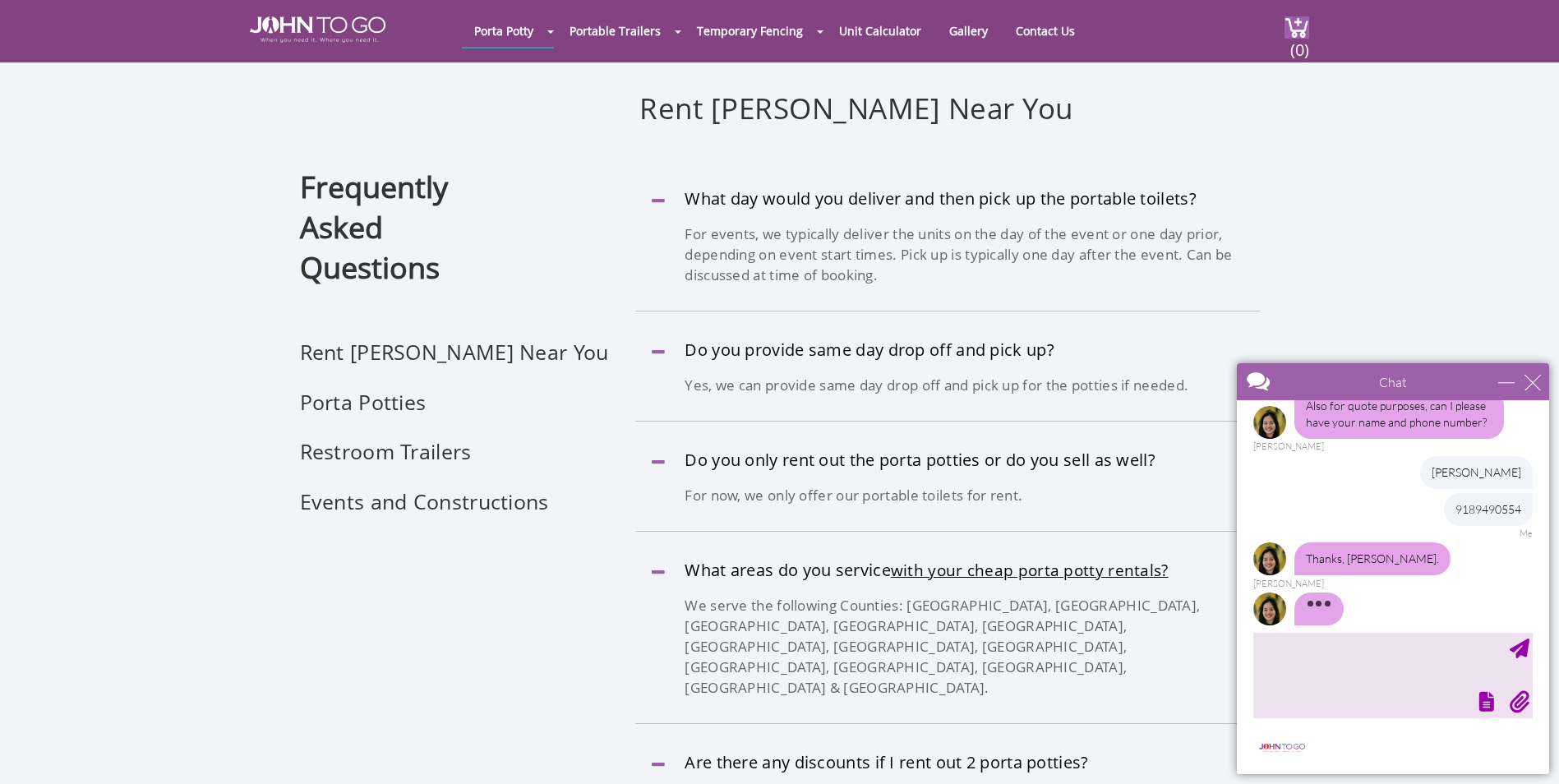
scroll to position [926, 0]
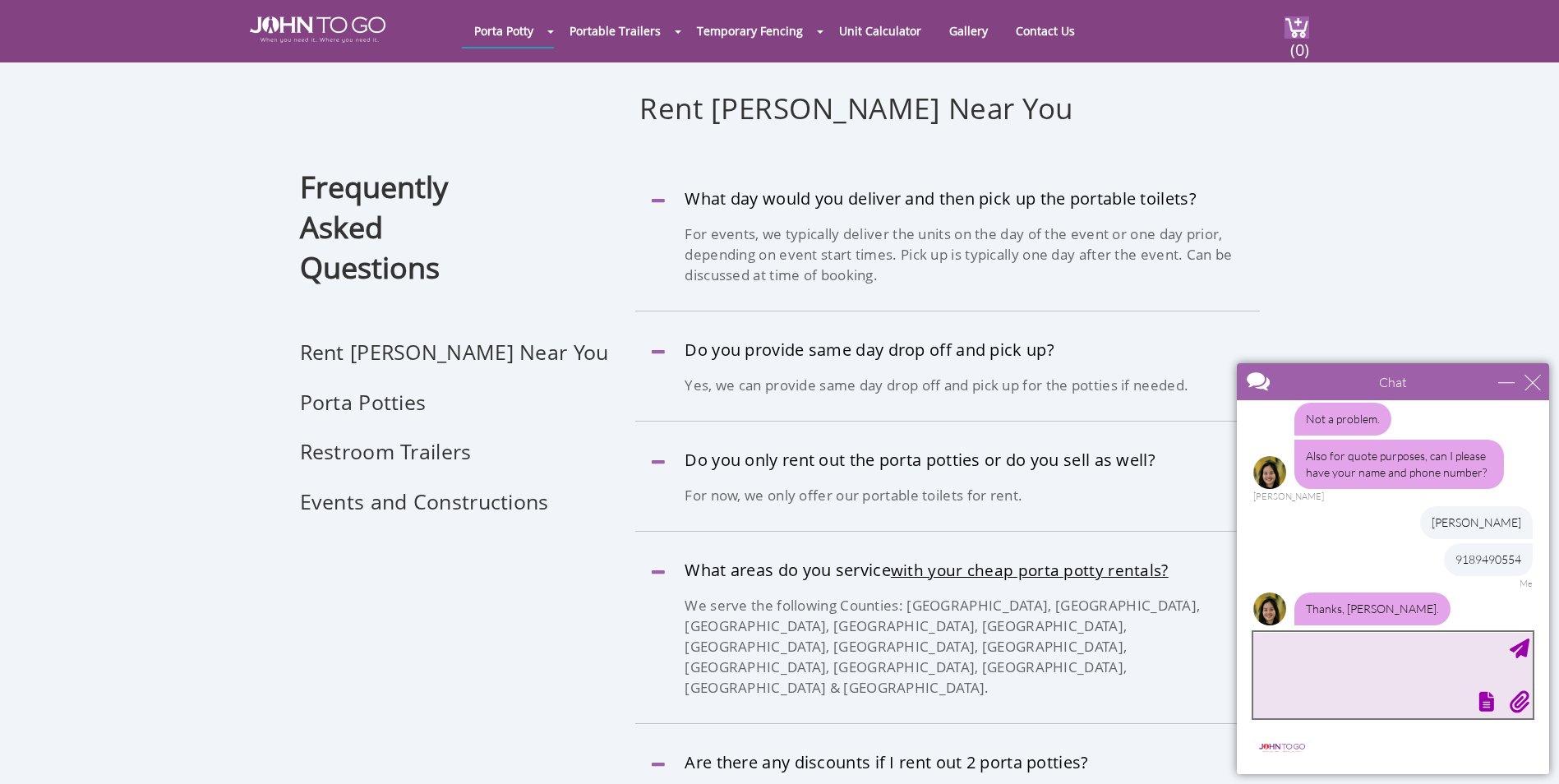
click at [1351, 671] on textarea "type your message" at bounding box center [1393, 675] width 279 height 87
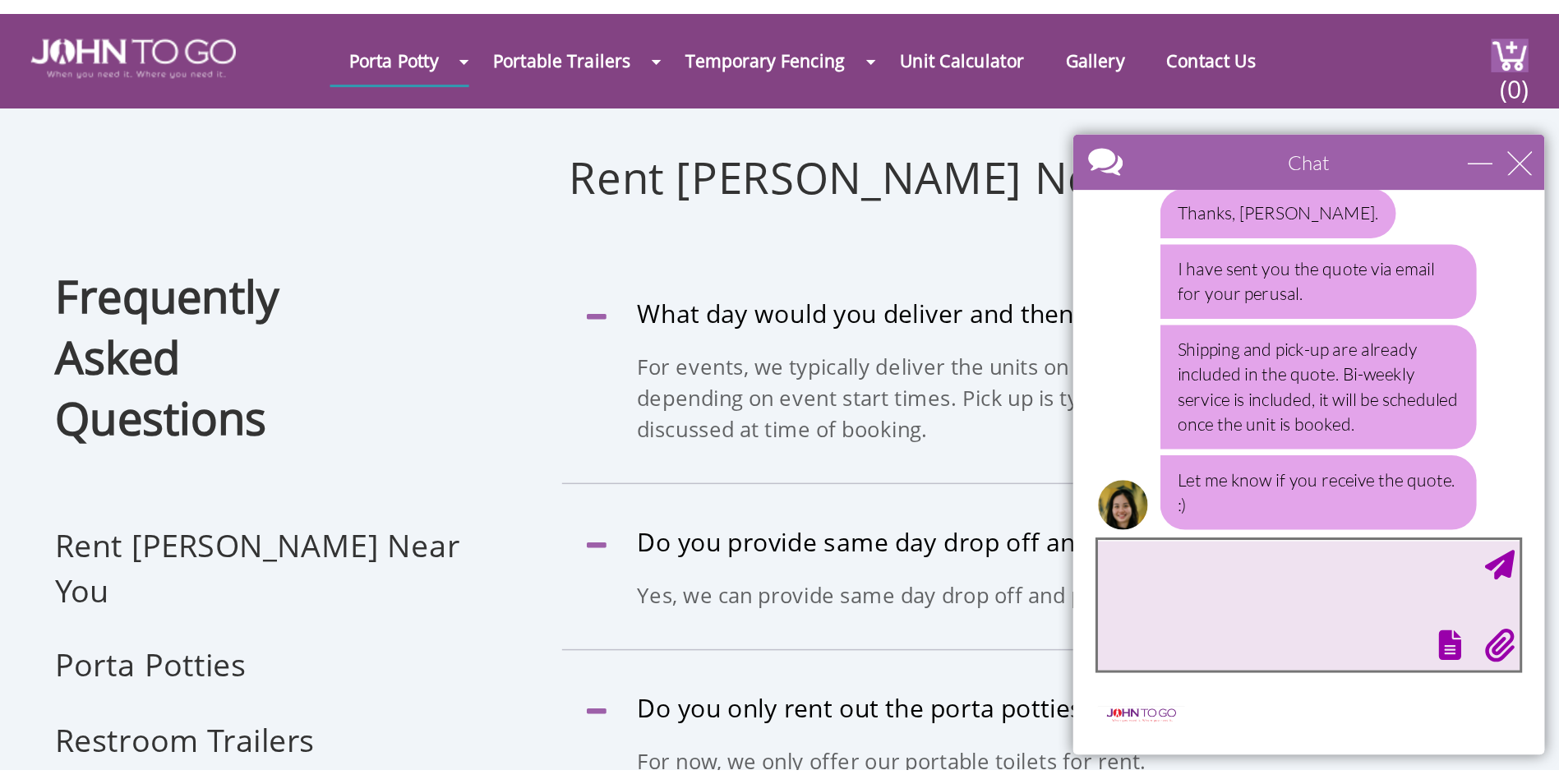
scroll to position [1119, 0]
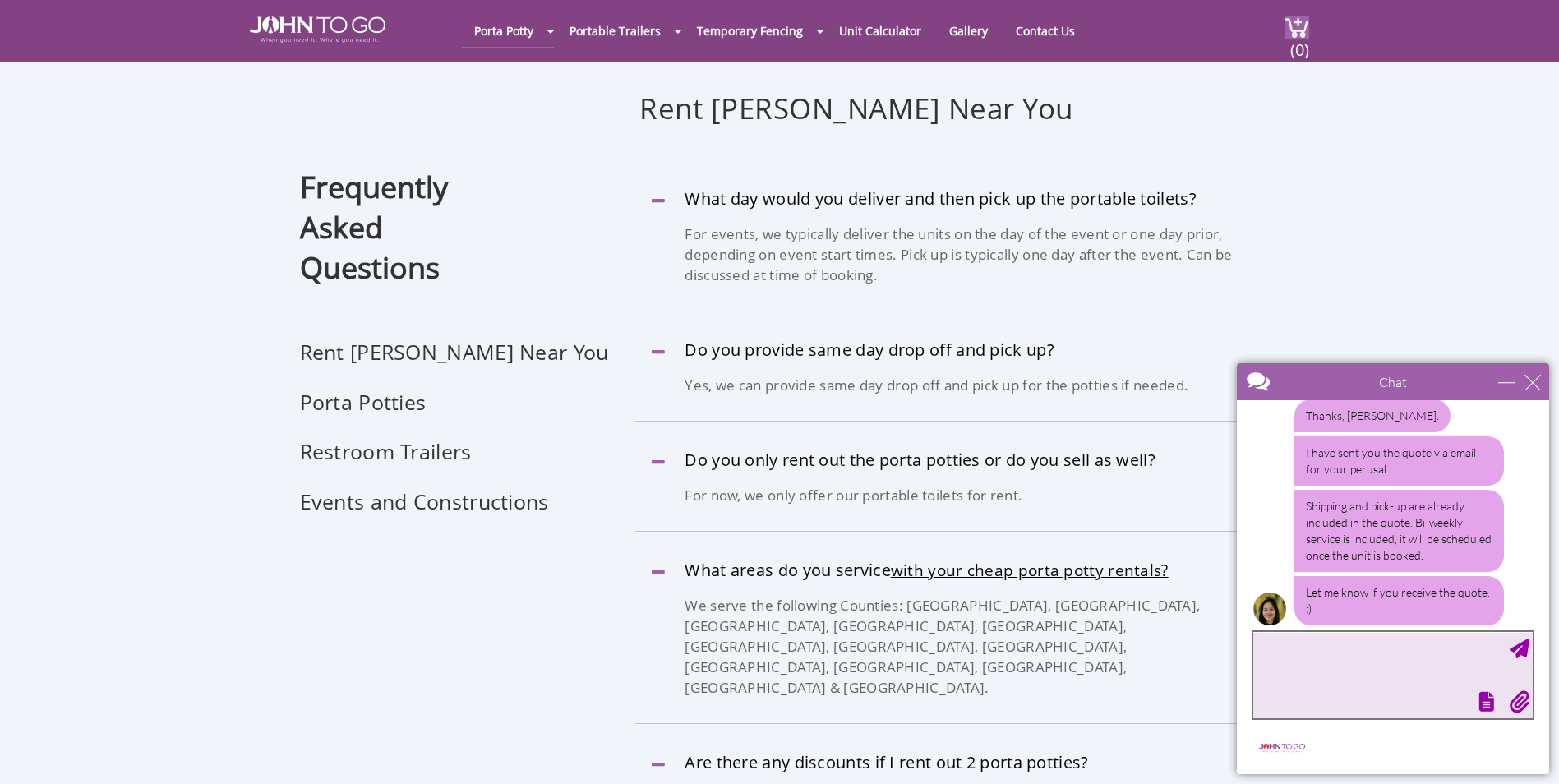
click at [1332, 685] on textarea "type your message" at bounding box center [1393, 675] width 279 height 87
type textarea "received it"
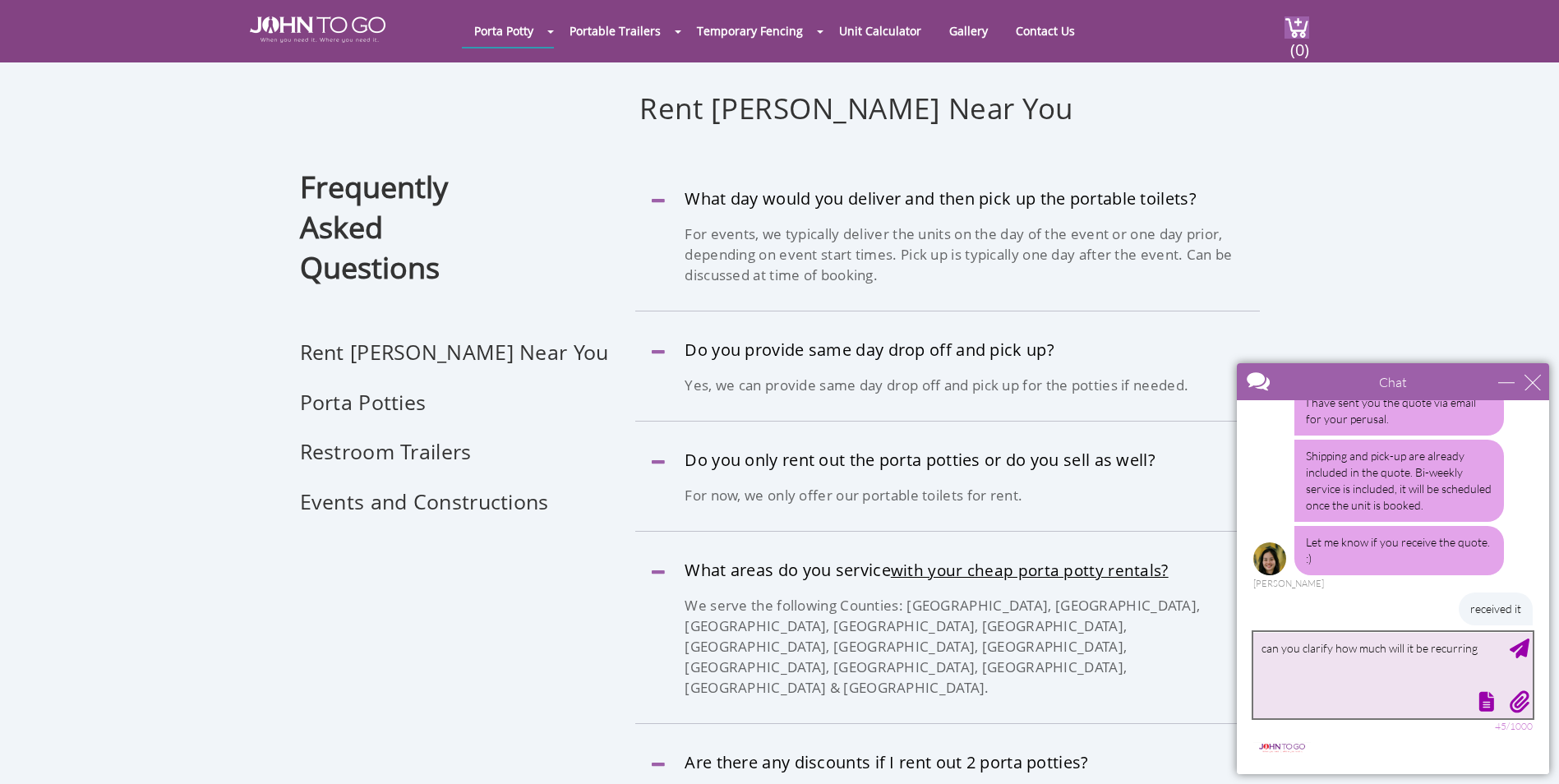
type textarea "can you clarify how much will it be recurring?"
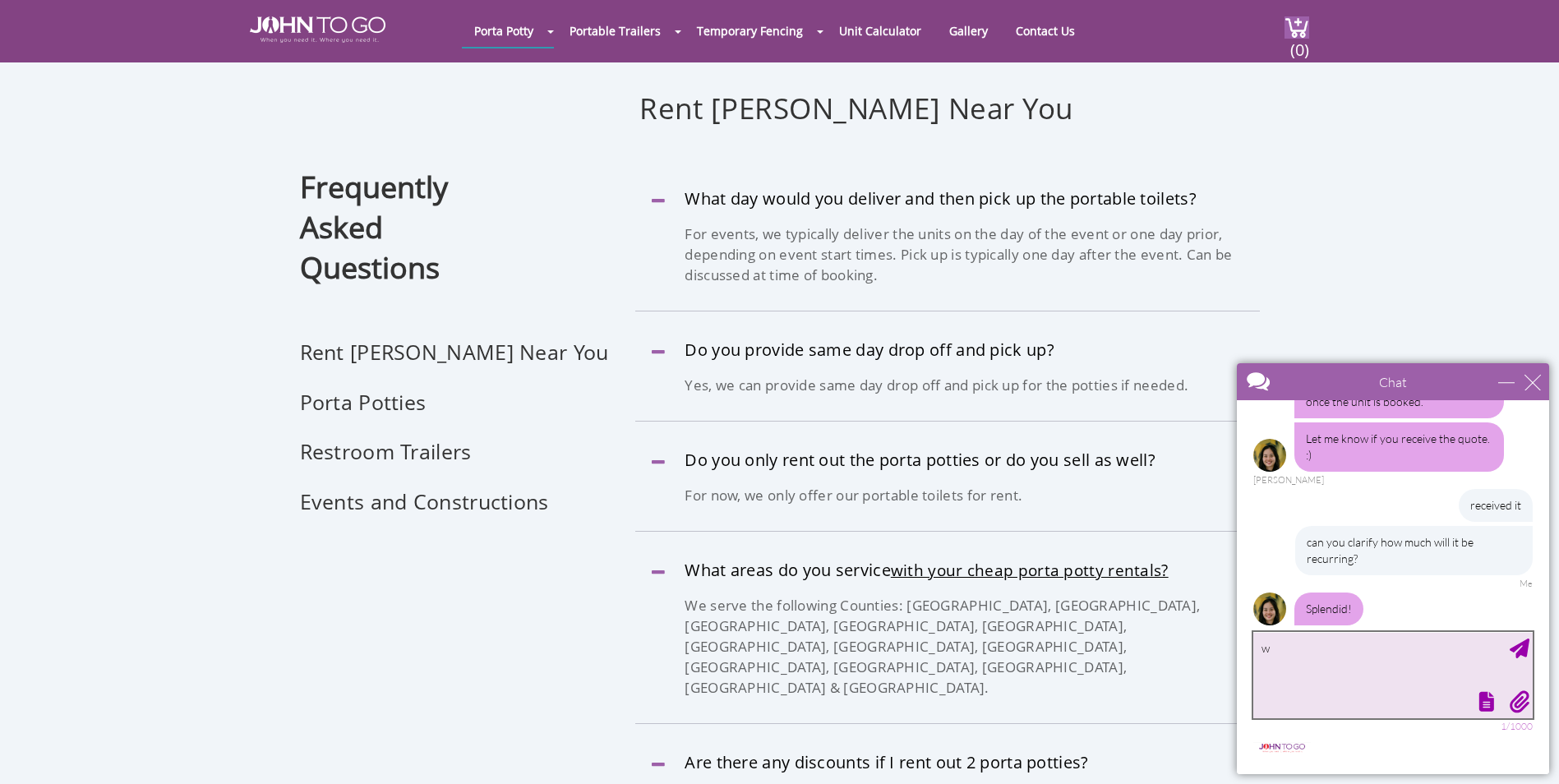
scroll to position [1323, 0]
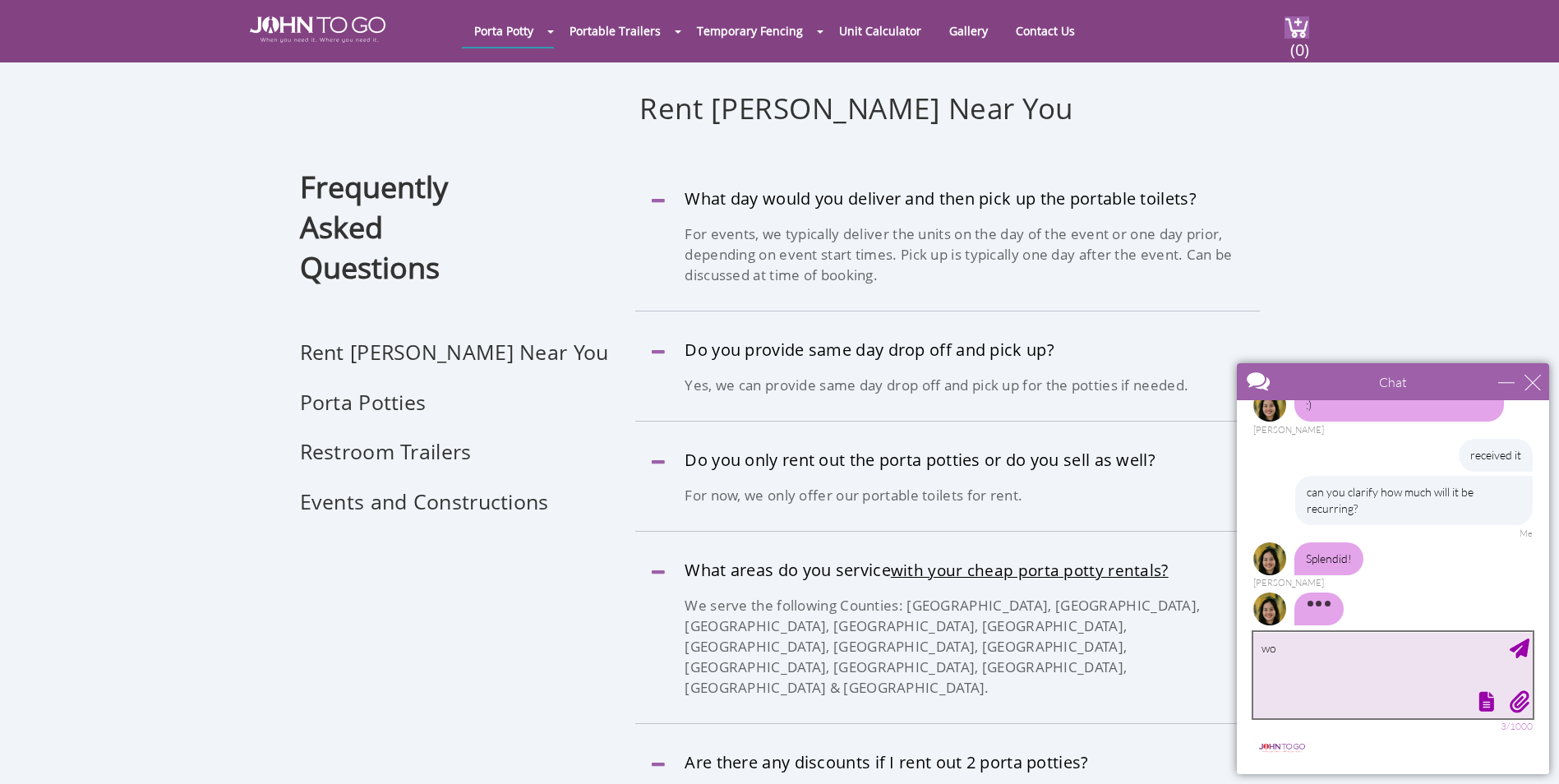
type textarea "w"
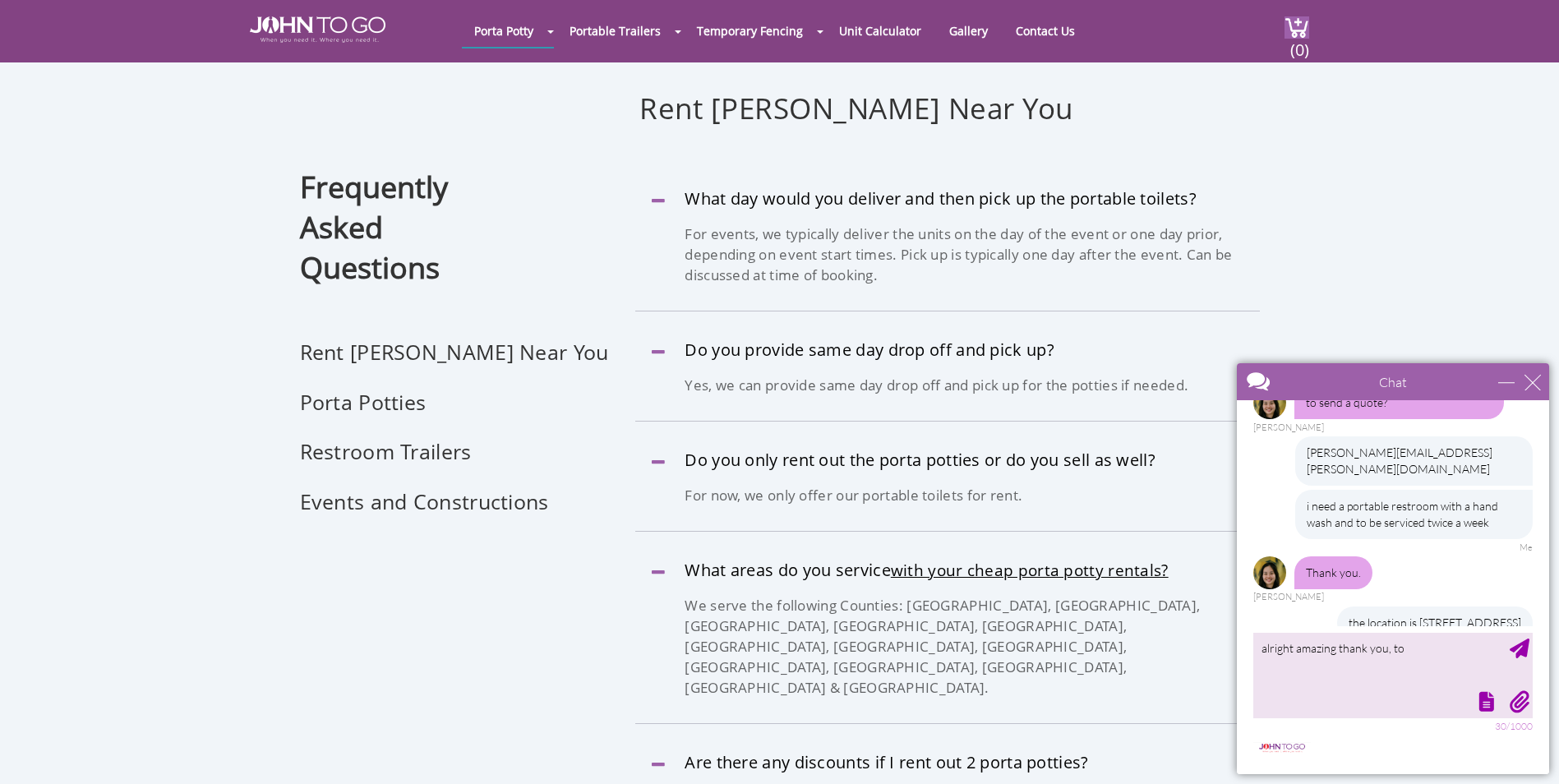
scroll to position [242, 0]
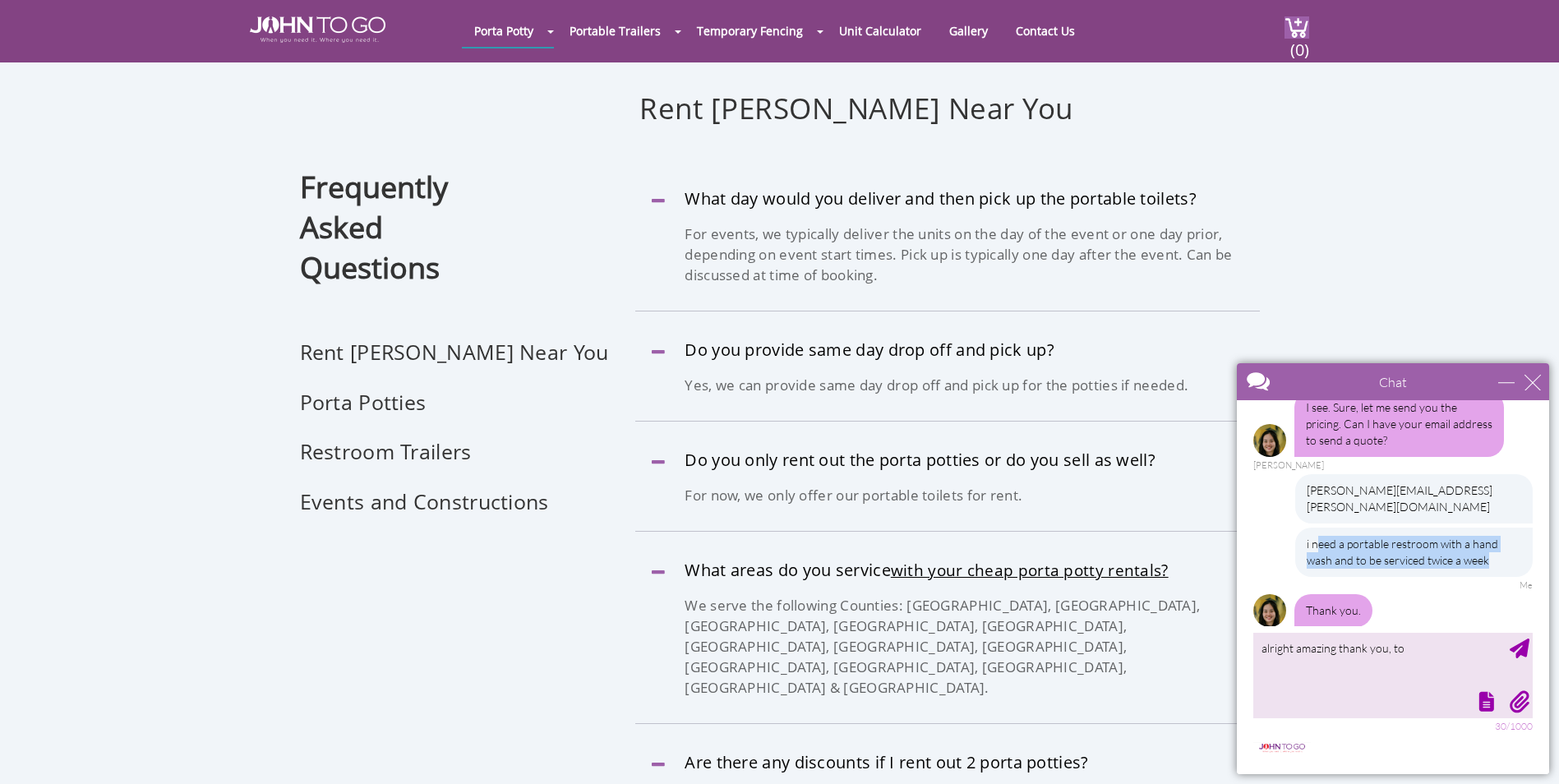
drag, startPoint x: 1318, startPoint y: 521, endPoint x: 1495, endPoint y: 548, distance: 179.0
click at [1495, 548] on div "i need a portable restroom with a hand wash and to be serviced twice a week" at bounding box center [1413, 552] width 238 height 49
drag, startPoint x: 1495, startPoint y: 548, endPoint x: 1414, endPoint y: 594, distance: 93.2
click at [1414, 594] on div "Thank you. Anne" at bounding box center [1393, 617] width 279 height 46
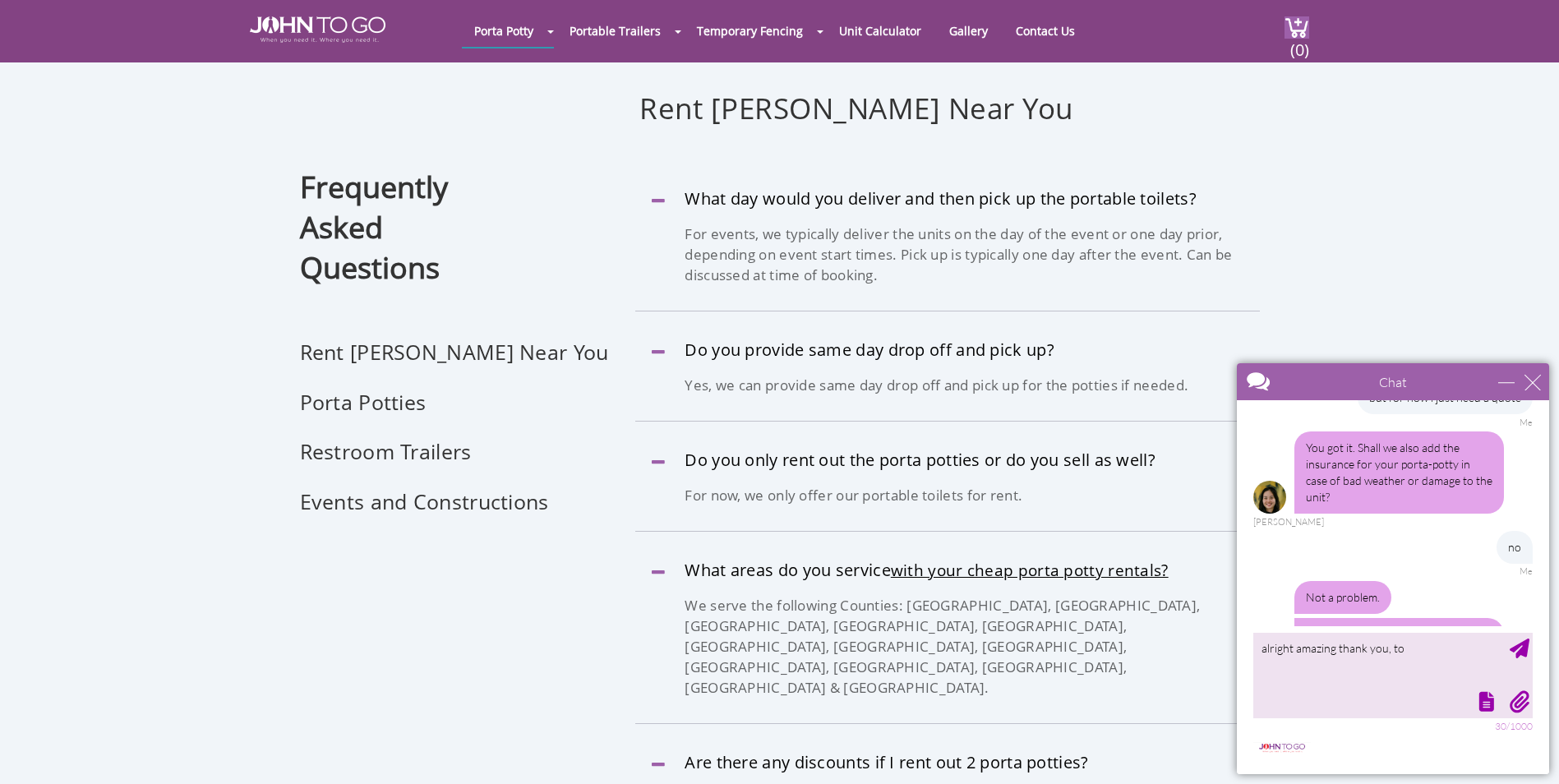
scroll to position [817, 0]
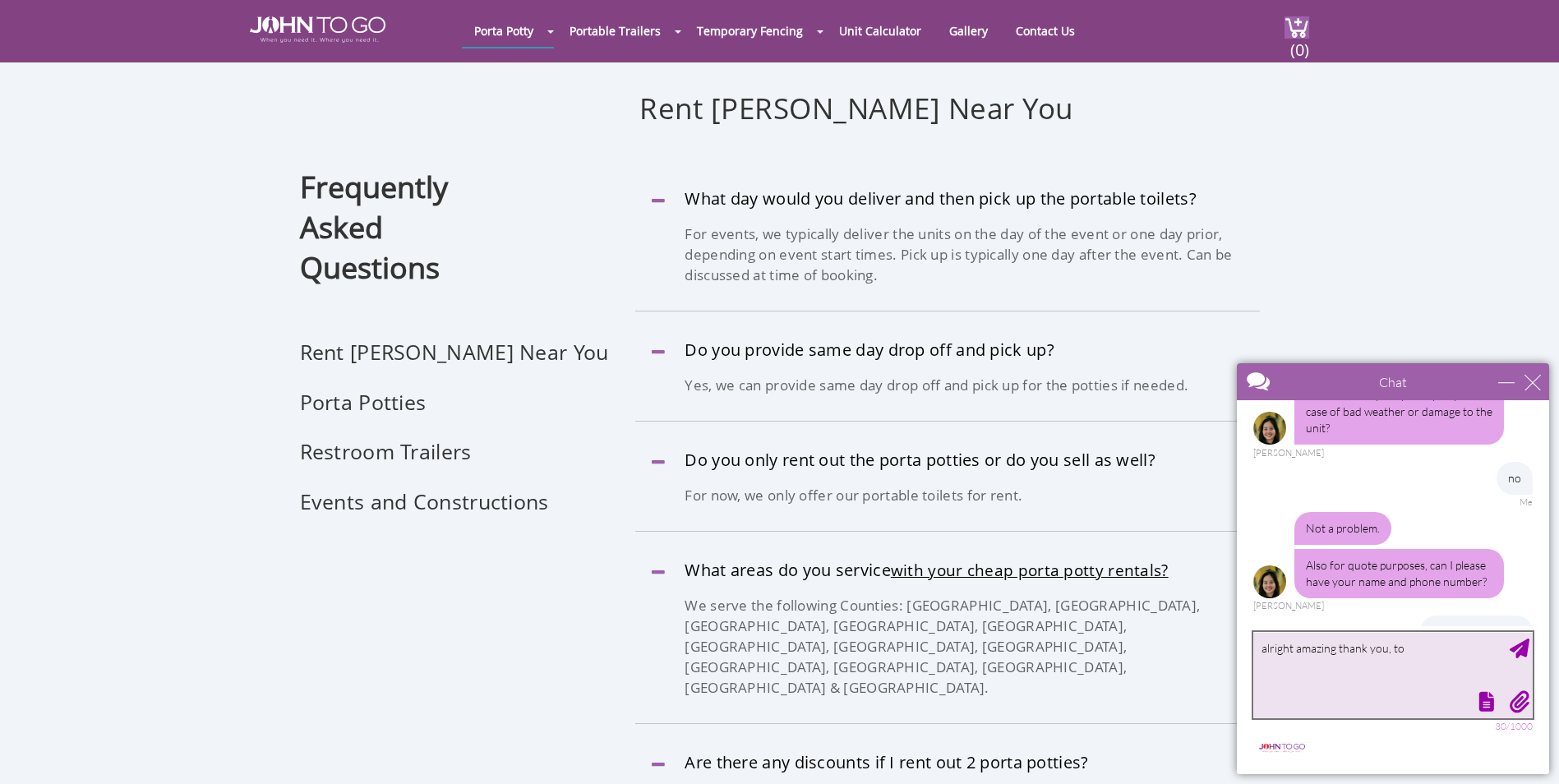
drag, startPoint x: 1438, startPoint y: 652, endPoint x: 1188, endPoint y: 637, distance: 250.4
click html "Chat Email gabriel.bisogno@ohla-usa.com Your Question * Email * gabriel.bisogno…"
type textarea "this is to be serviced twice a week correct?"
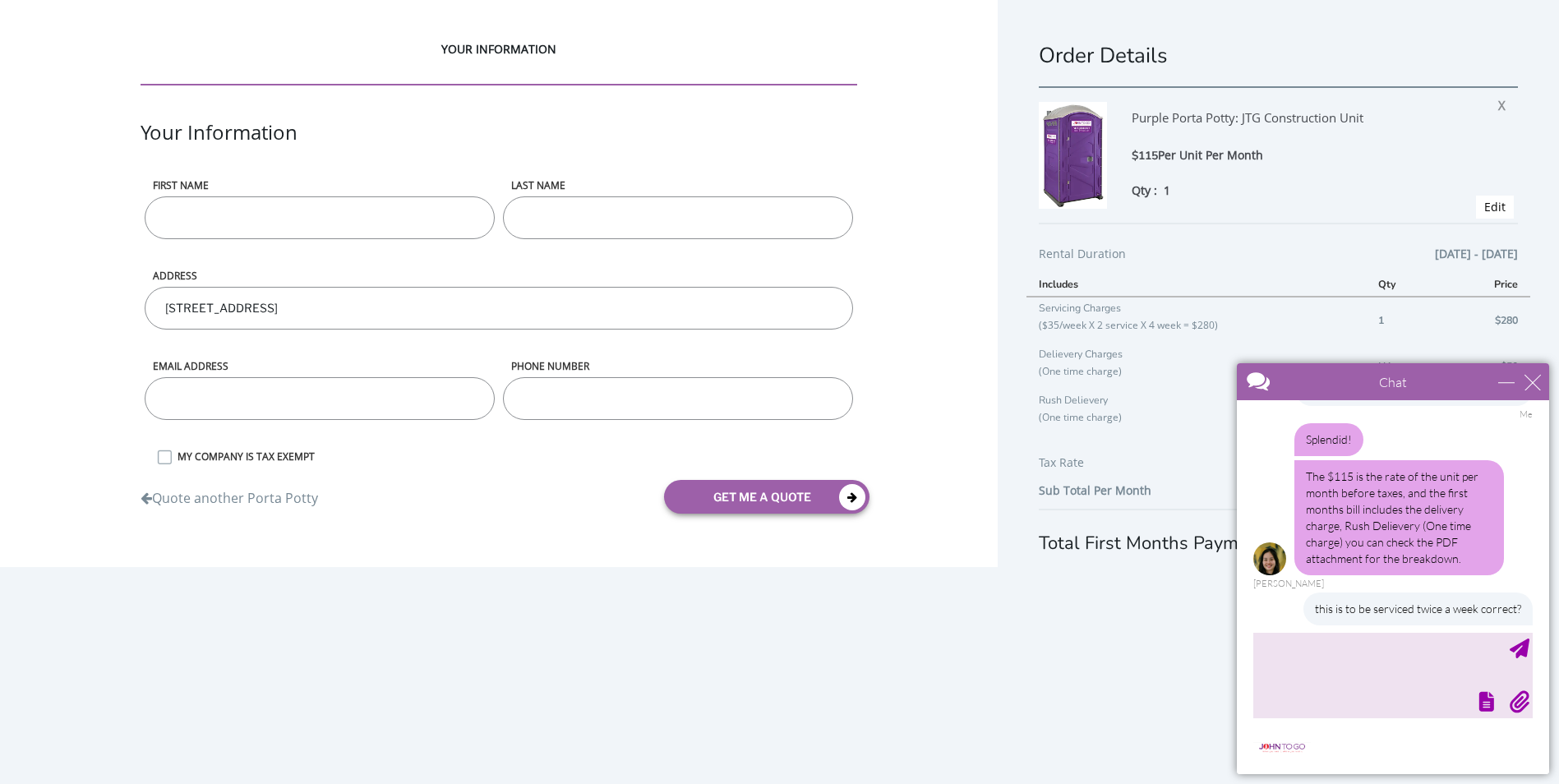
scroll to position [1425, 0]
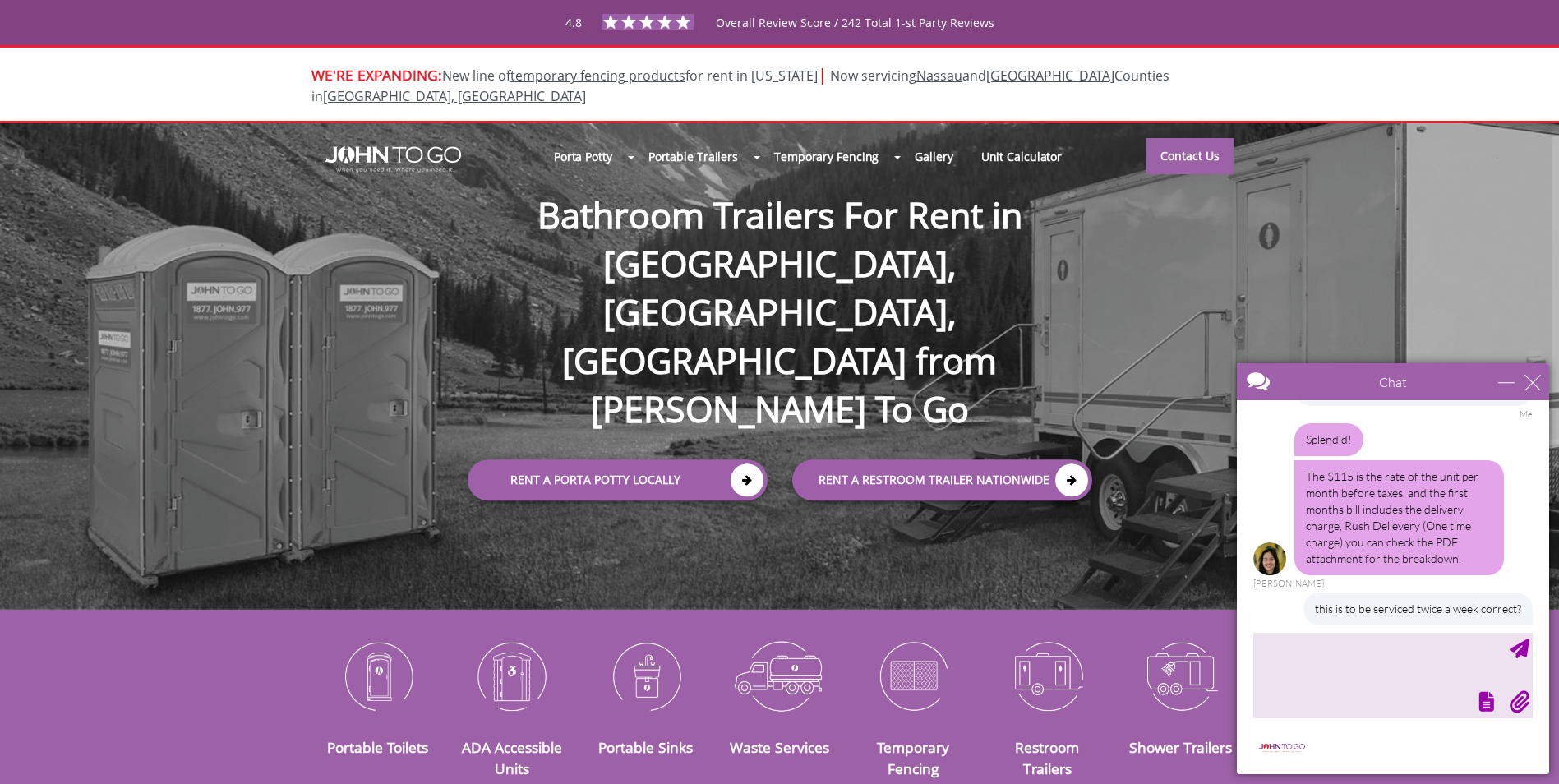
scroll to position [1425, 0]
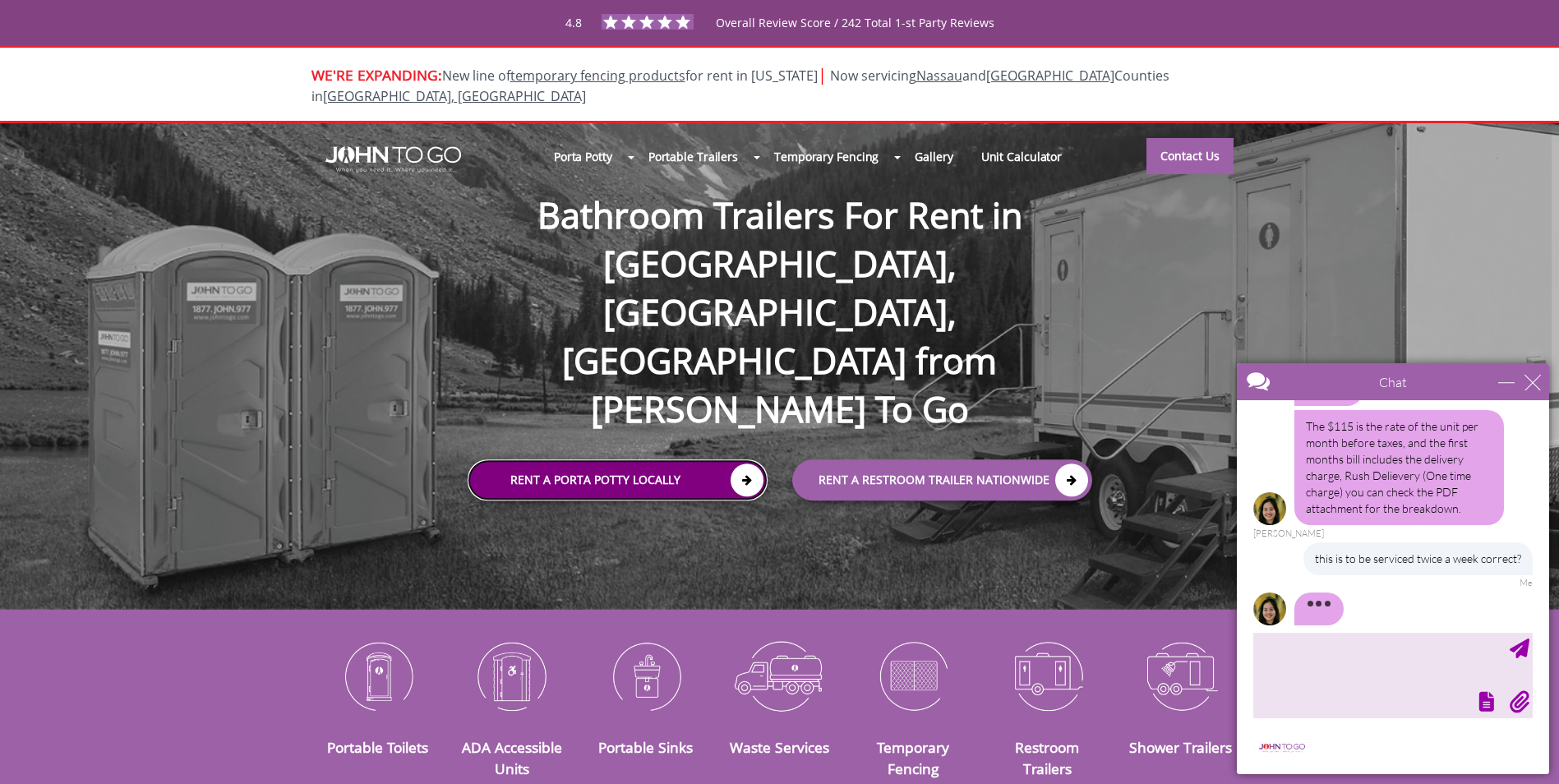
click at [692, 460] on link "Rent a Porta Potty Locally" at bounding box center [617, 480] width 300 height 41
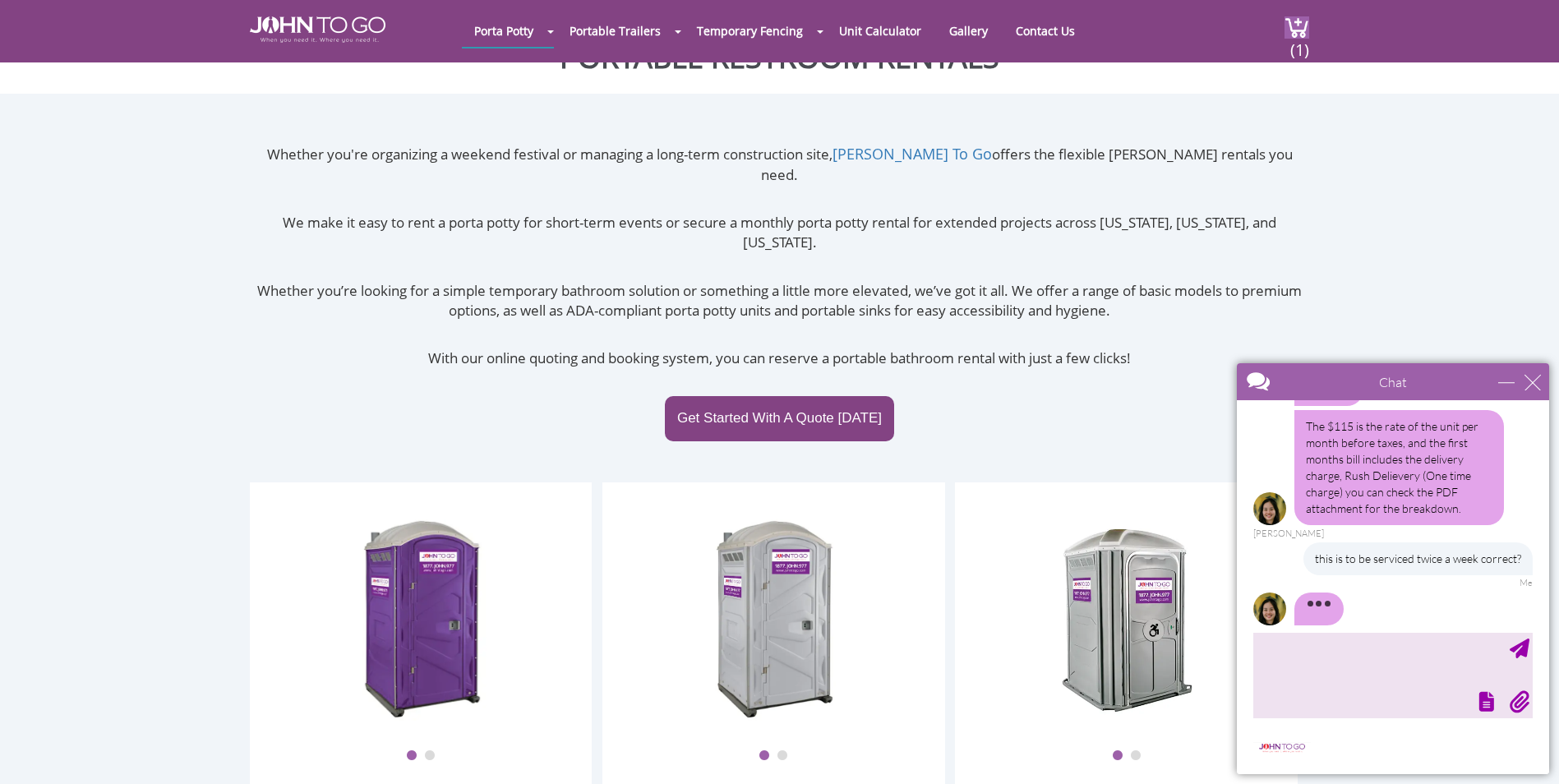
scroll to position [246, 0]
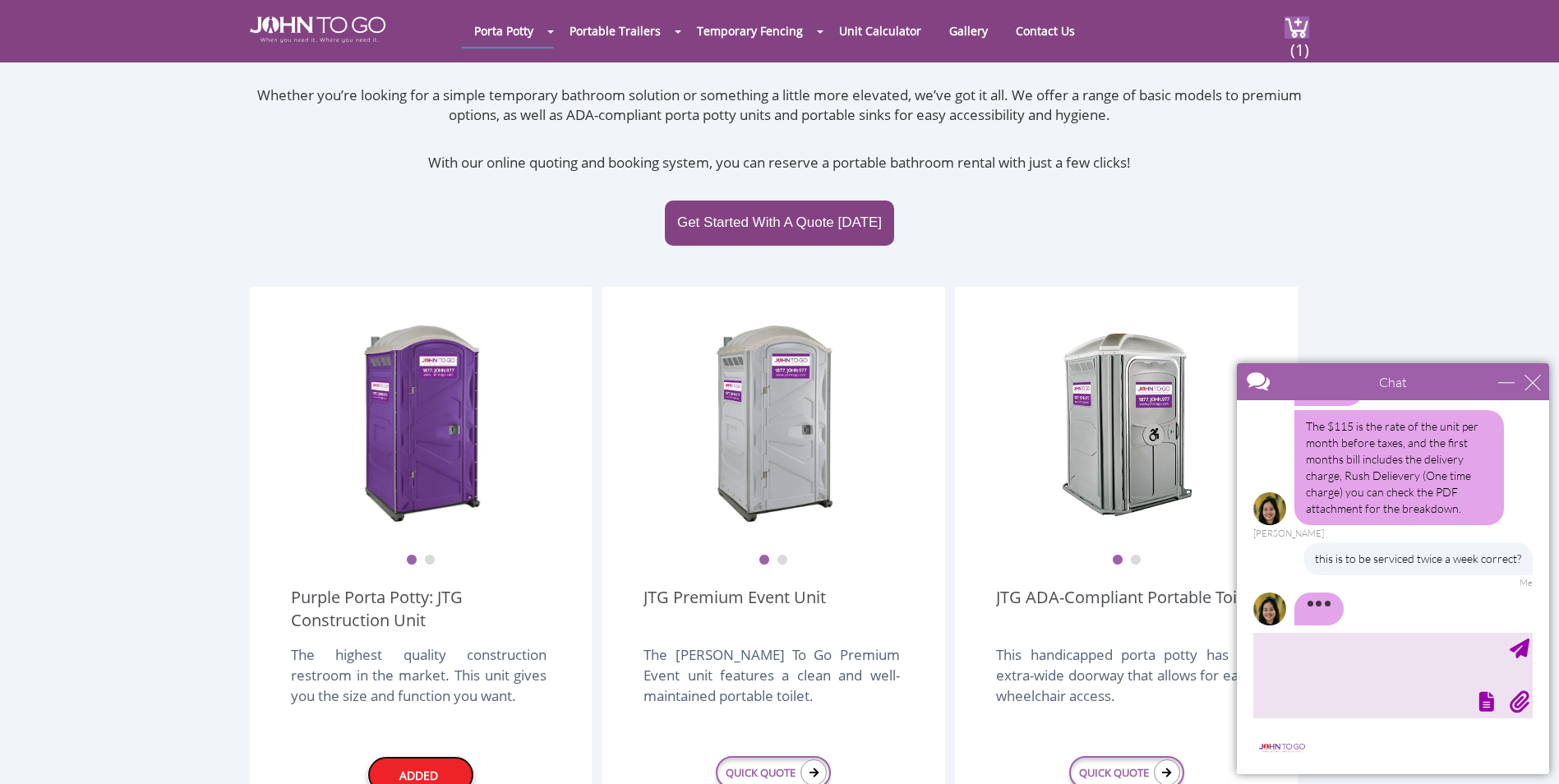
click at [443, 756] on link "Added" at bounding box center [420, 774] width 107 height 38
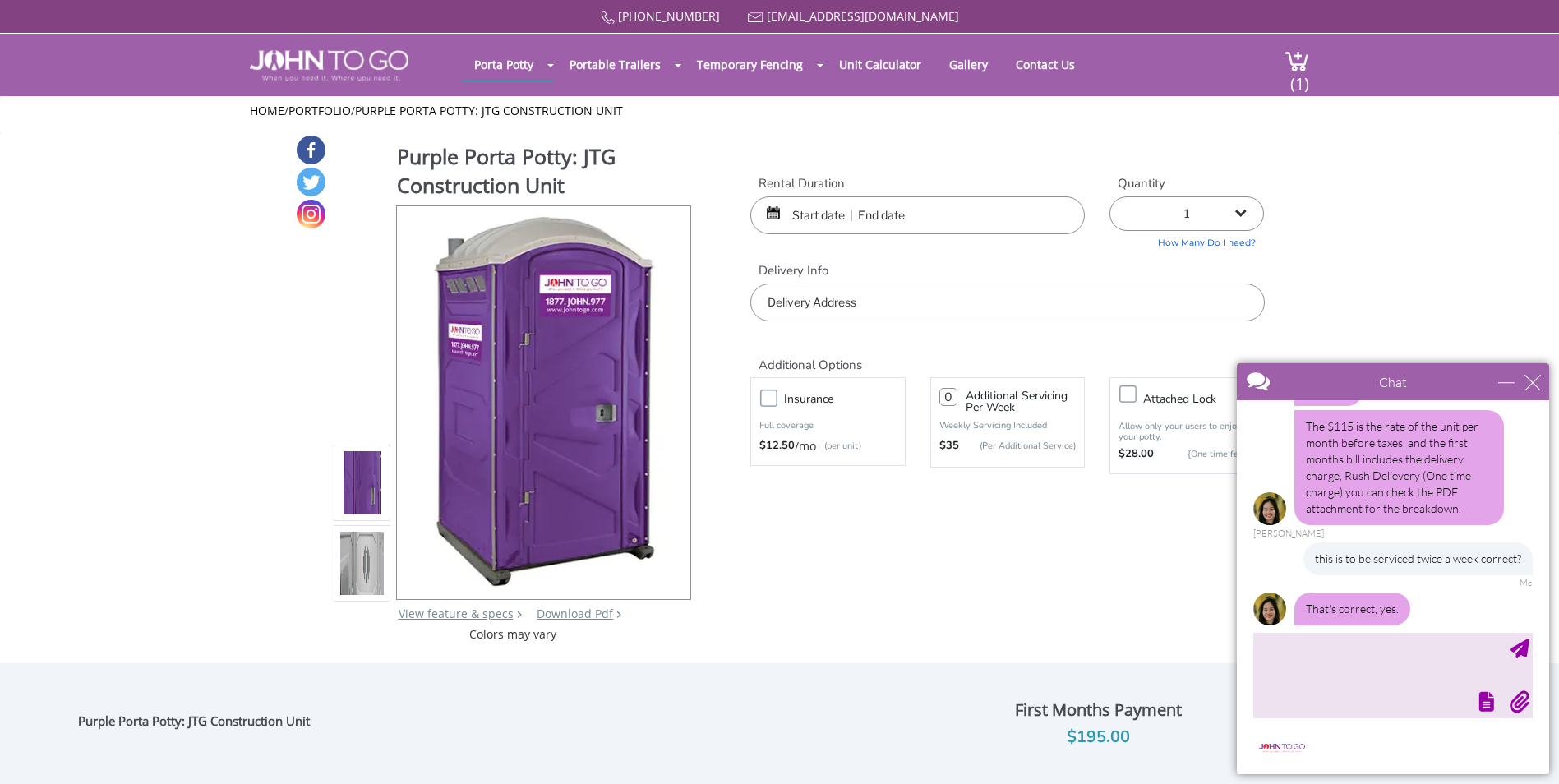
scroll to position [1474, 0]
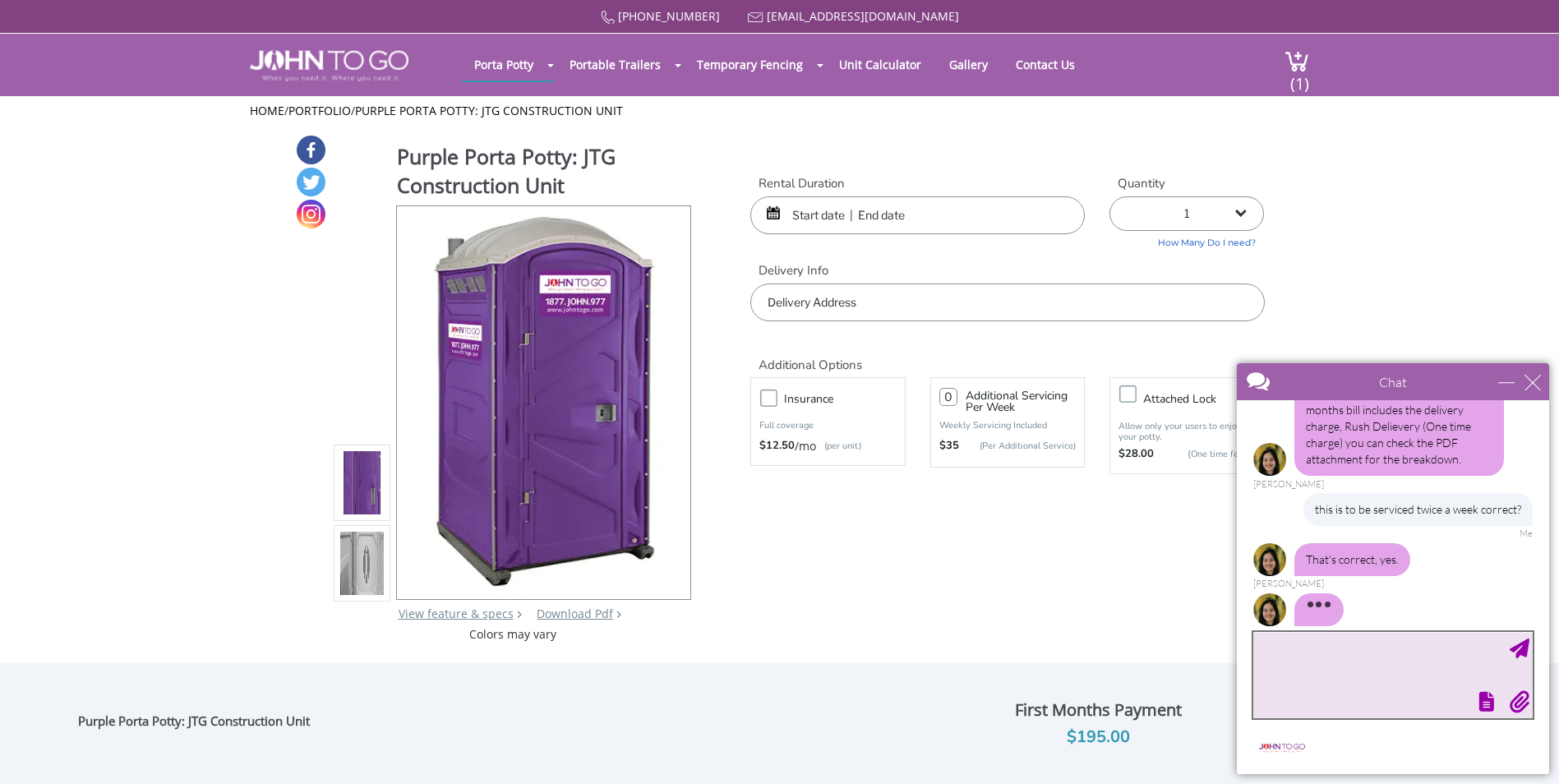
click at [1344, 667] on textarea "type your message" at bounding box center [1393, 675] width 279 height 87
click at [1402, 655] on textarea "type your message" at bounding box center [1393, 675] width 279 height 87
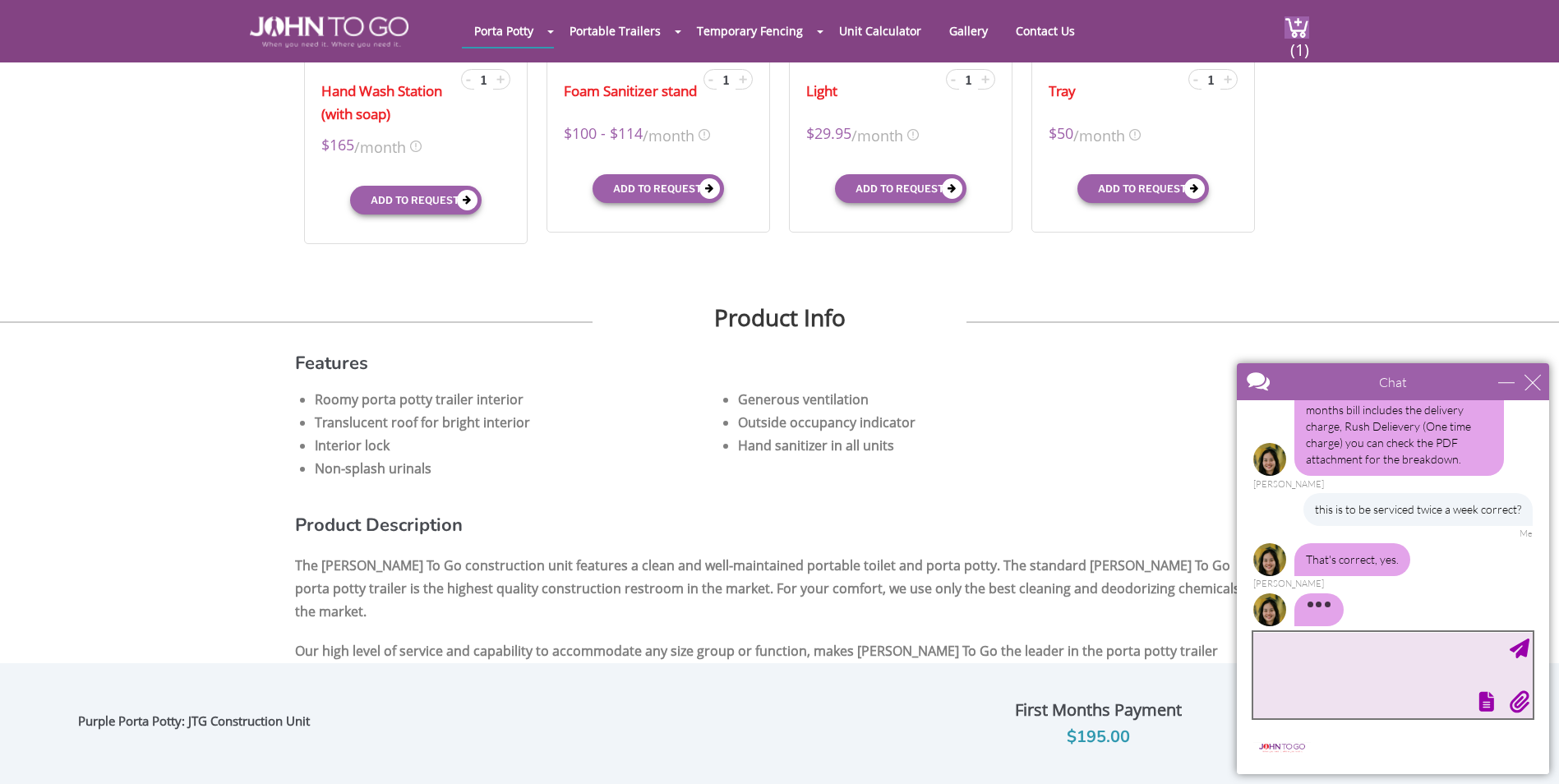
click at [1376, 673] on textarea "type your message" at bounding box center [1393, 675] width 279 height 87
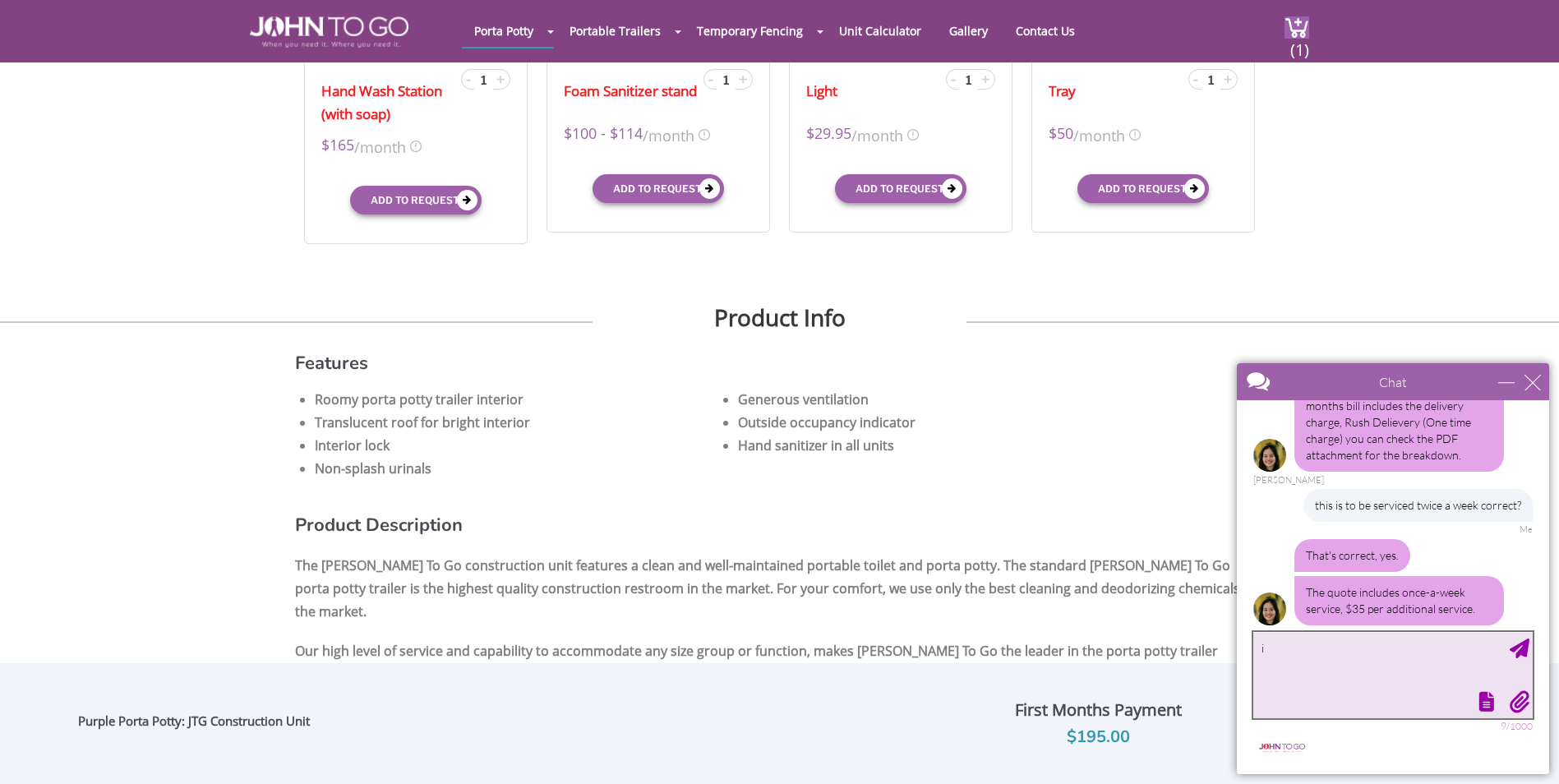
type textarea "i"
type textarea "okay great and that is until the unit is removed correct?"
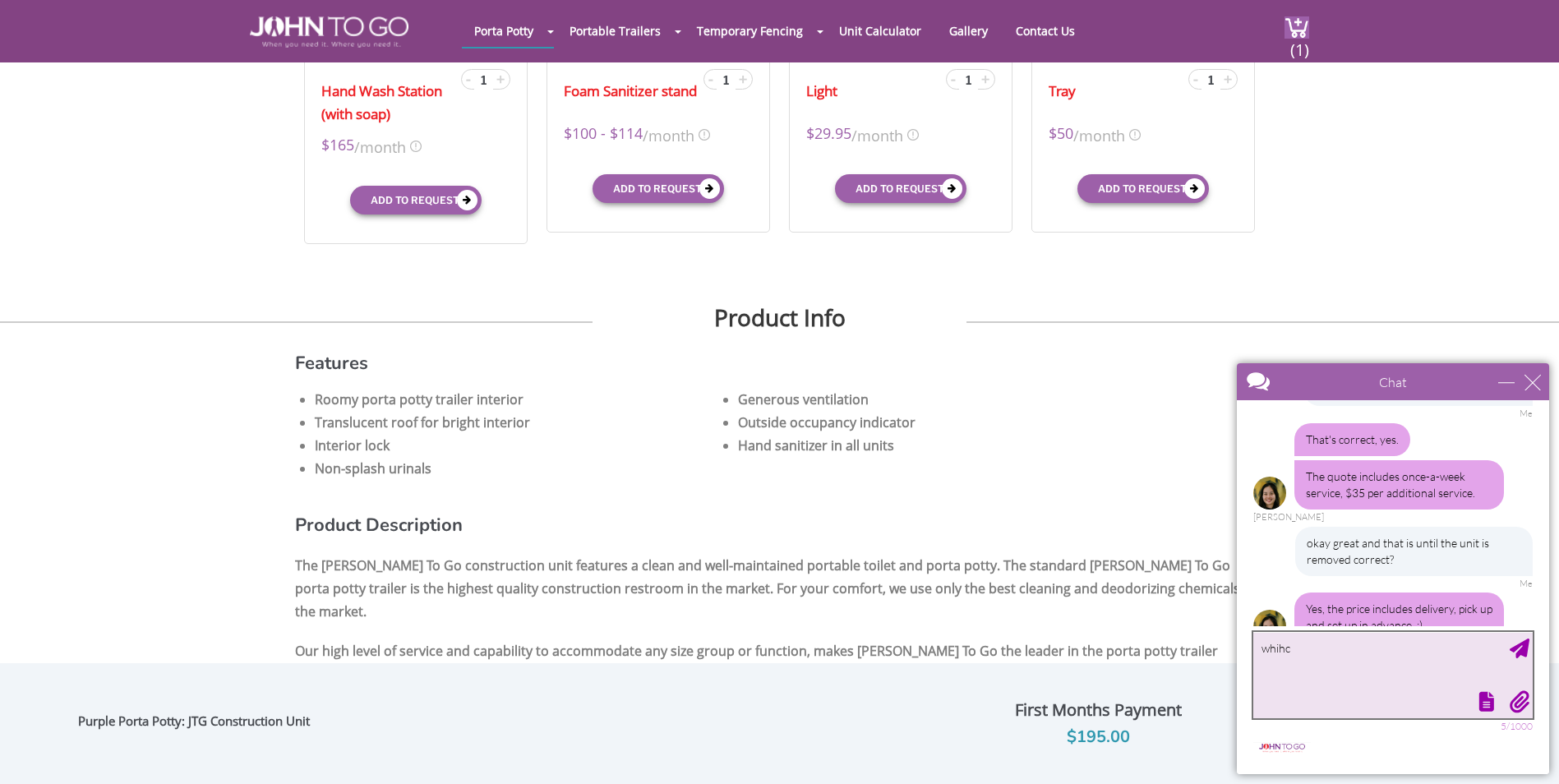
scroll to position [1611, 0]
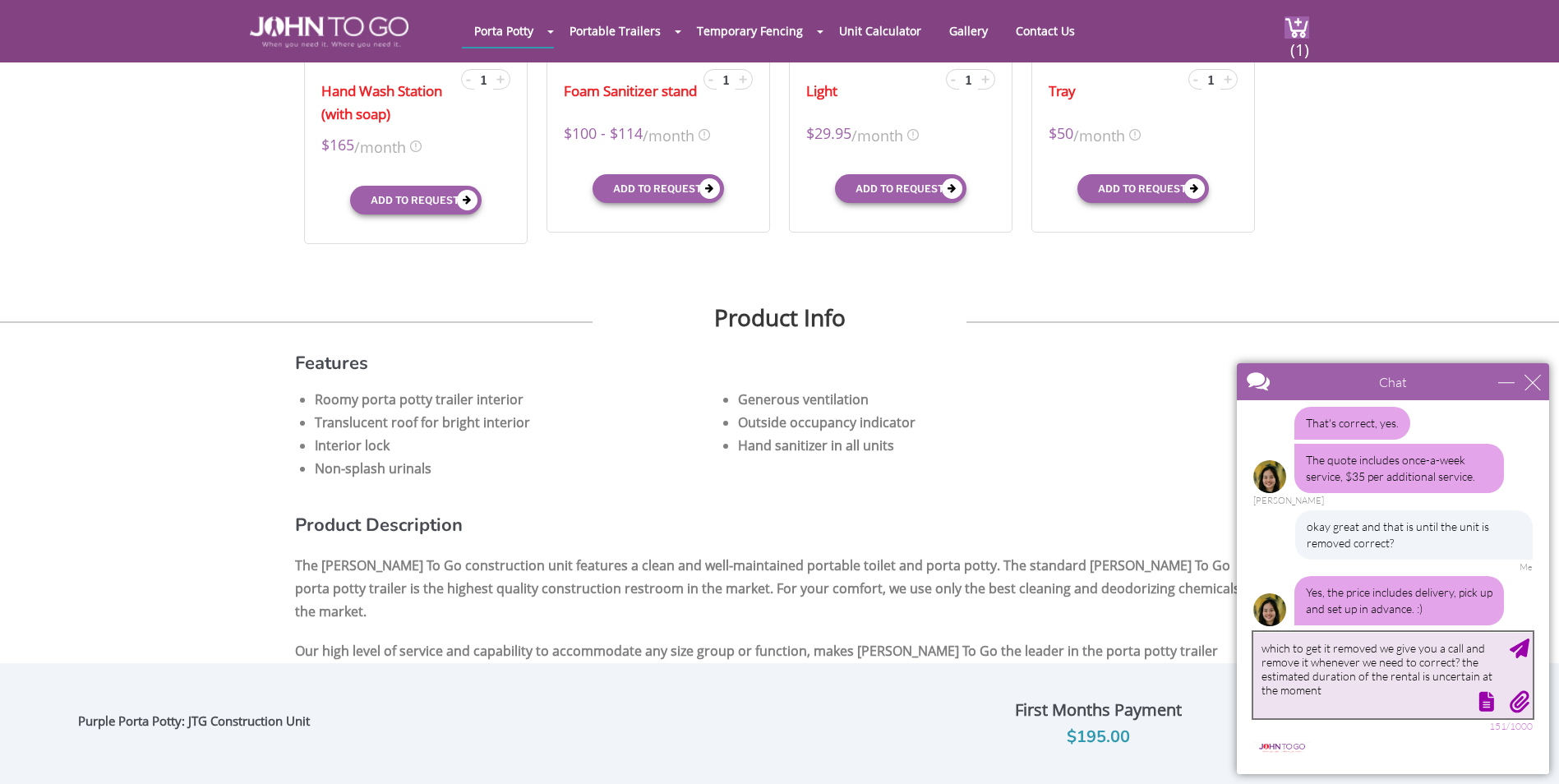
type textarea "which to get it removed we give you a call and remove it whenever we need to co…"
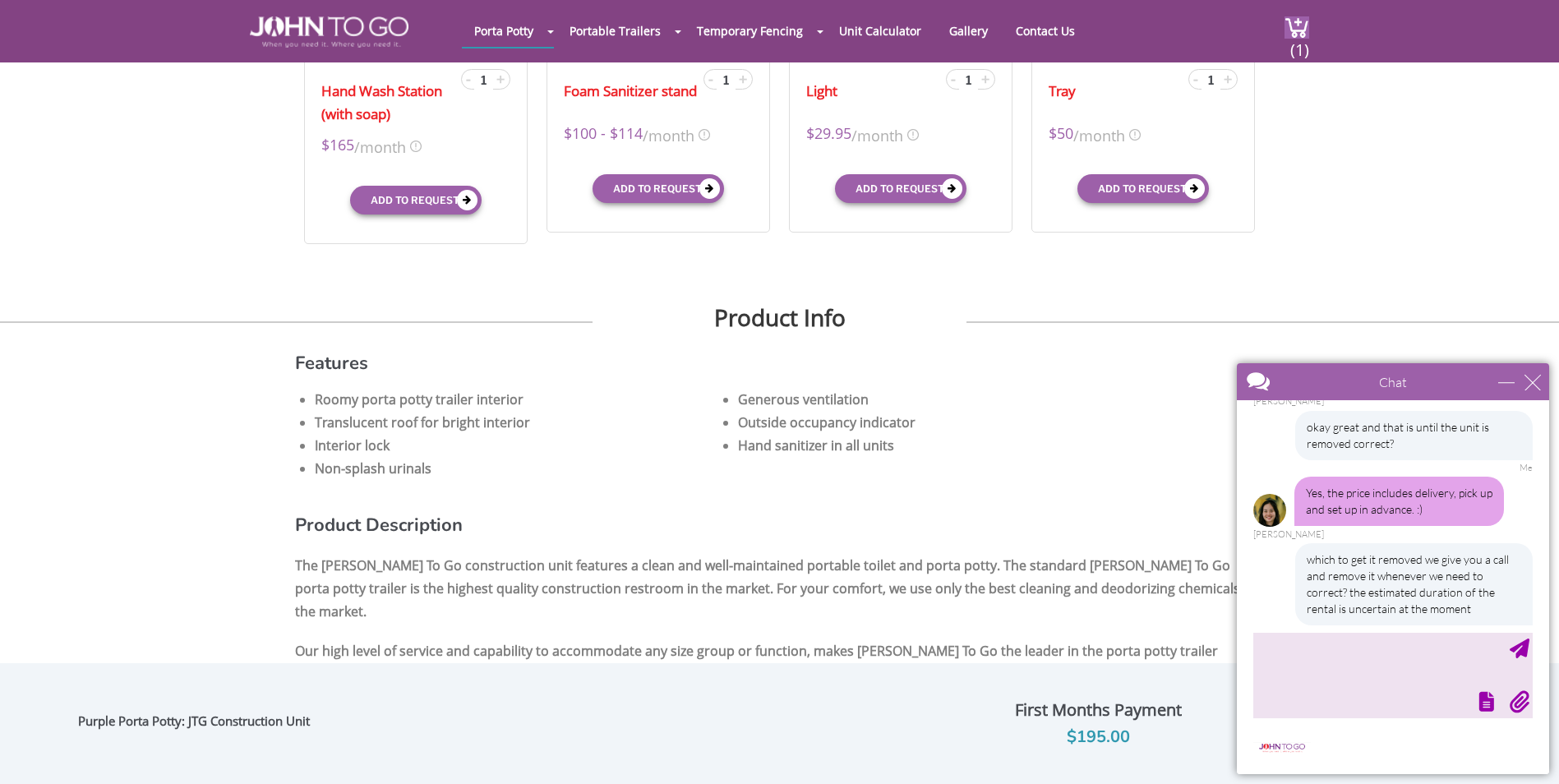
scroll to position [1793, 0]
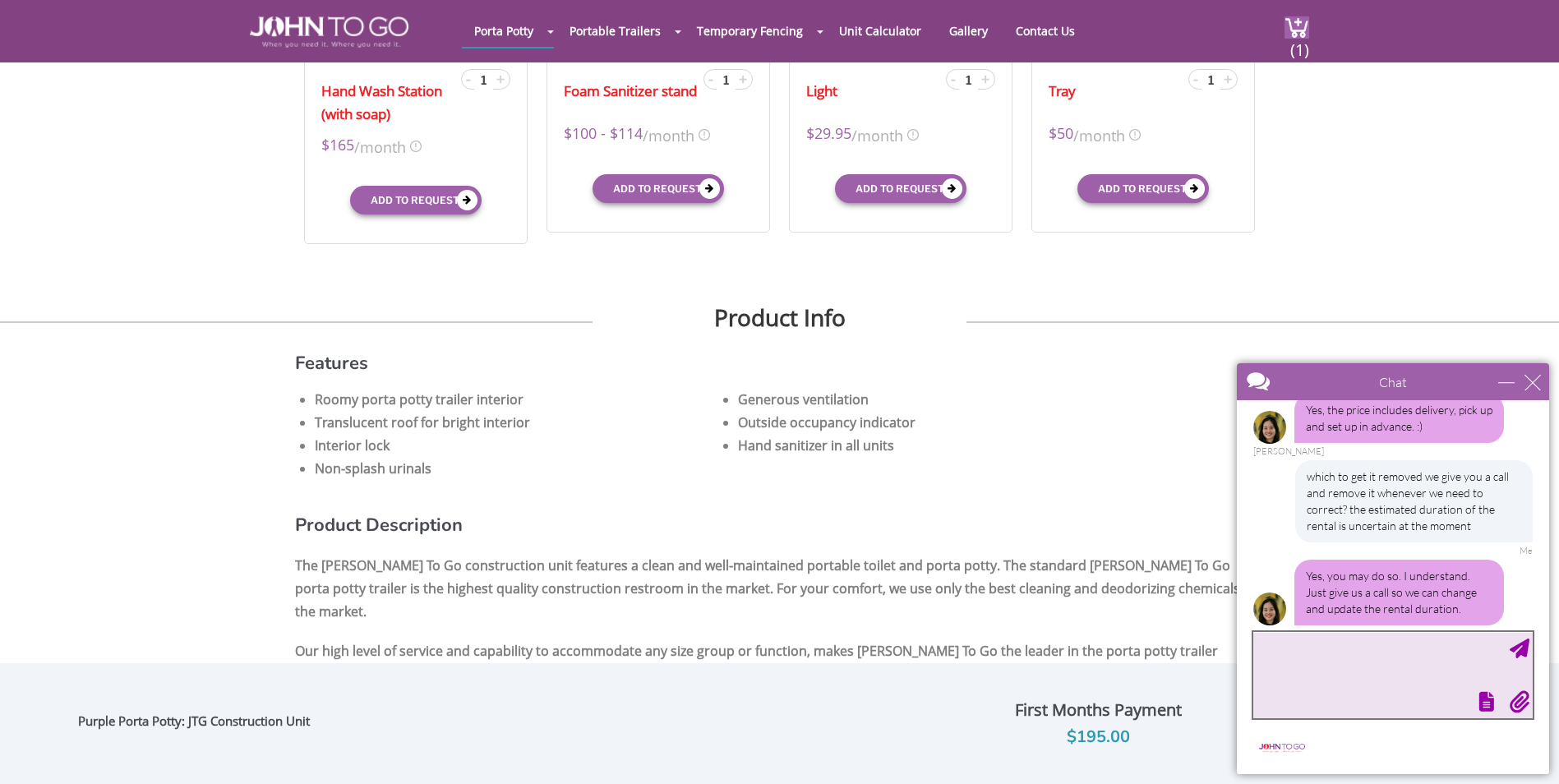
click at [1409, 674] on textarea "type your message" at bounding box center [1393, 675] width 279 height 87
type textarea "awesome thank you very much"
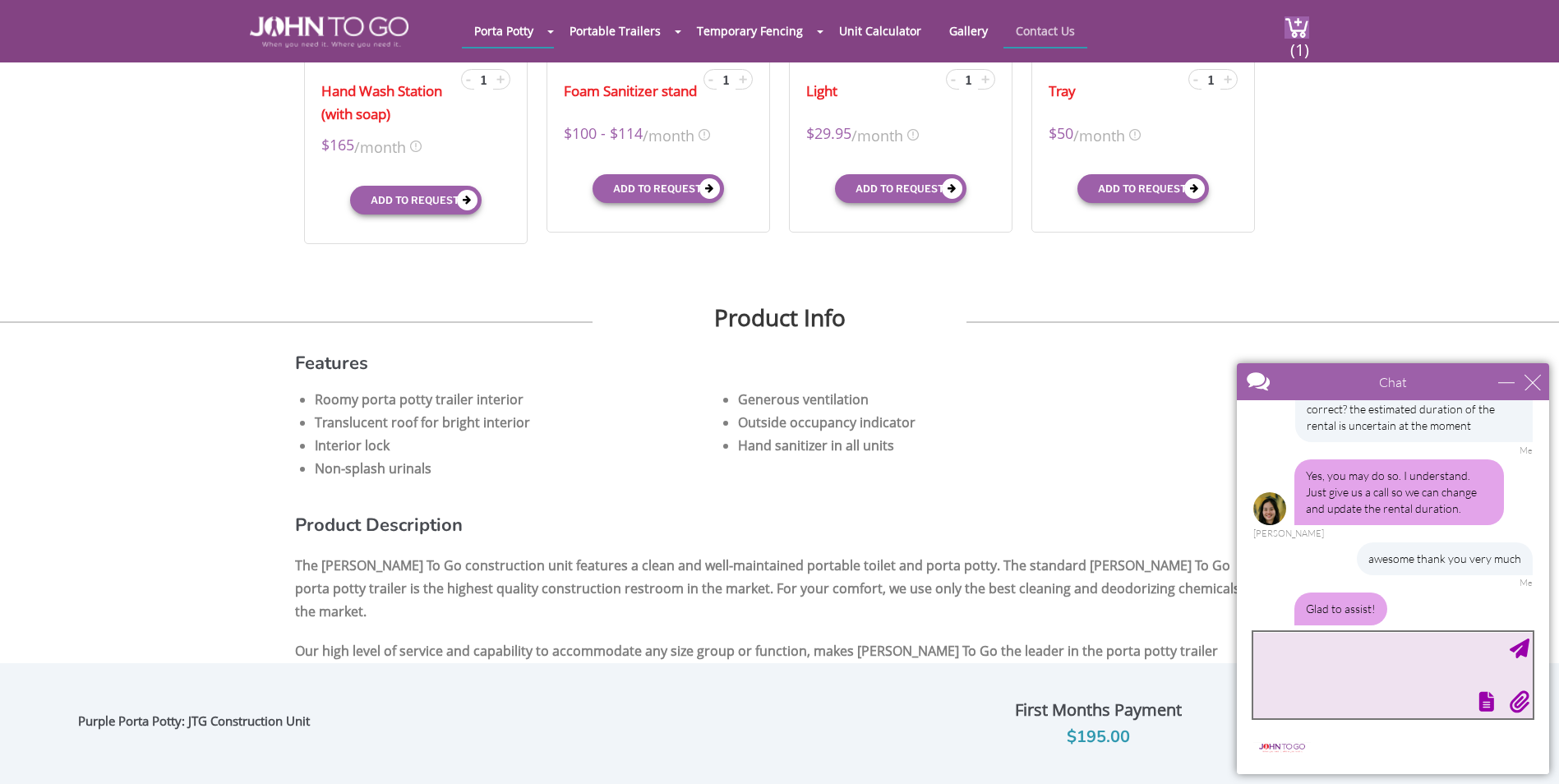
scroll to position [1964, 0]
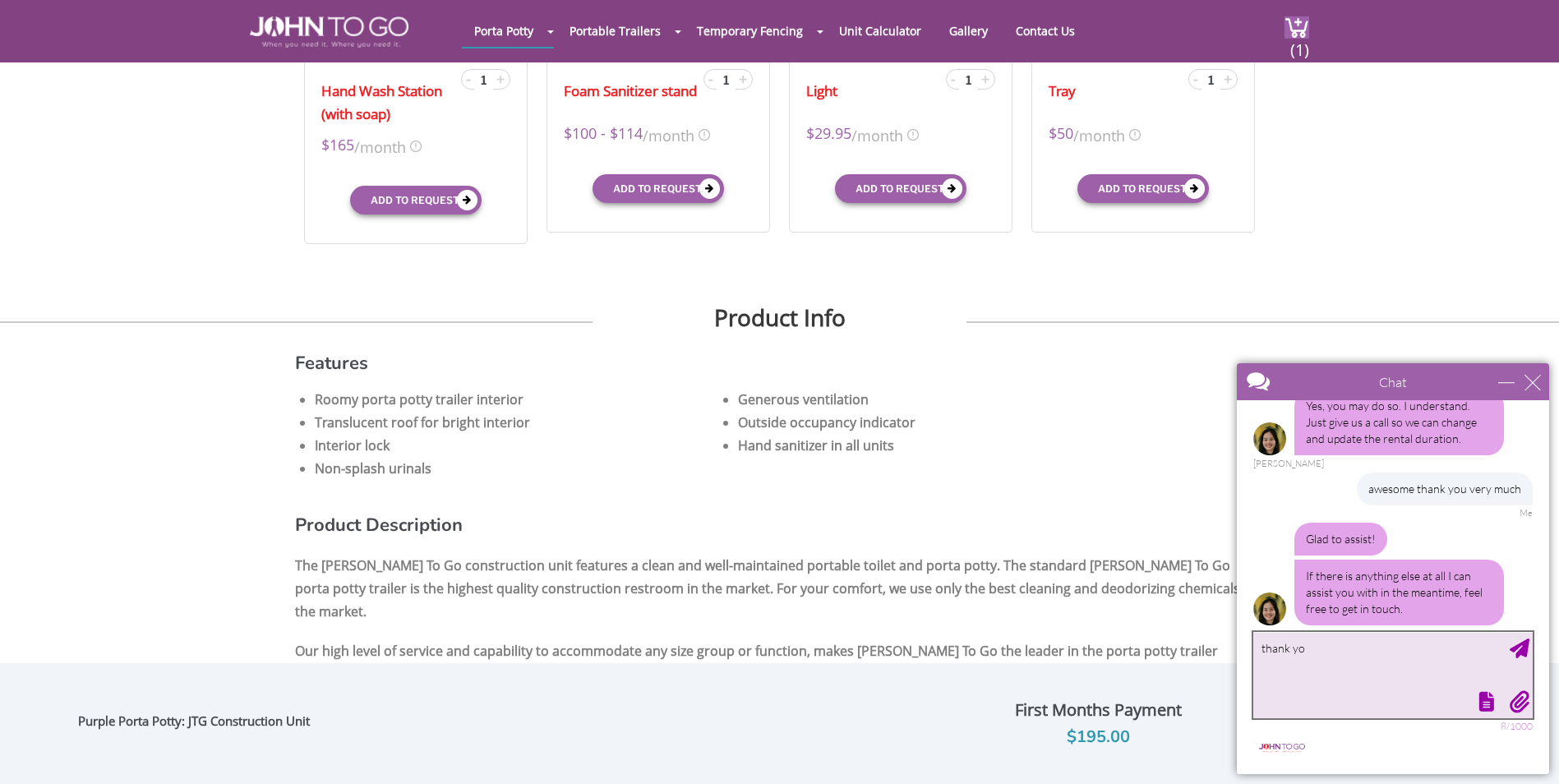
type textarea "thank you"
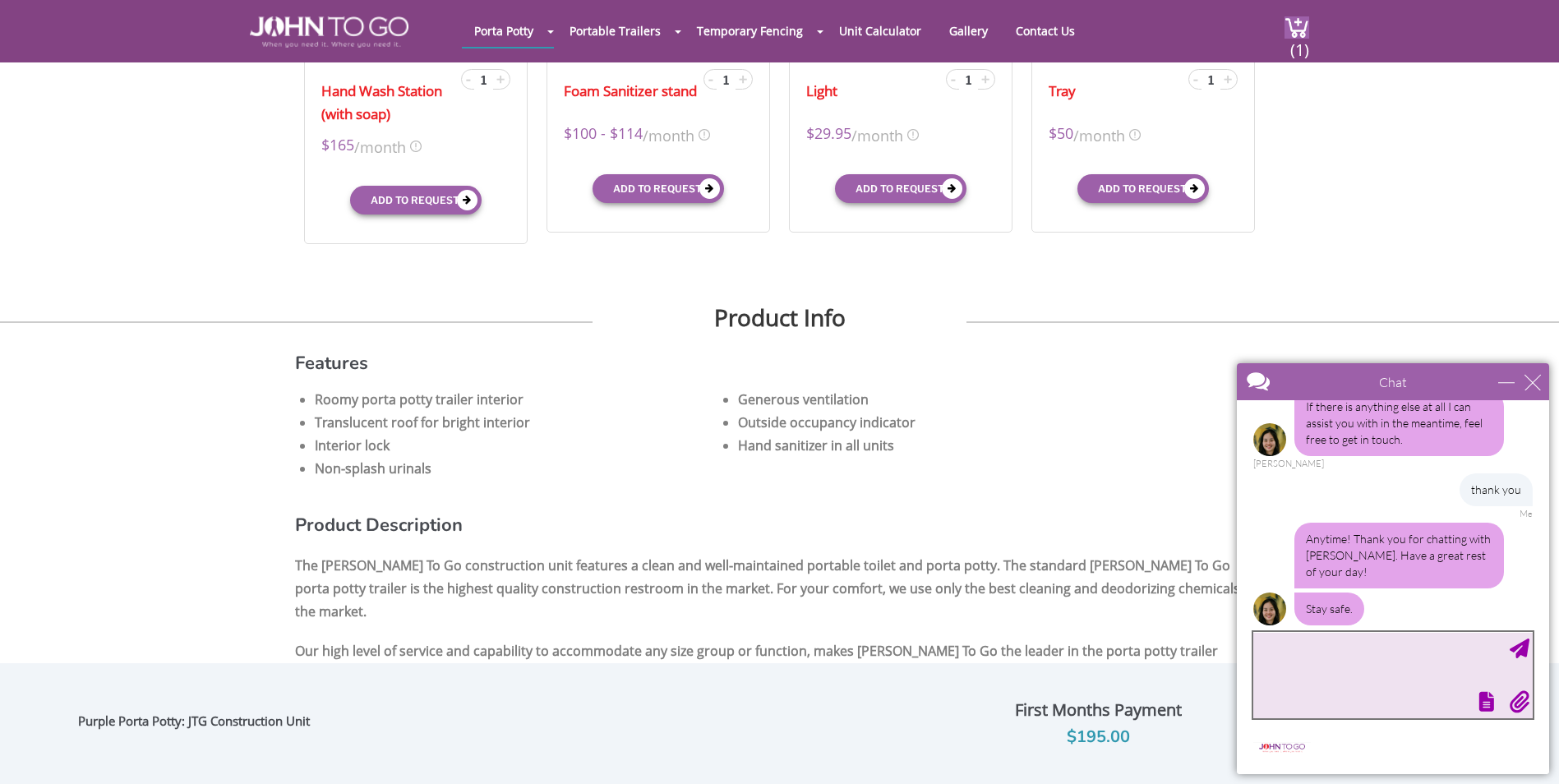
scroll to position [2182, 0]
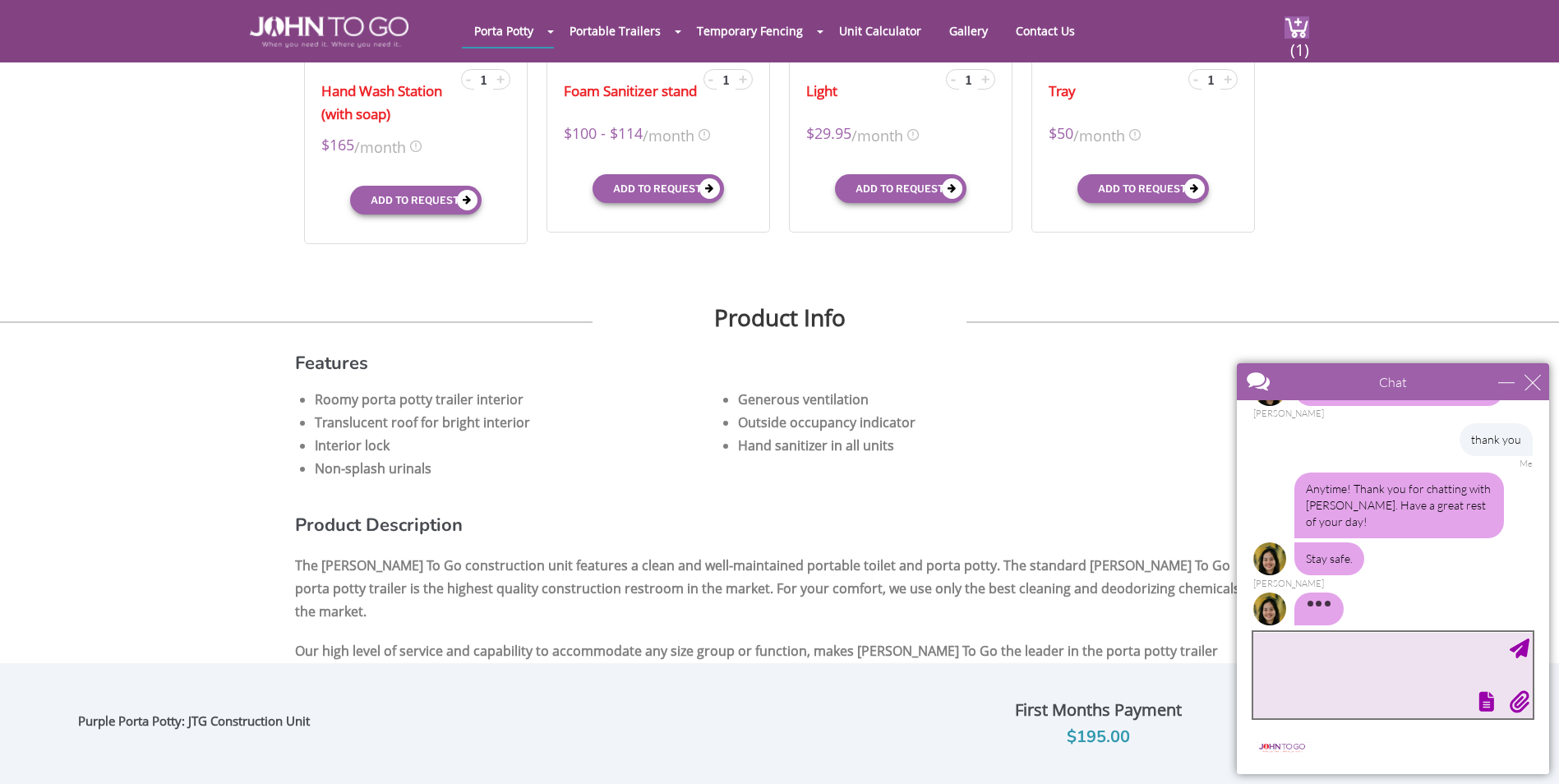
type textarea "u"
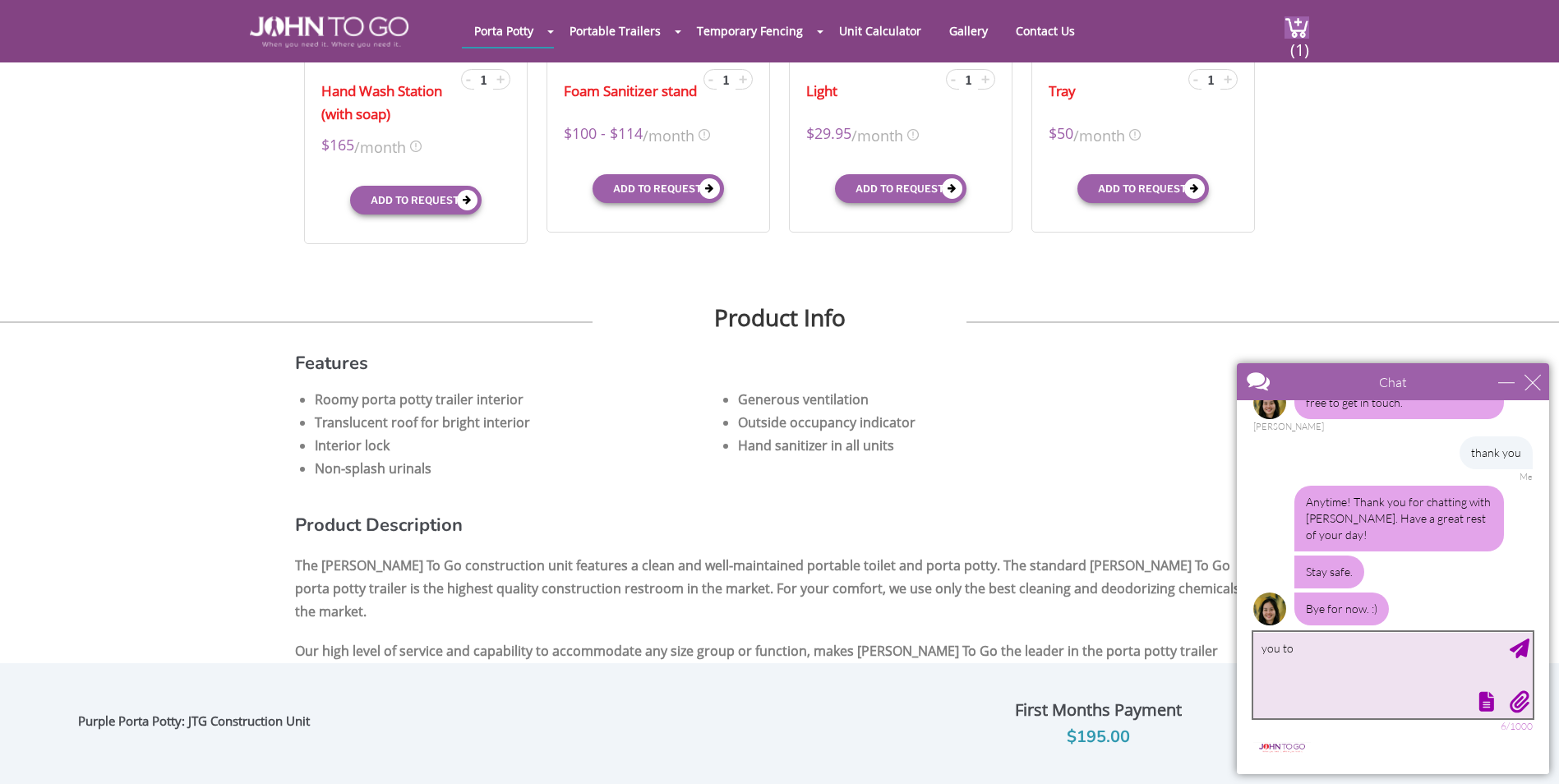
type textarea "you too"
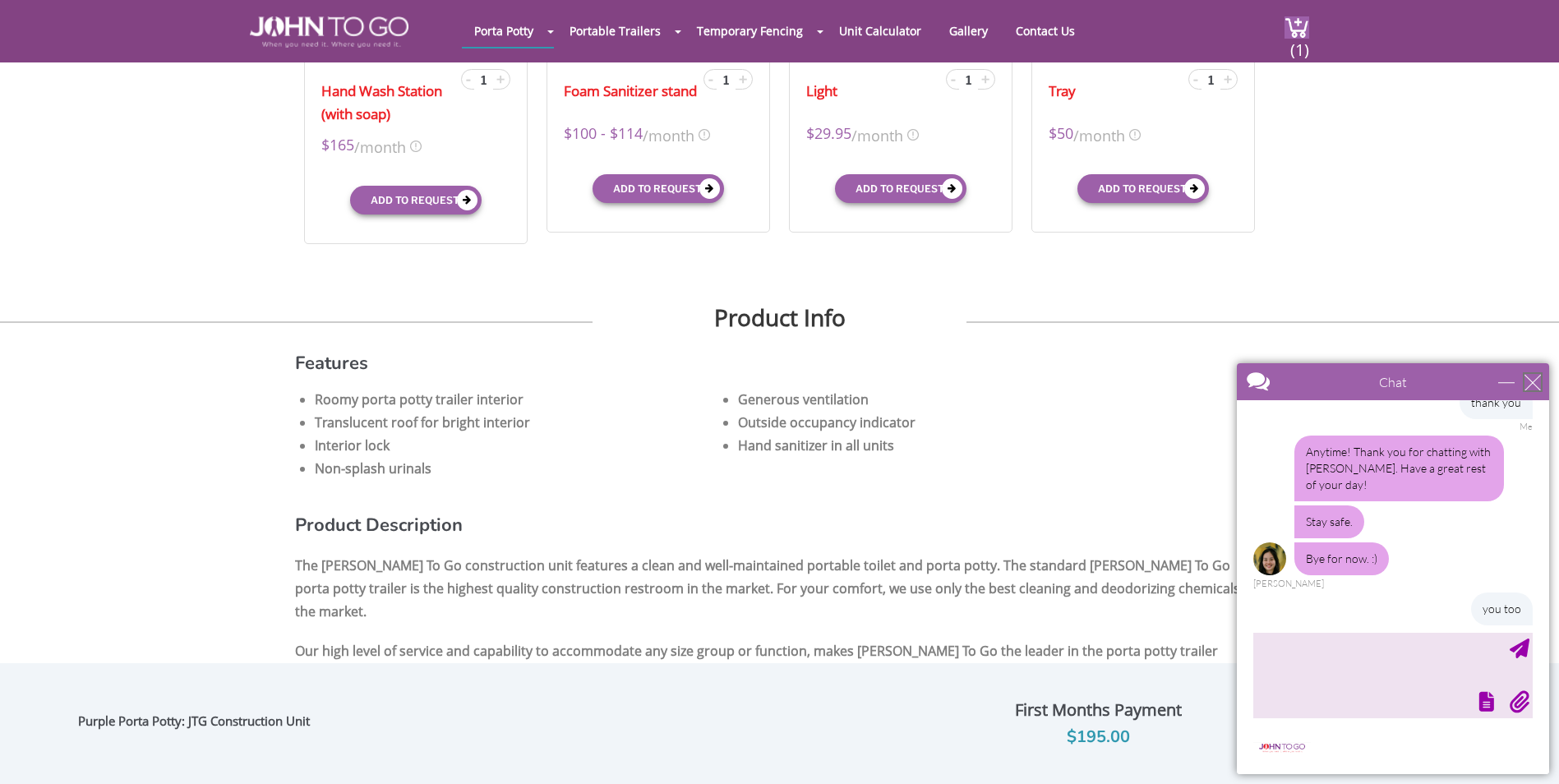
click at [1533, 383] on div "close" at bounding box center [1533, 381] width 17 height 17
type input "Continue Chat"
type input "End Chat"
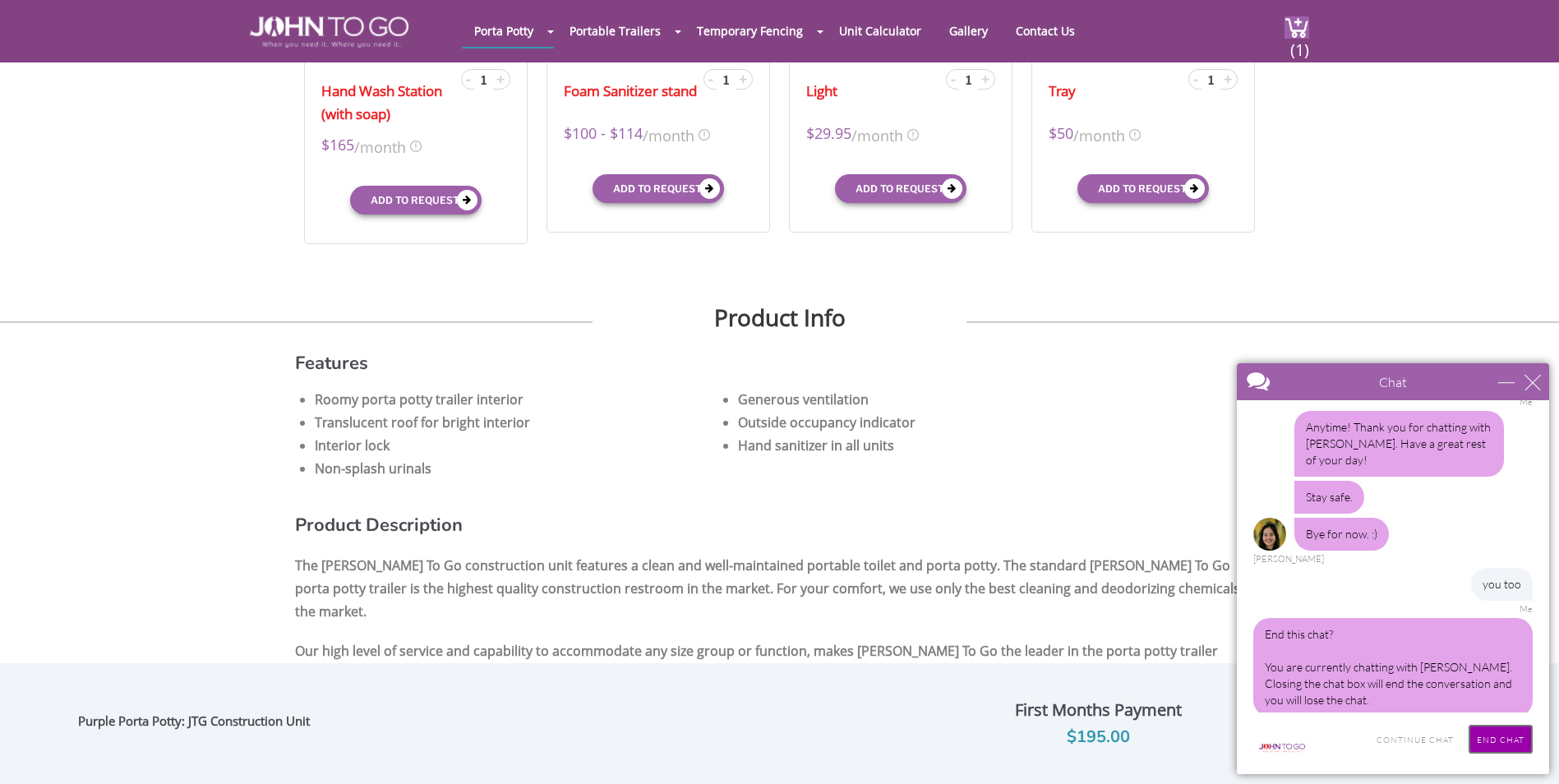
click at [1487, 741] on input "End Chat" at bounding box center [1501, 739] width 64 height 29
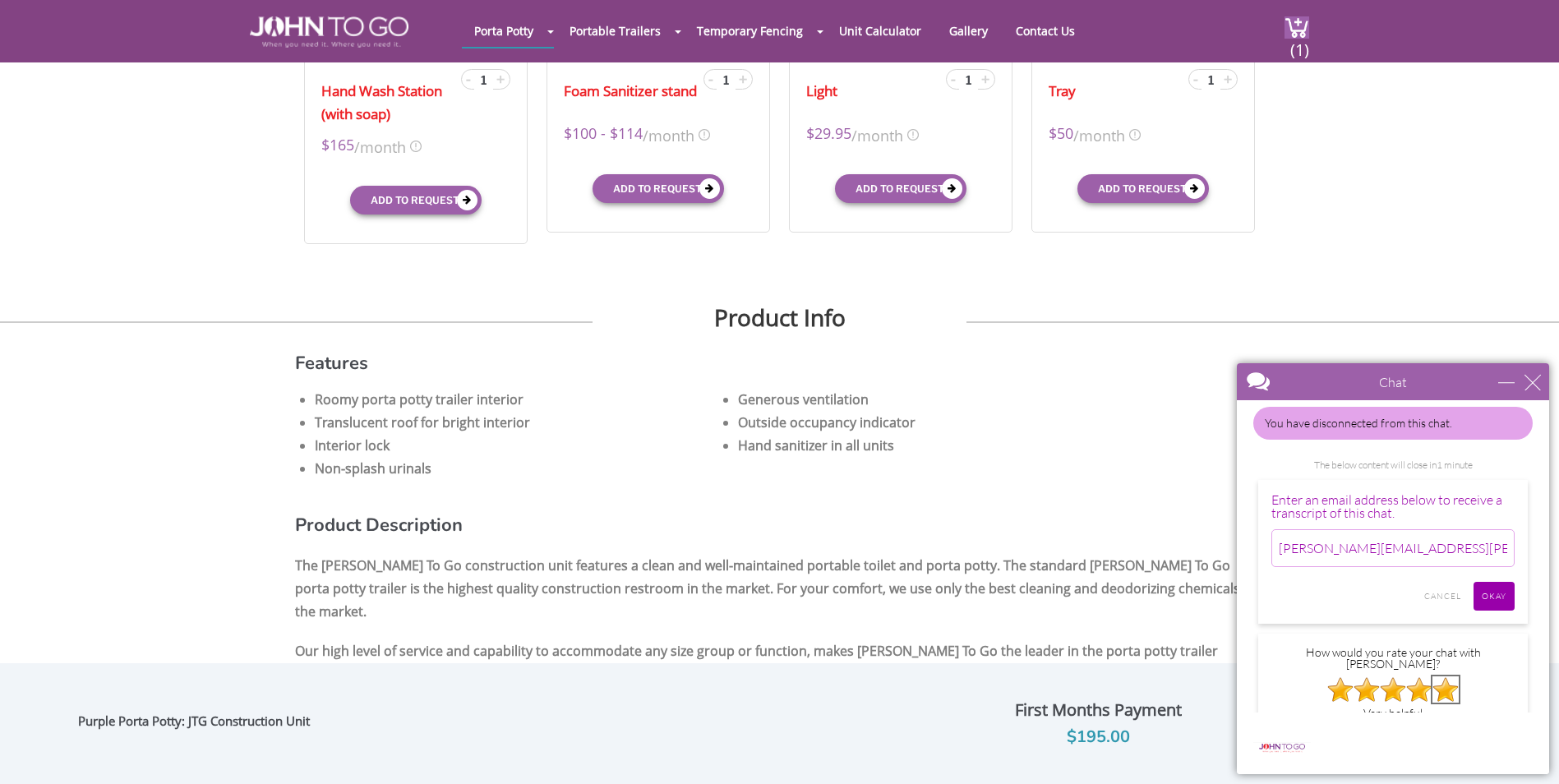
click at [1446, 676] on img at bounding box center [1446, 690] width 26 height 26
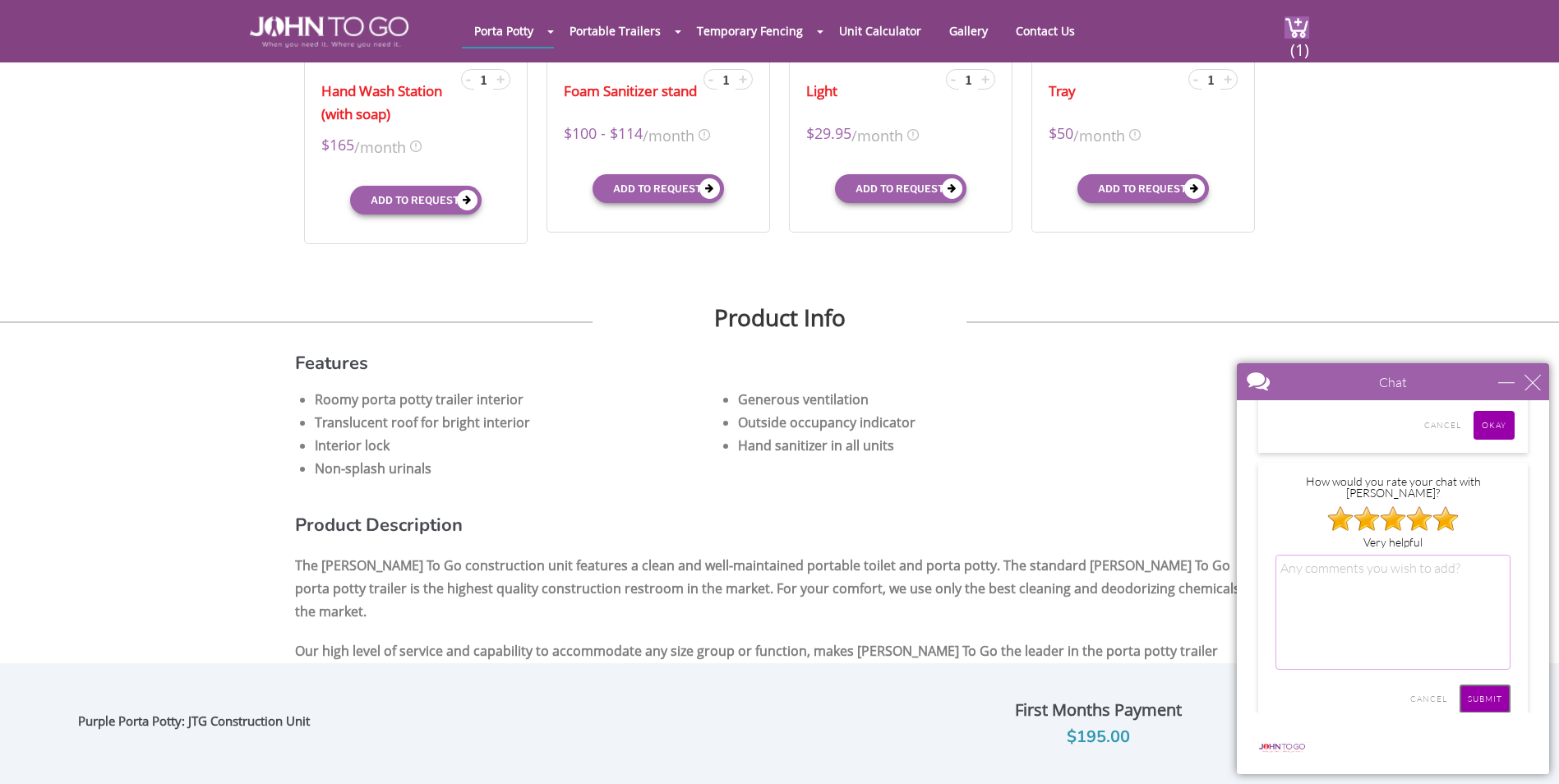
click at [1487, 684] on input "SUBMIT" at bounding box center [1485, 698] width 51 height 29
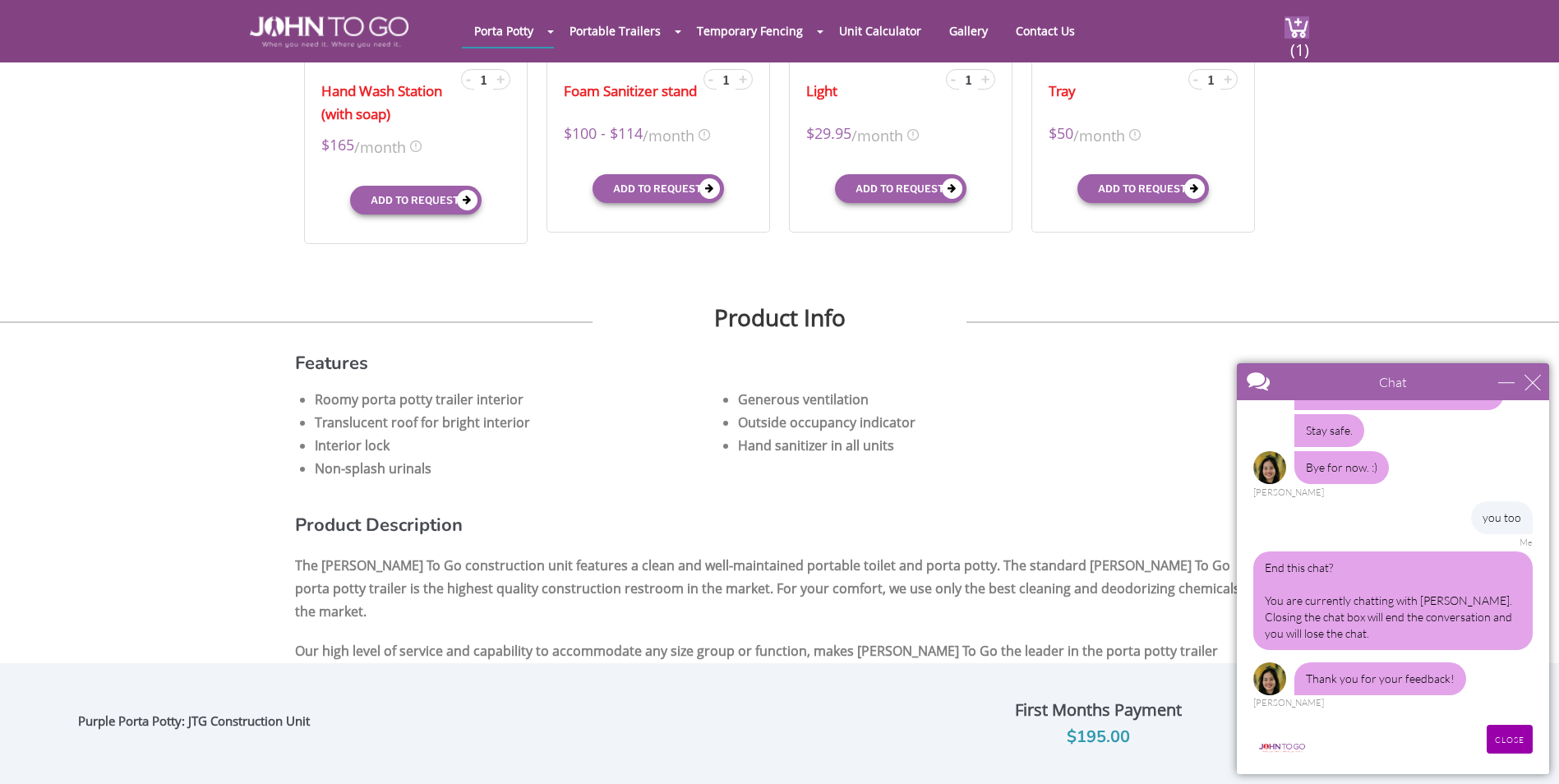
scroll to position [2294, 0]
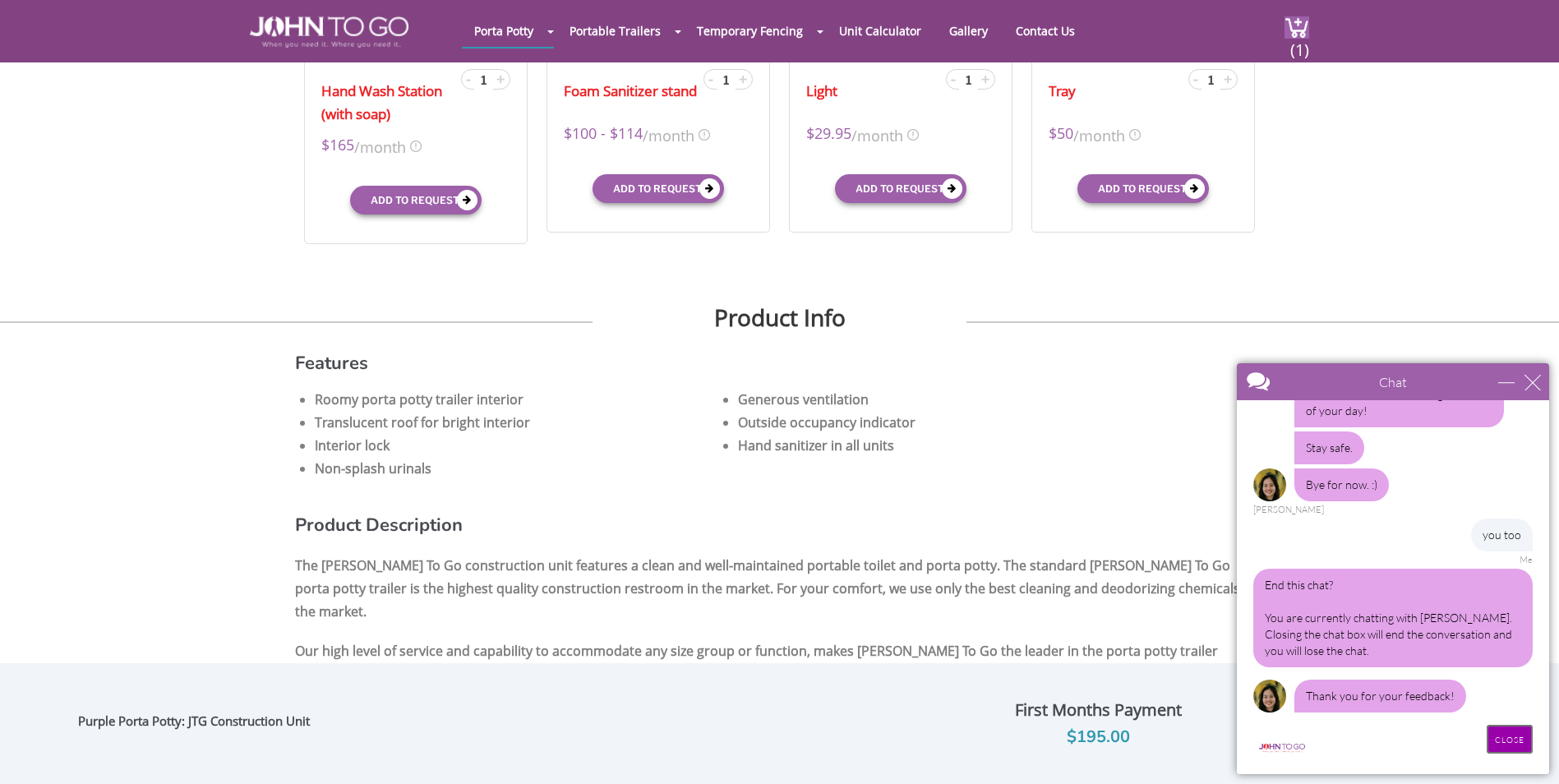
click at [1514, 751] on input "CLOSE" at bounding box center [1510, 739] width 46 height 29
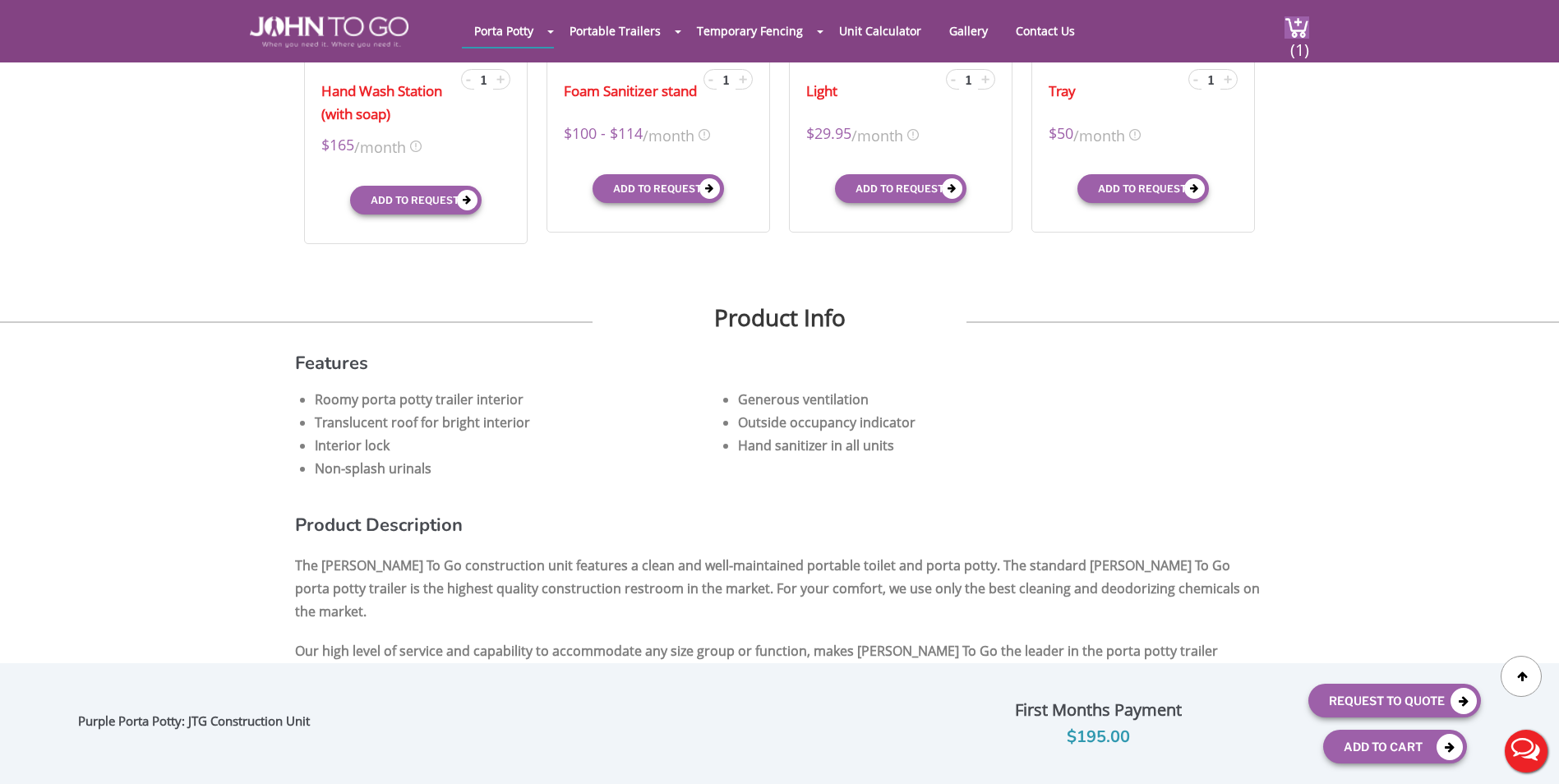
scroll to position [0, 0]
